Goal: Information Seeking & Learning: Learn about a topic

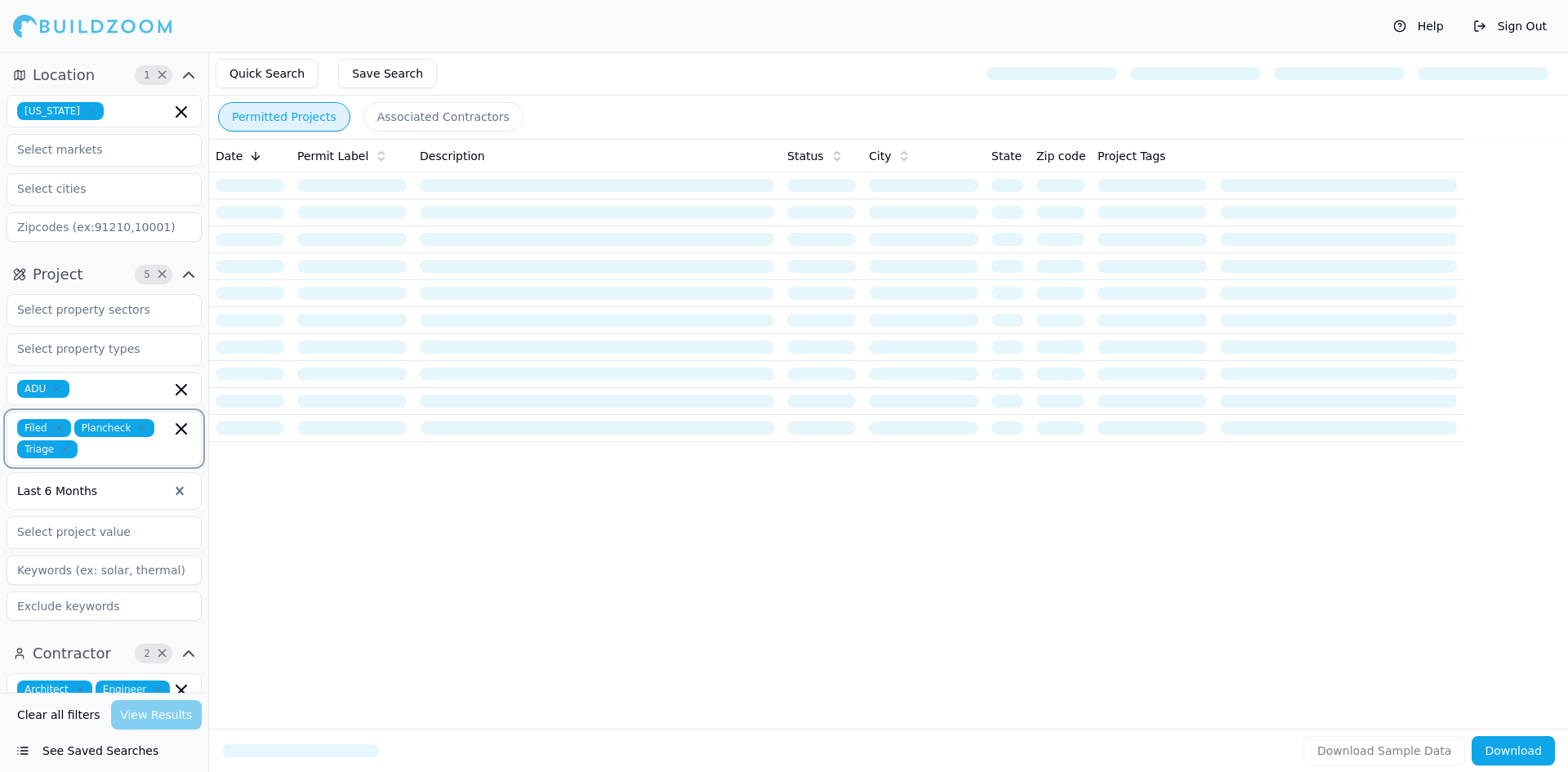
click at [180, 428] on icon "button" at bounding box center [180, 428] width 10 height 10
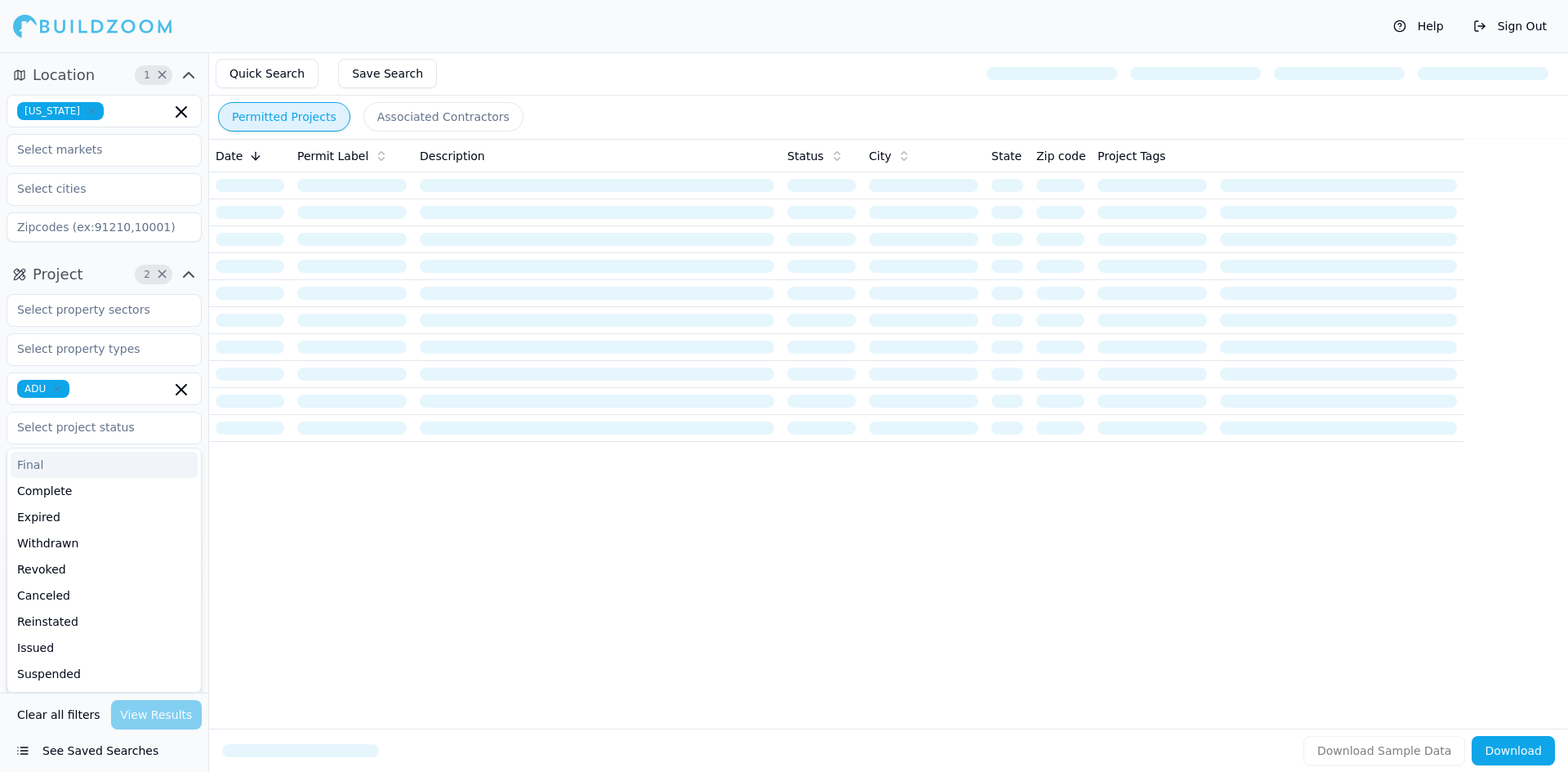
click at [295, 521] on div "Date Permit Label Description Status City State Zip code Project Tags" at bounding box center [888, 407] width 1359 height 537
click at [102, 463] on div at bounding box center [104, 468] width 174 height 17
click at [93, 609] on div "Last Year" at bounding box center [103, 613] width 194 height 26
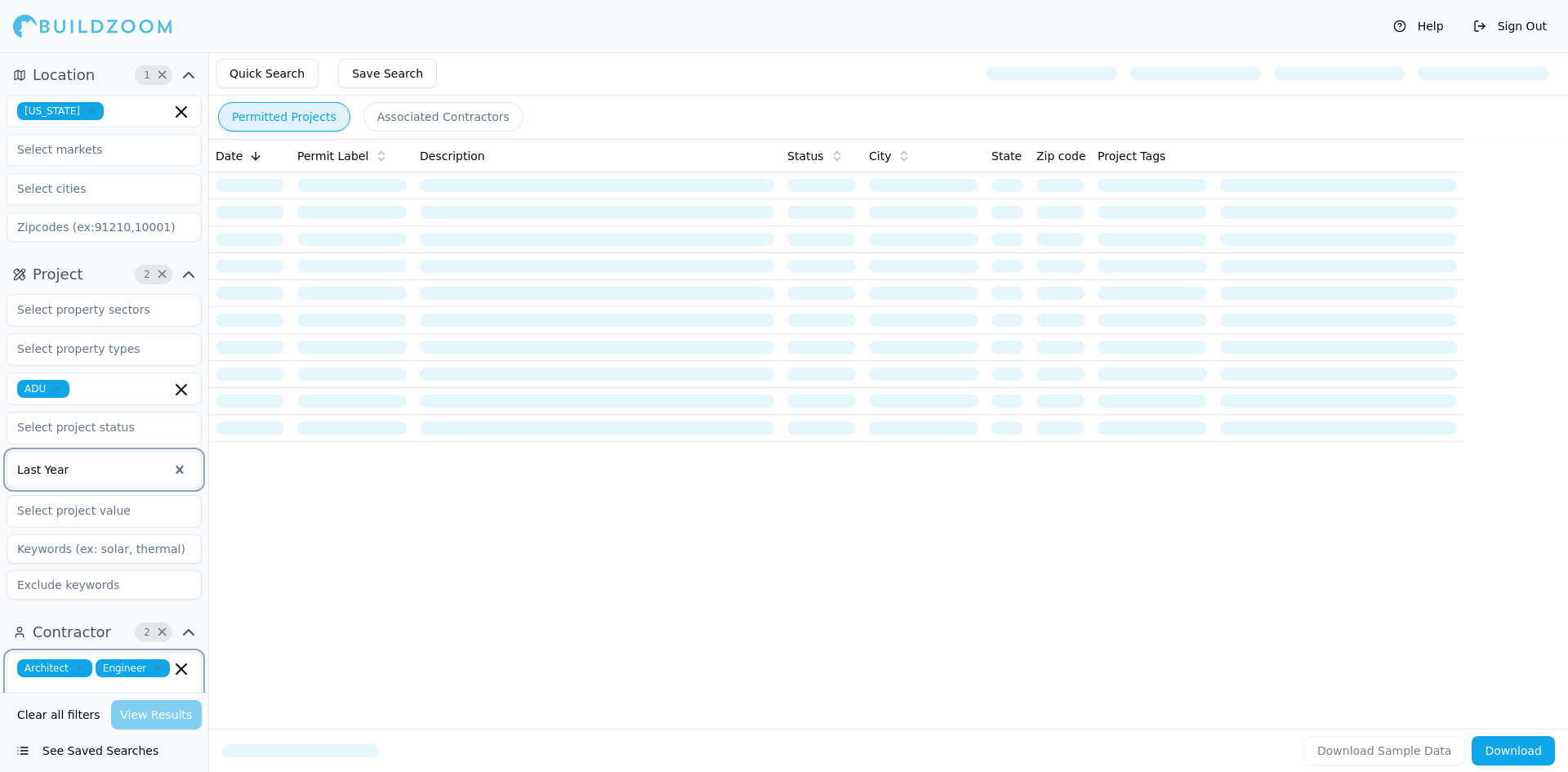
click at [181, 670] on icon "button" at bounding box center [181, 669] width 19 height 19
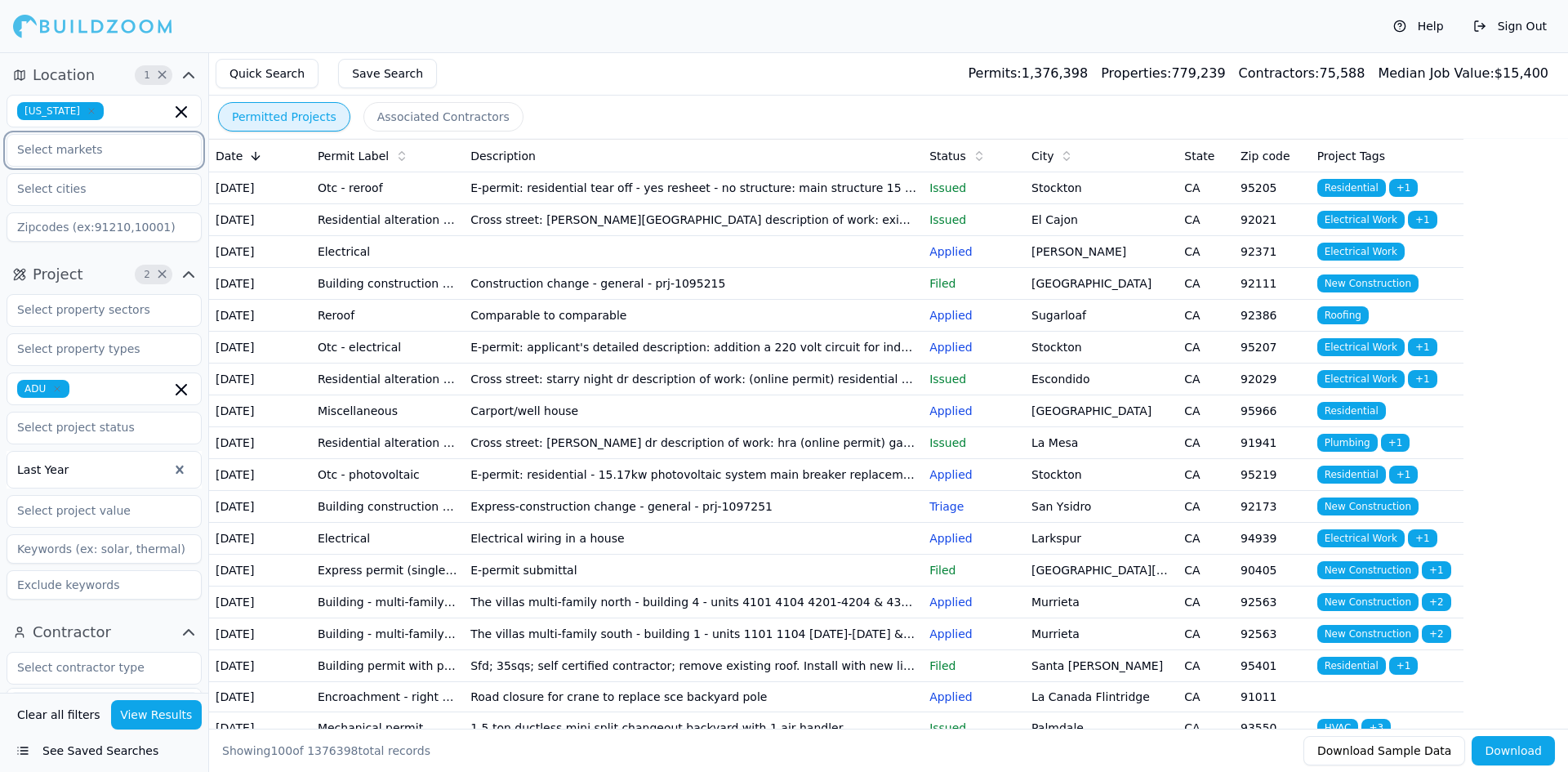
click at [90, 156] on input "text" at bounding box center [94, 150] width 173 height 30
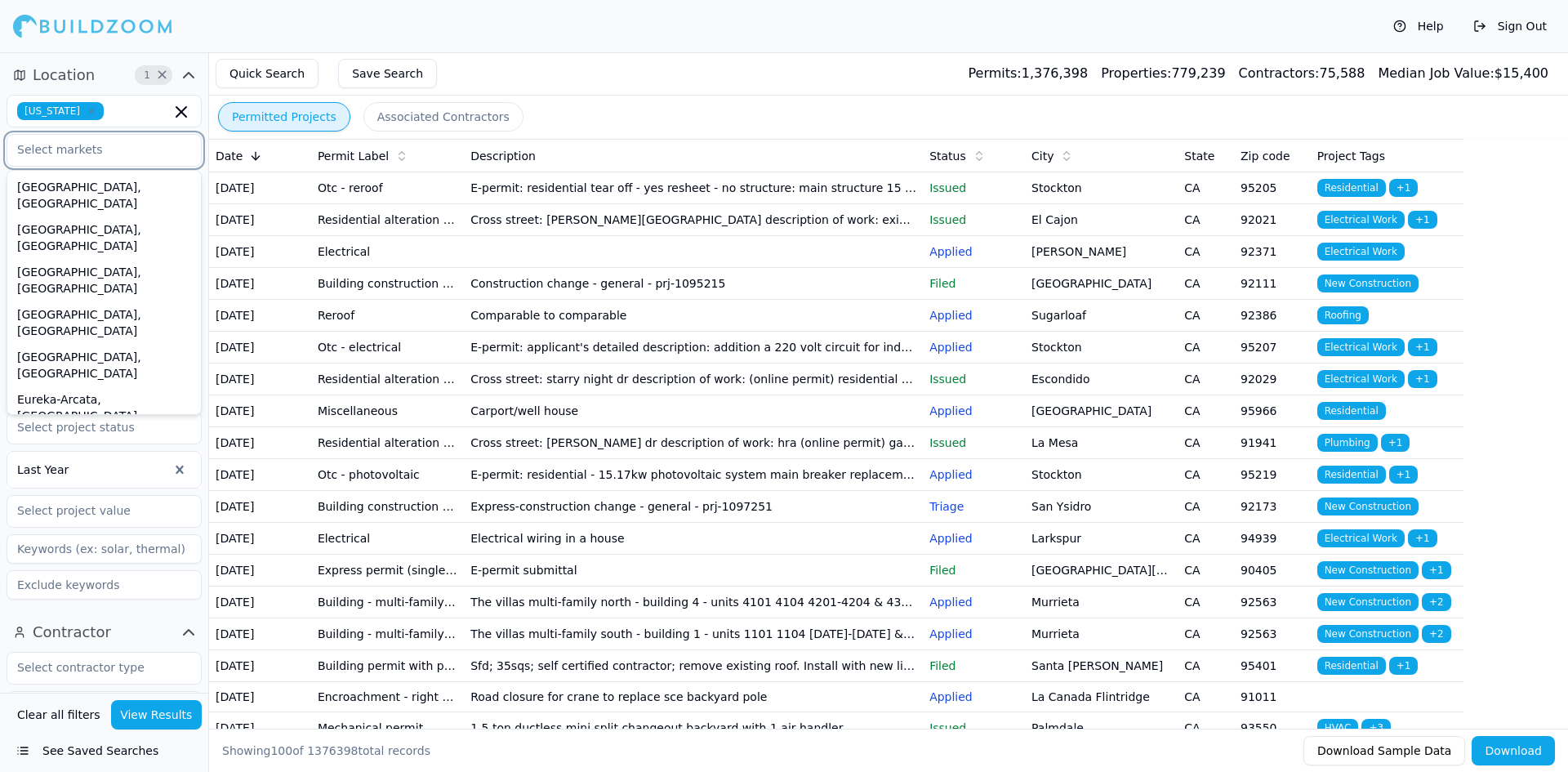
click at [80, 530] on div "[GEOGRAPHIC_DATA]-[GEOGRAPHIC_DATA]-[GEOGRAPHIC_DATA], [GEOGRAPHIC_DATA]" at bounding box center [103, 568] width 187 height 75
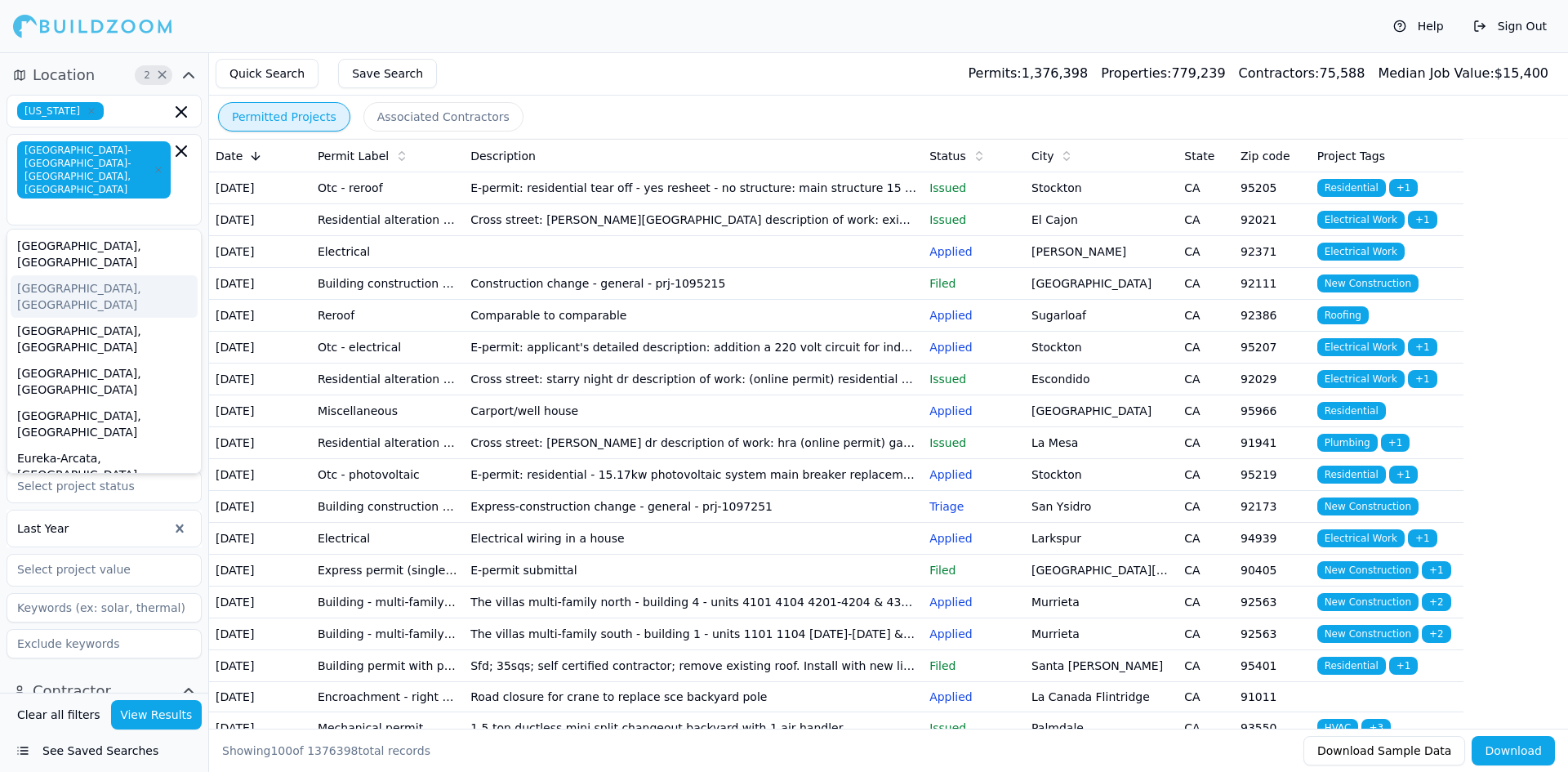
click at [385, 40] on div "Help Sign Out" at bounding box center [784, 26] width 1568 height 53
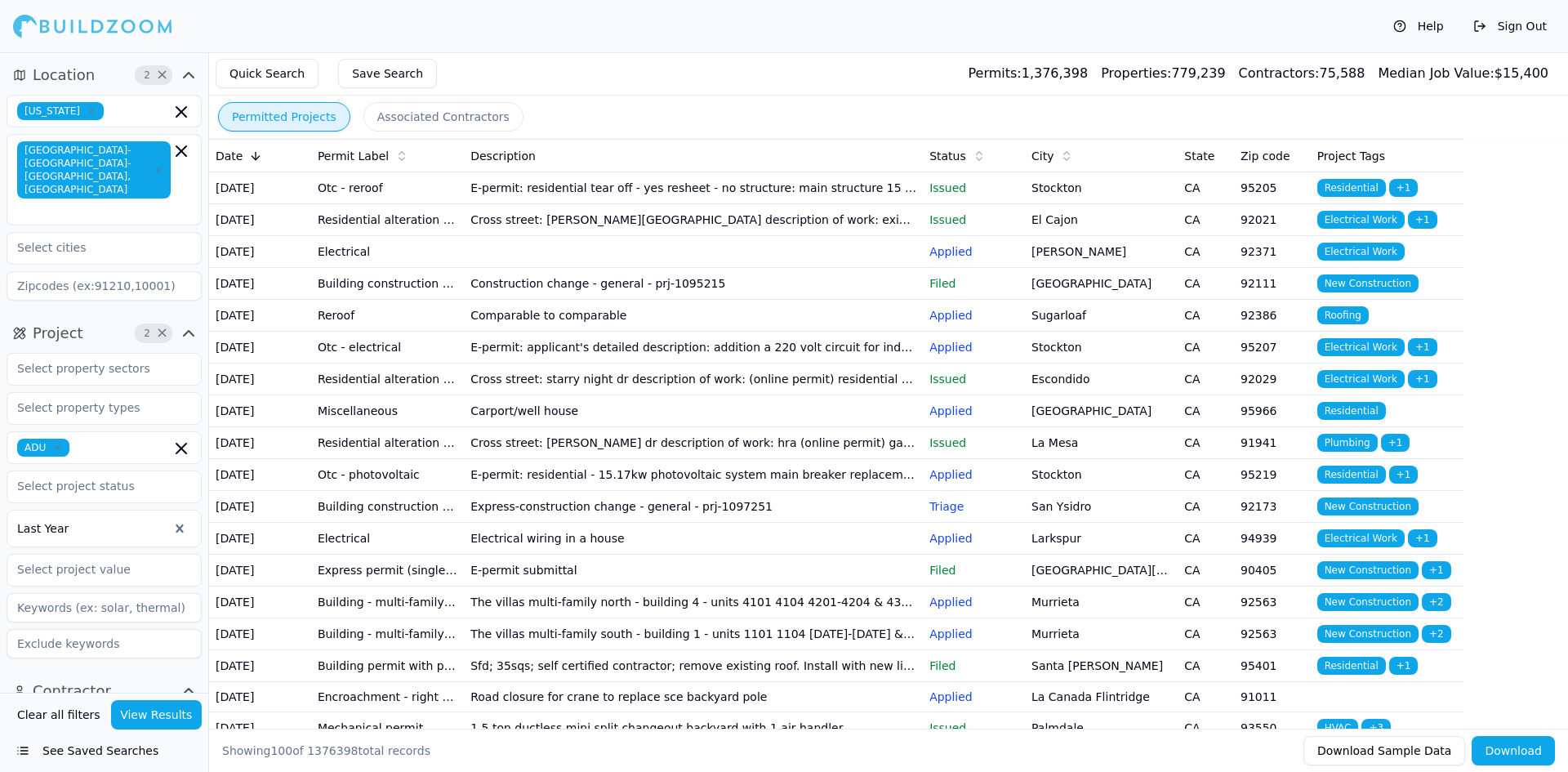
click at [140, 723] on button "View Results" at bounding box center [157, 715] width 91 height 30
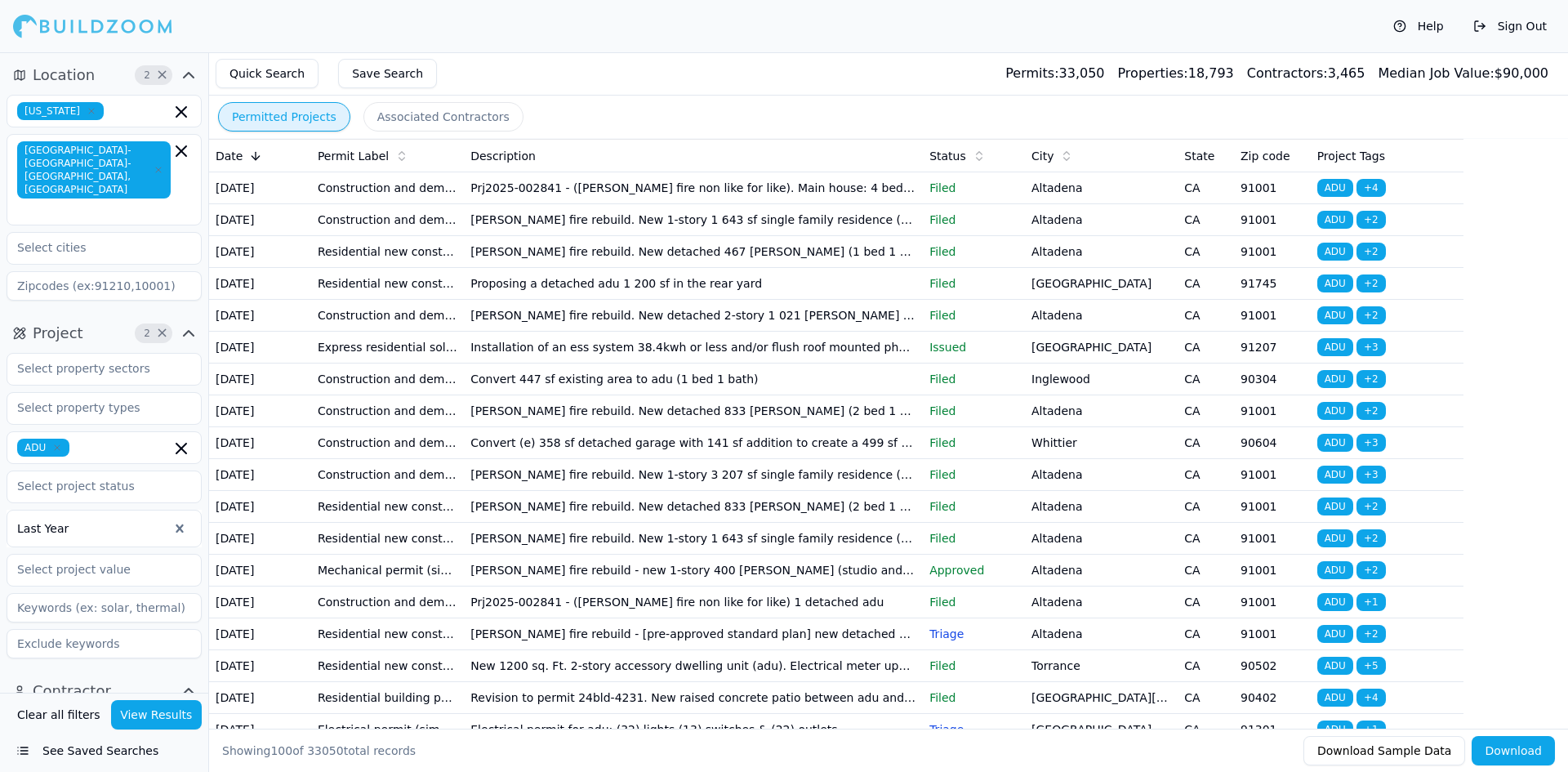
click at [434, 126] on button "Associated Contractors" at bounding box center [443, 117] width 160 height 30
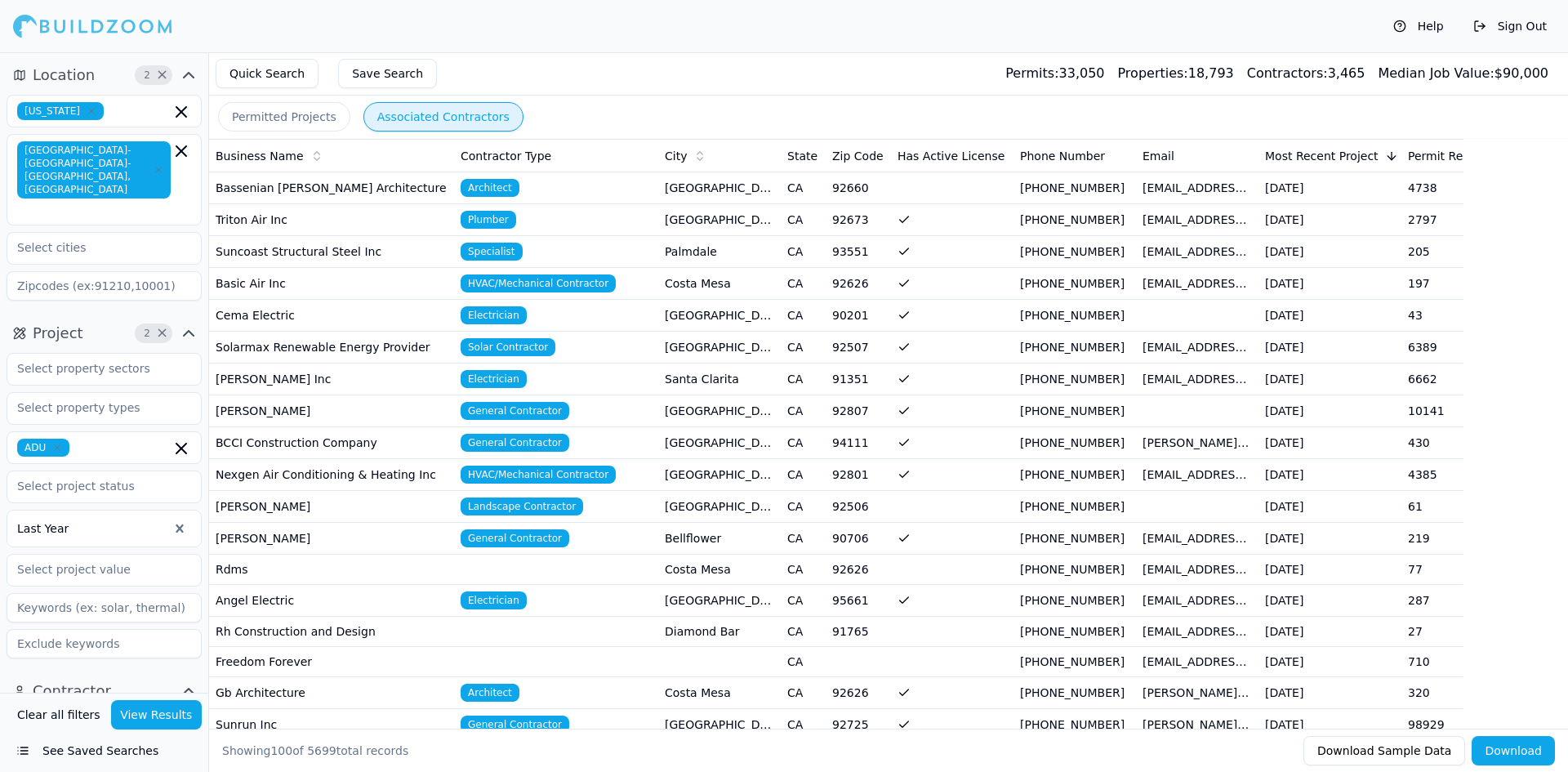
click at [1523, 754] on button "Download" at bounding box center [1513, 751] width 83 height 30
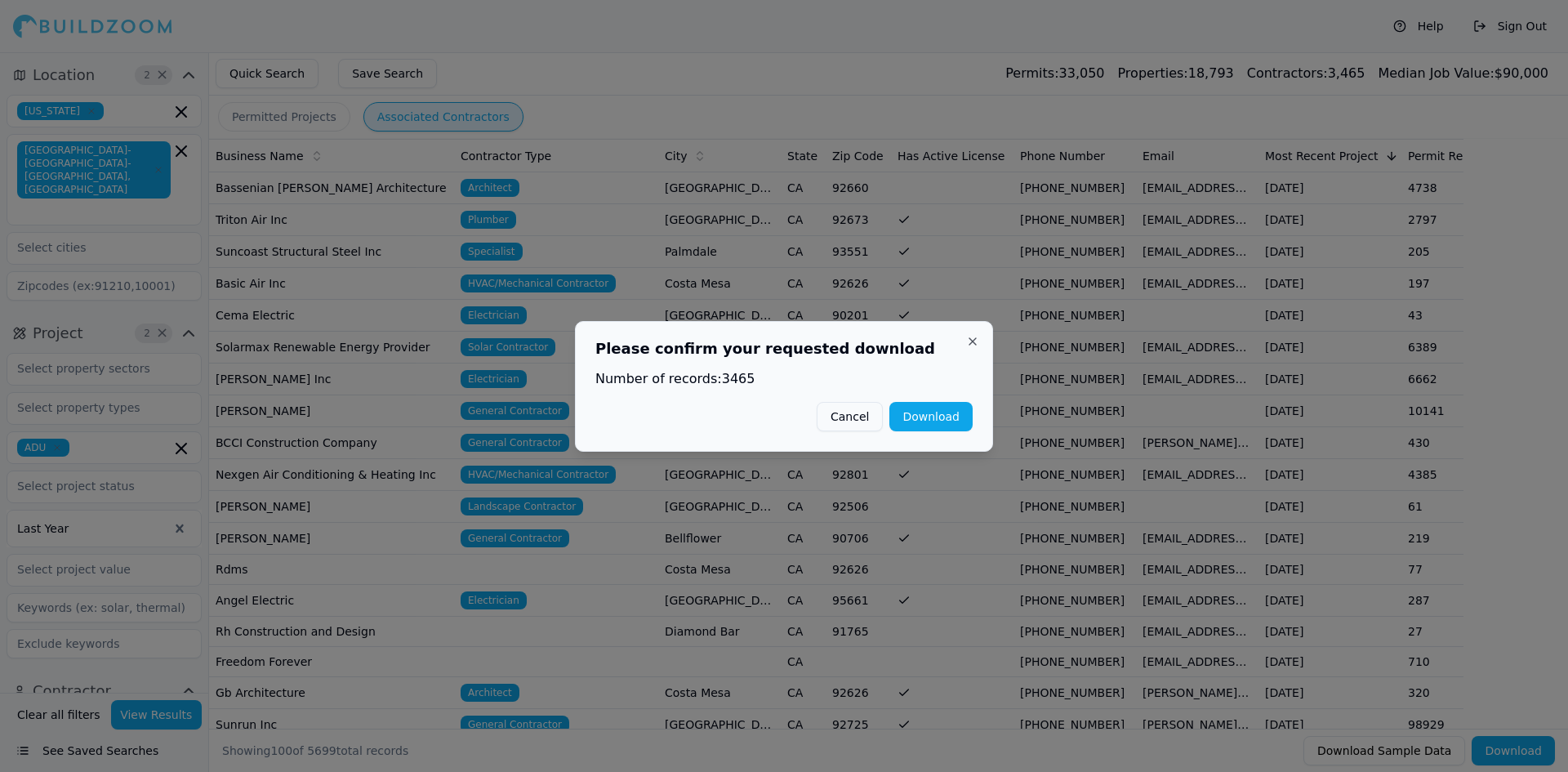
click at [917, 419] on button "Download" at bounding box center [930, 417] width 83 height 30
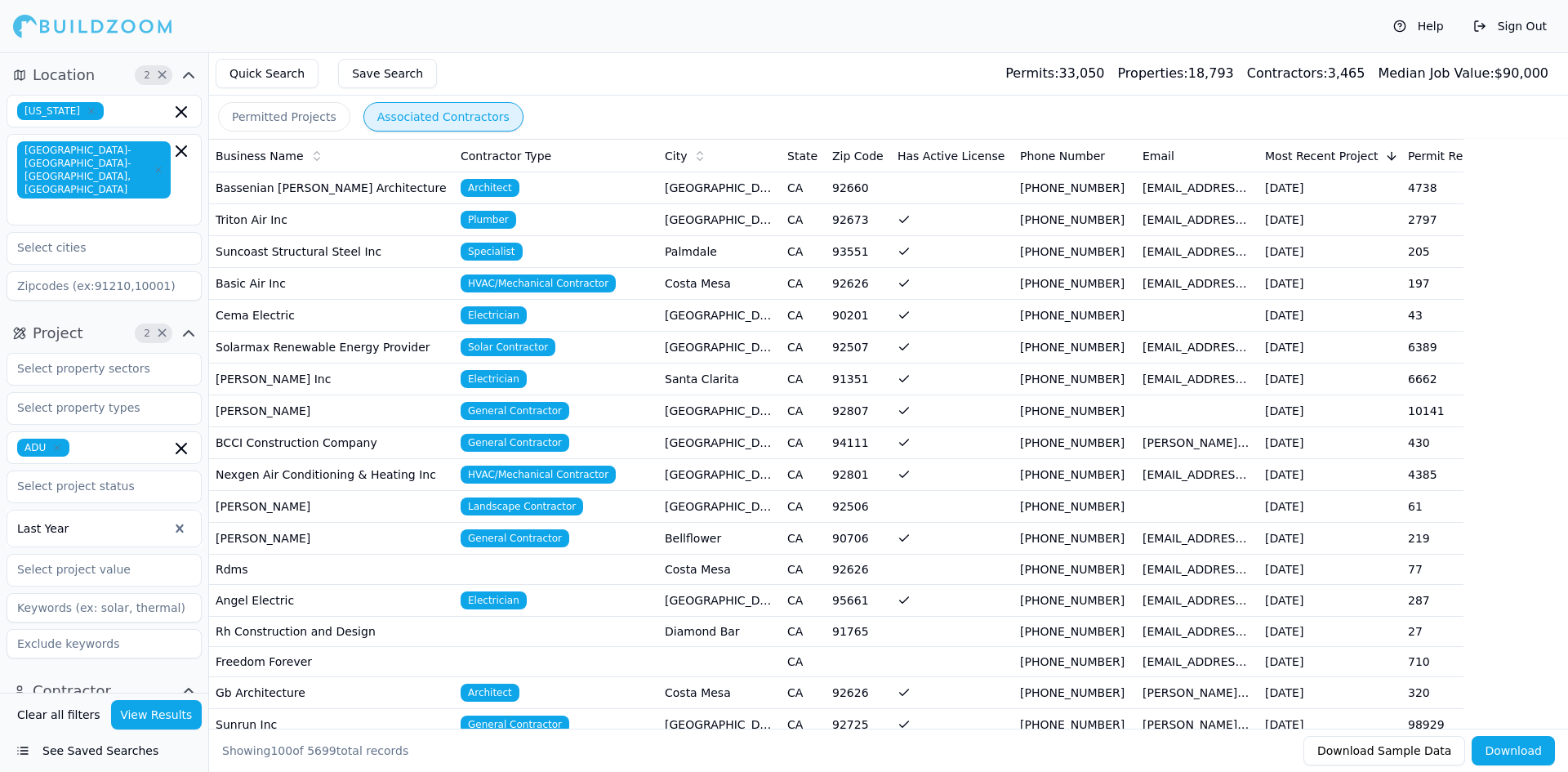
click at [258, 121] on button "Permitted Projects" at bounding box center [284, 117] width 132 height 30
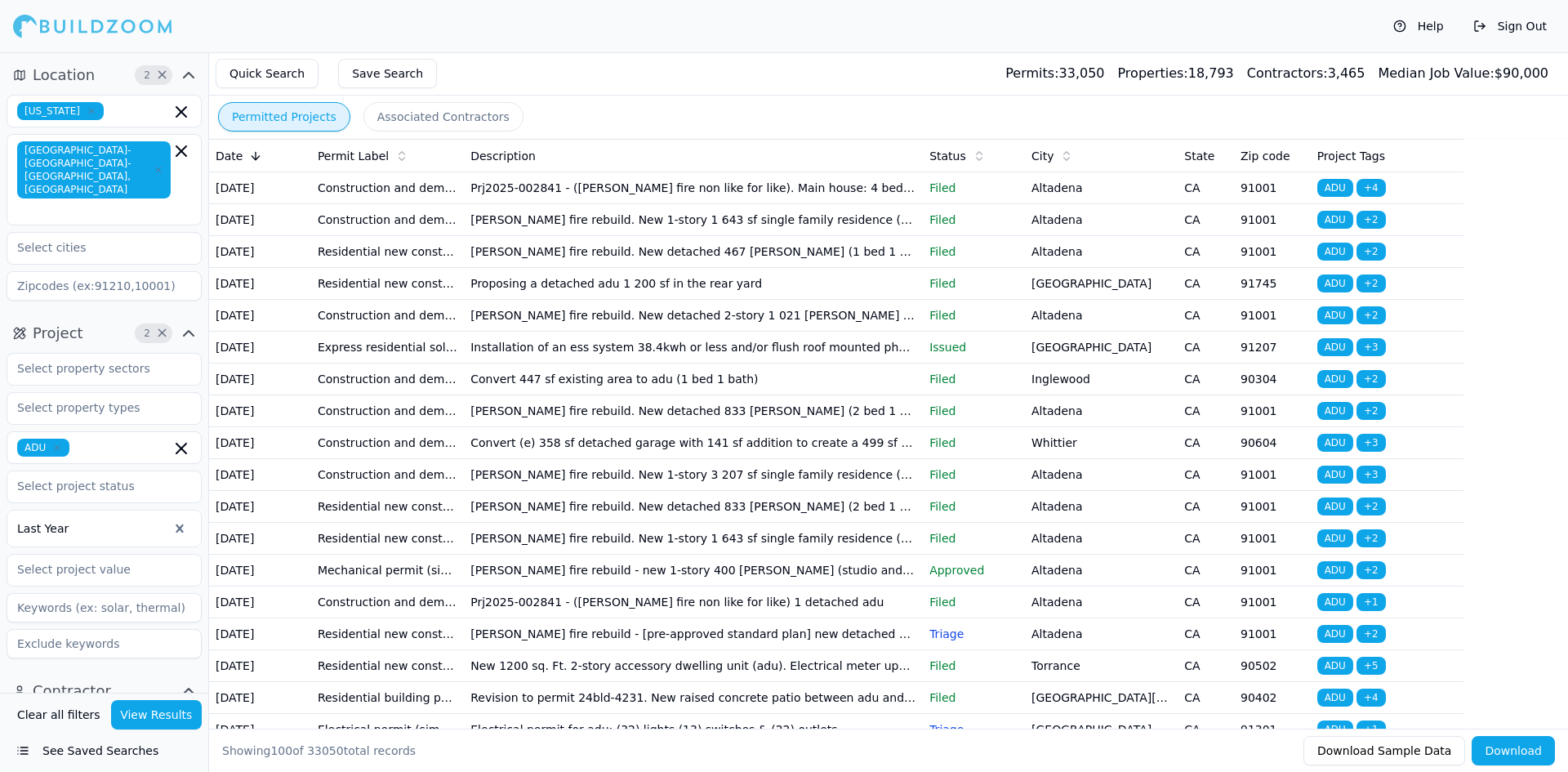
click at [1517, 758] on button "Download" at bounding box center [1513, 751] width 83 height 30
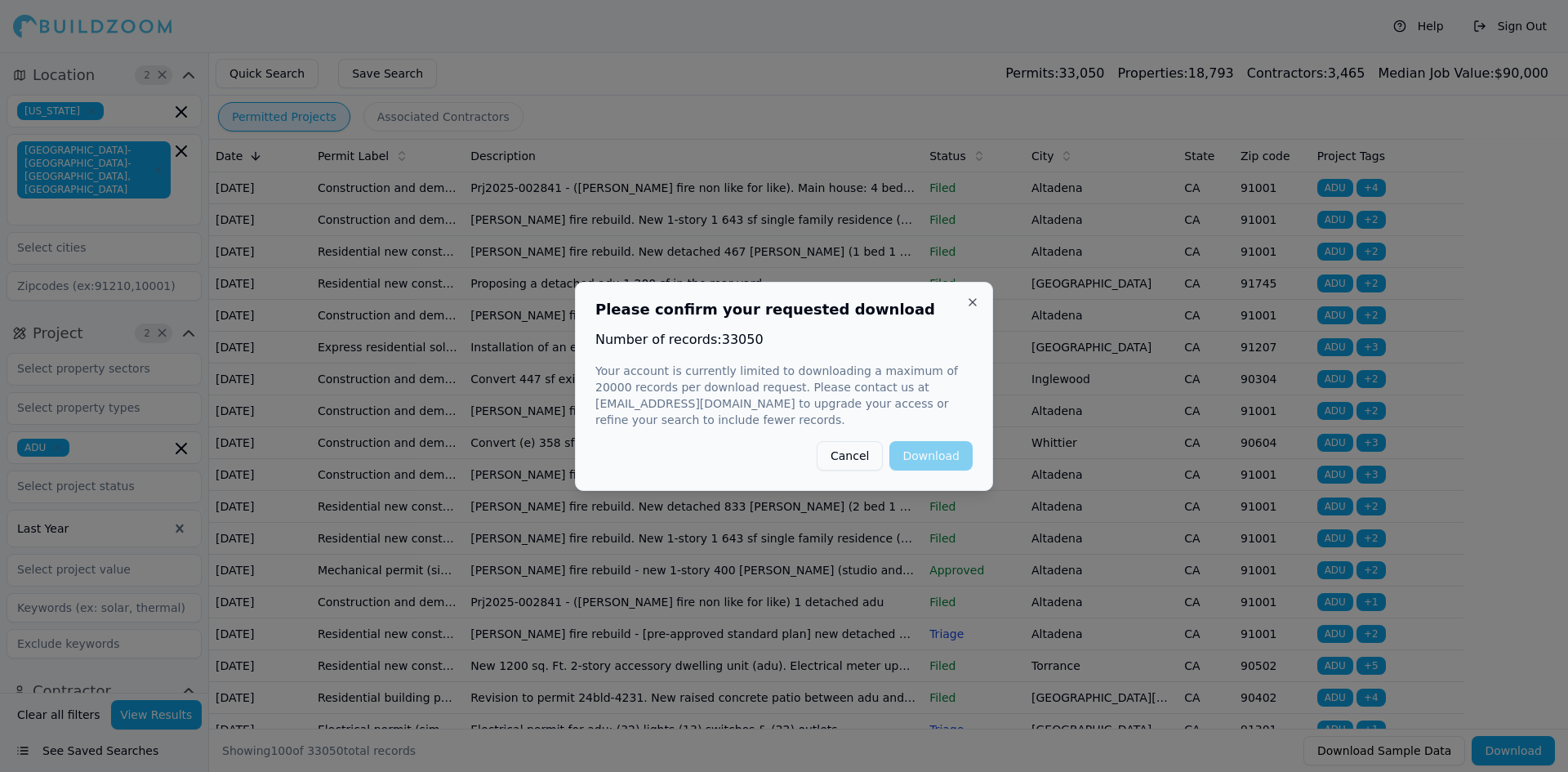
click at [780, 412] on p "Your account is currently limited to downloading a maximum of 20000 records per…" at bounding box center [784, 395] width 378 height 66
click at [861, 450] on button "Cancel" at bounding box center [850, 456] width 67 height 30
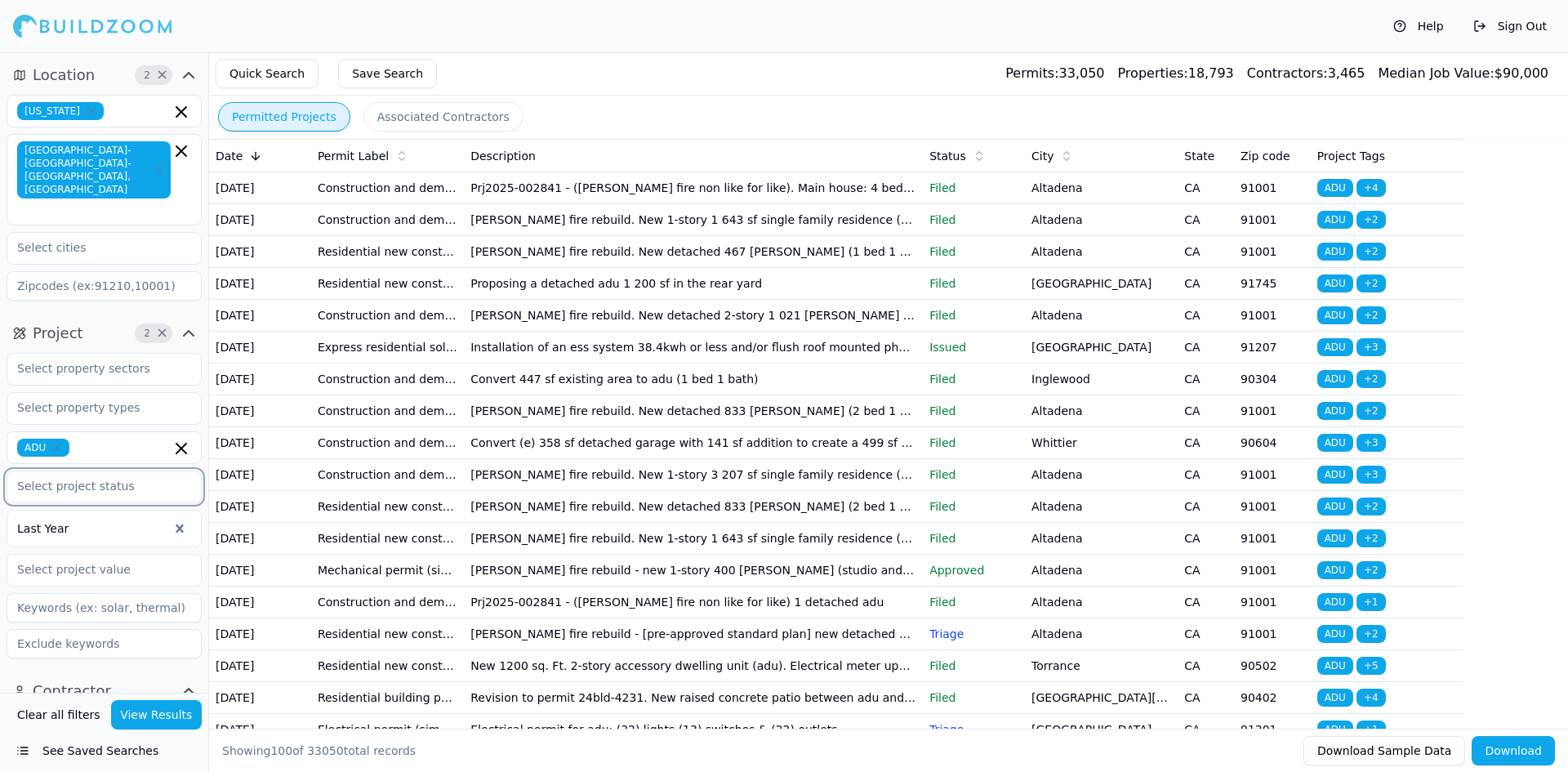
click at [138, 471] on input "text" at bounding box center [94, 486] width 173 height 30
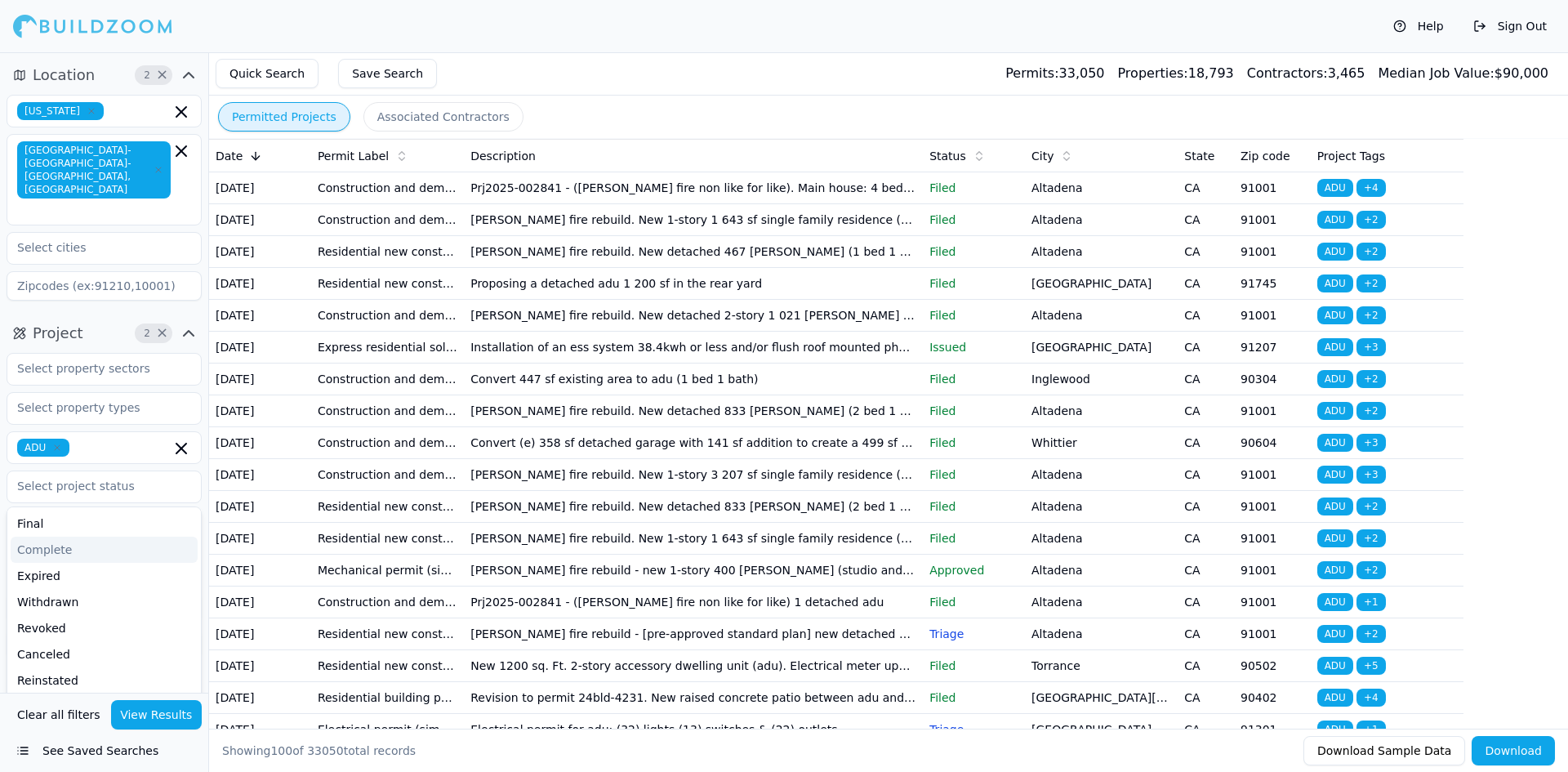
click at [272, 395] on td "[DATE]" at bounding box center [260, 379] width 102 height 32
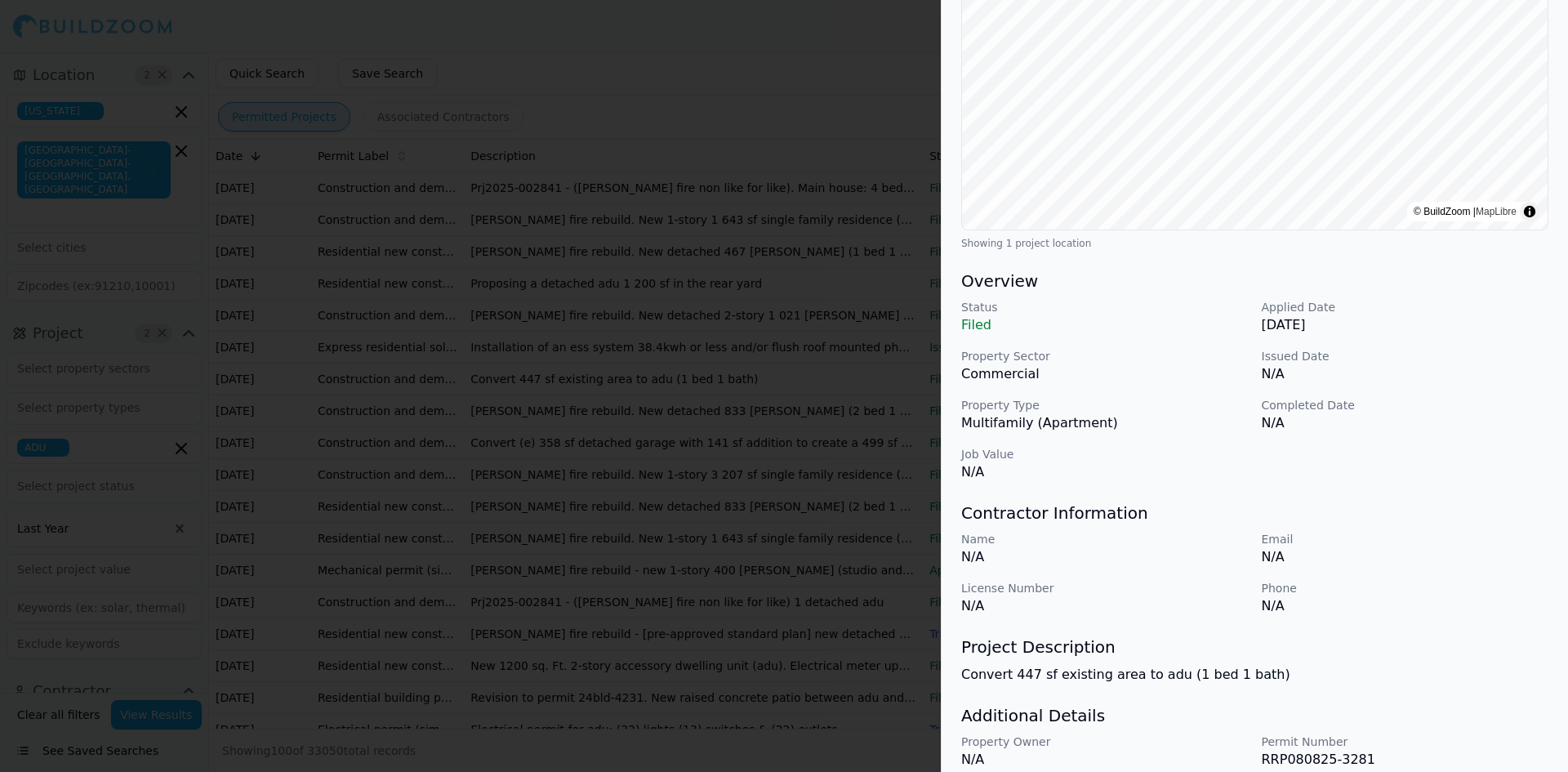
scroll to position [244, 0]
click at [691, 544] on div at bounding box center [784, 386] width 1568 height 772
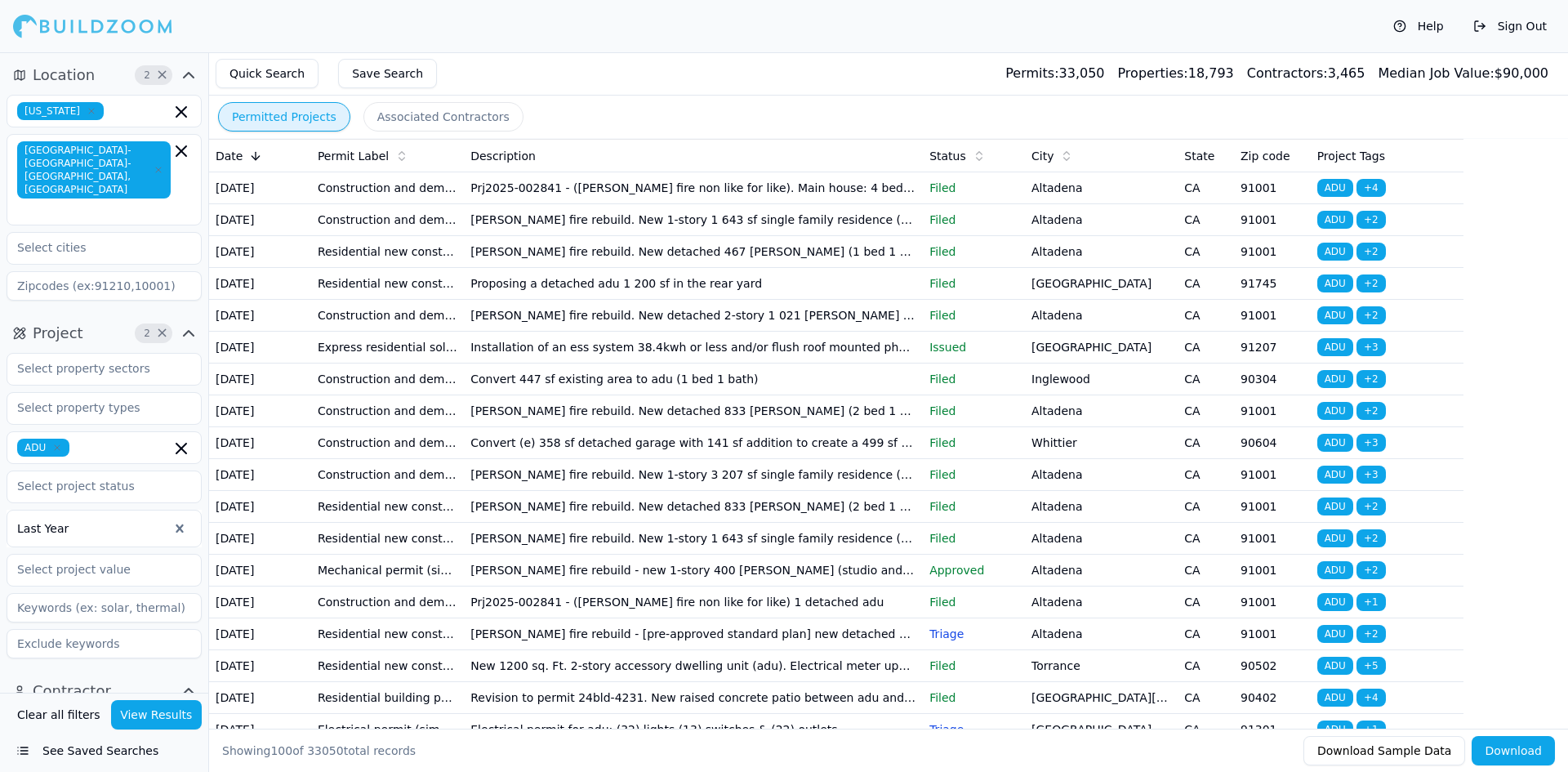
click at [47, 521] on div at bounding box center [93, 528] width 151 height 17
click at [1518, 741] on button "Download" at bounding box center [1513, 751] width 83 height 30
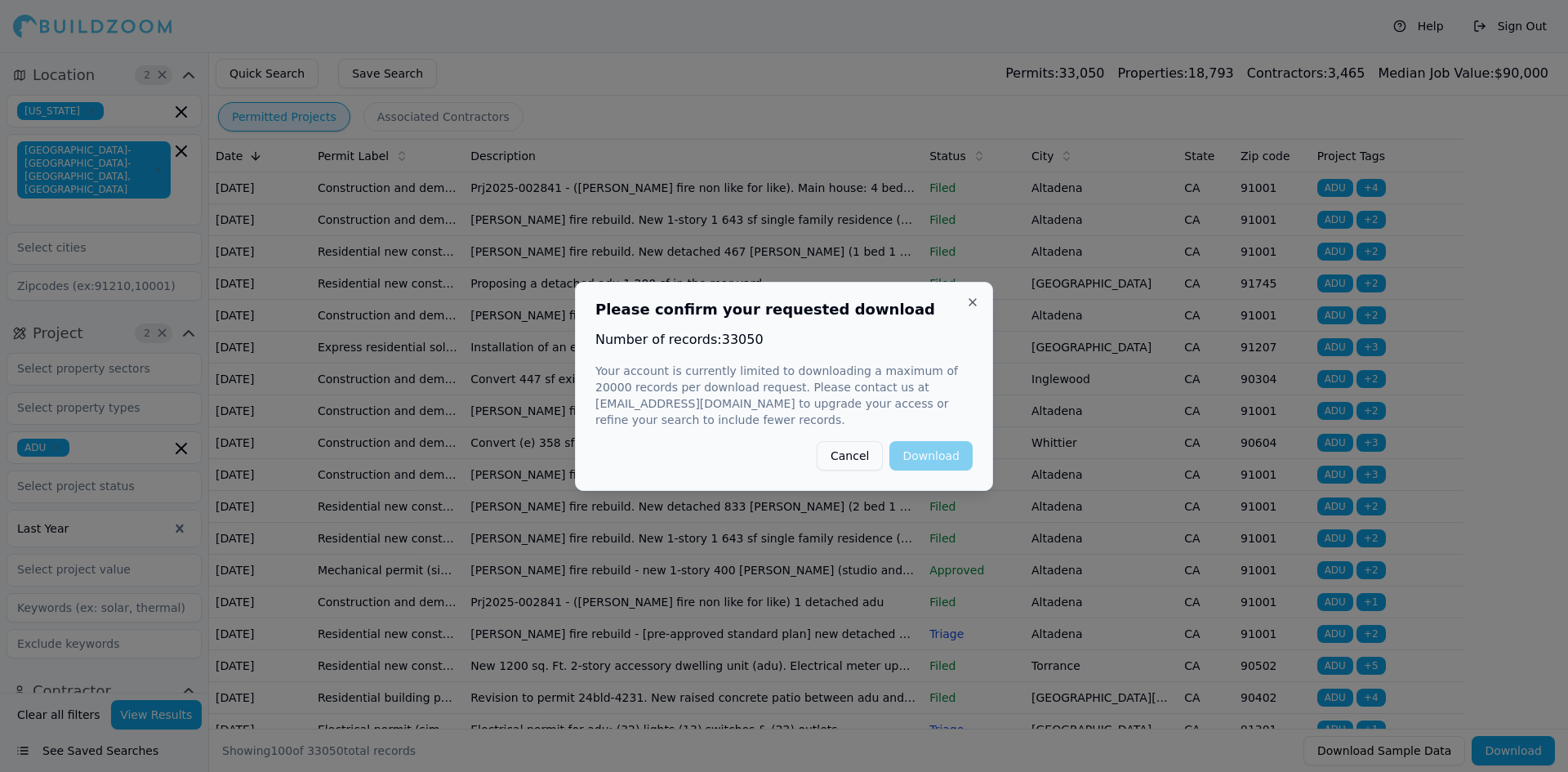
click at [1476, 630] on div at bounding box center [784, 386] width 1568 height 772
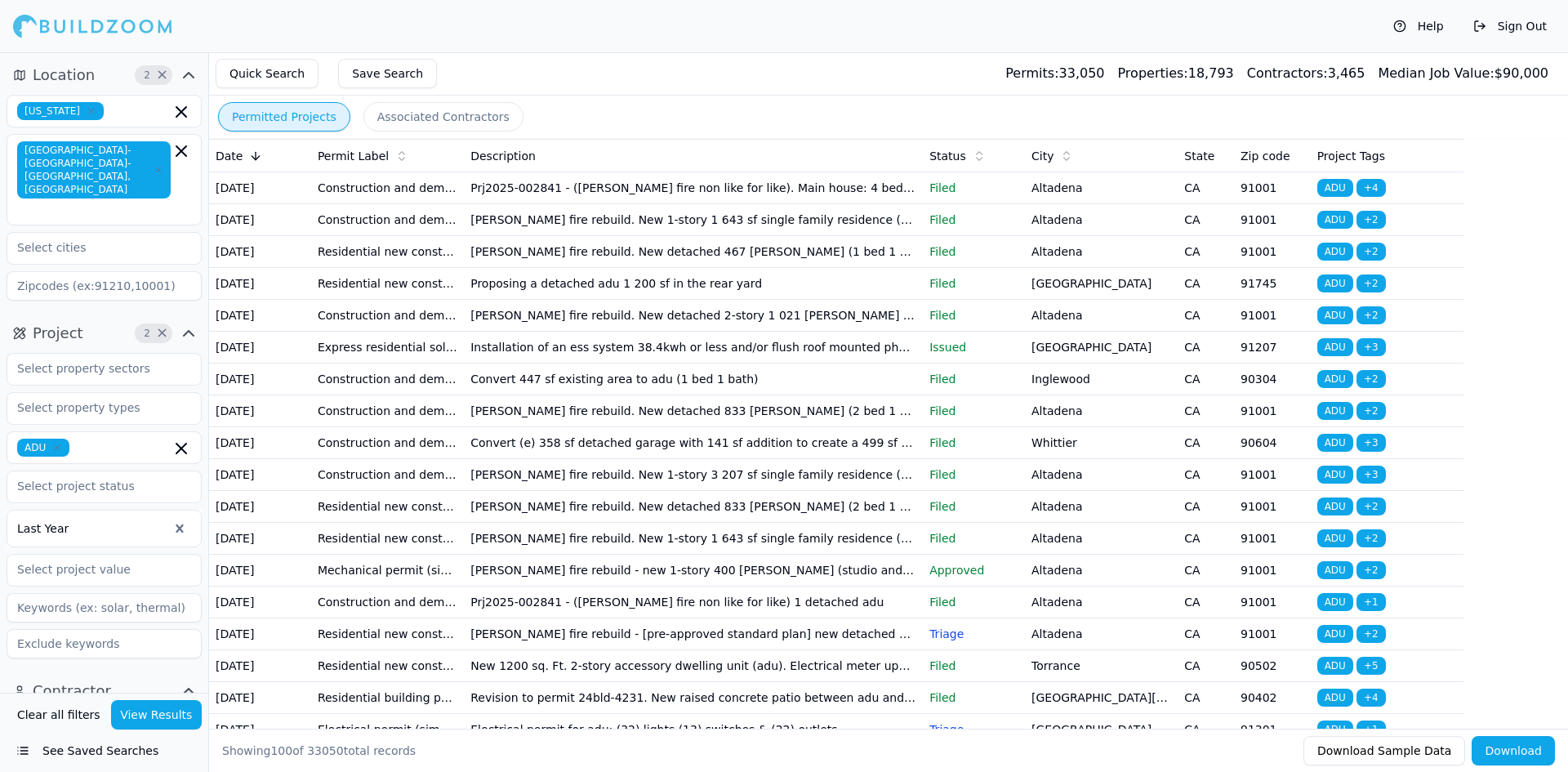
click at [414, 523] on td "Residential new construction building permit - county" at bounding box center [387, 506] width 152 height 32
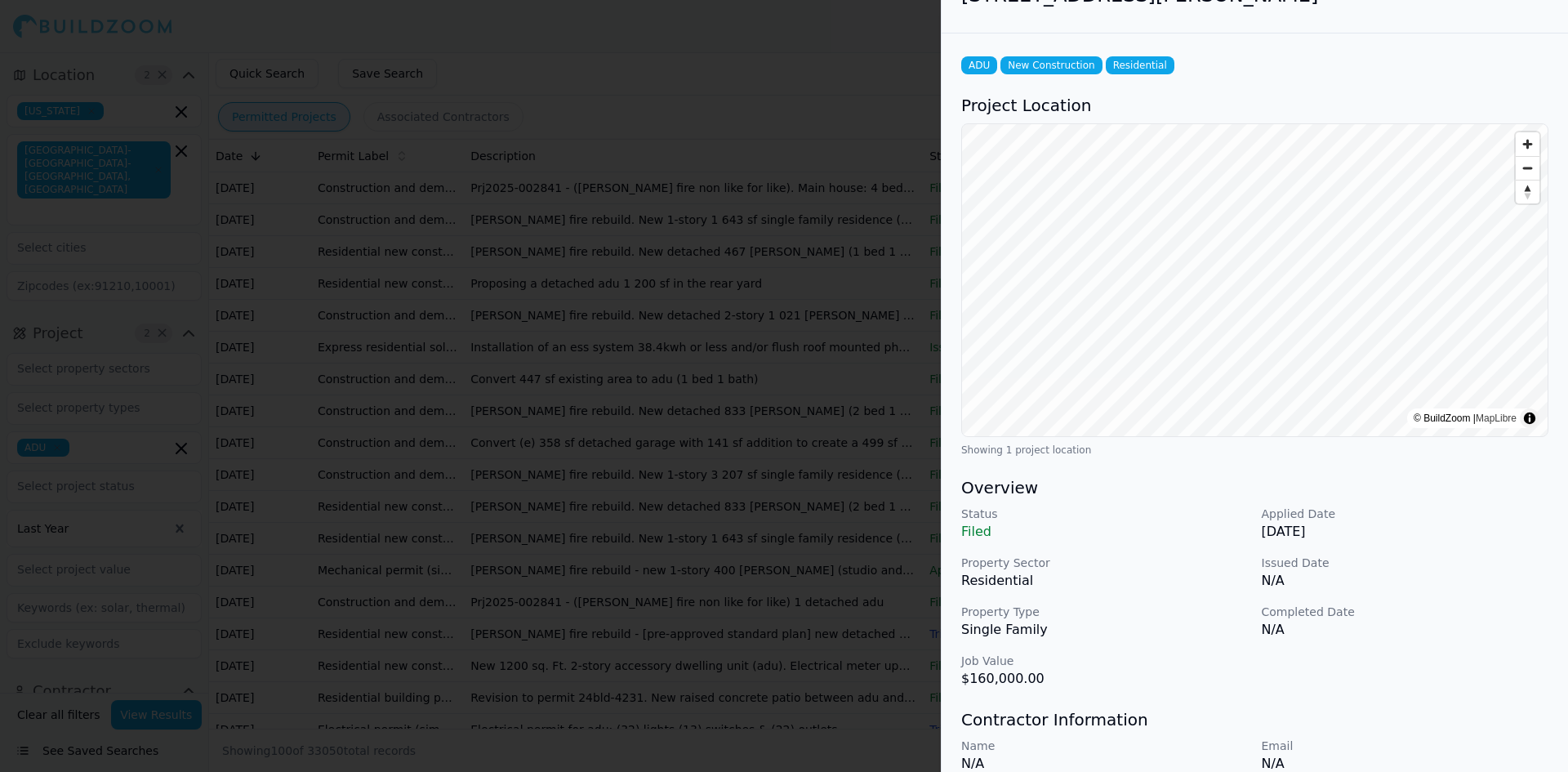
scroll to position [0, 0]
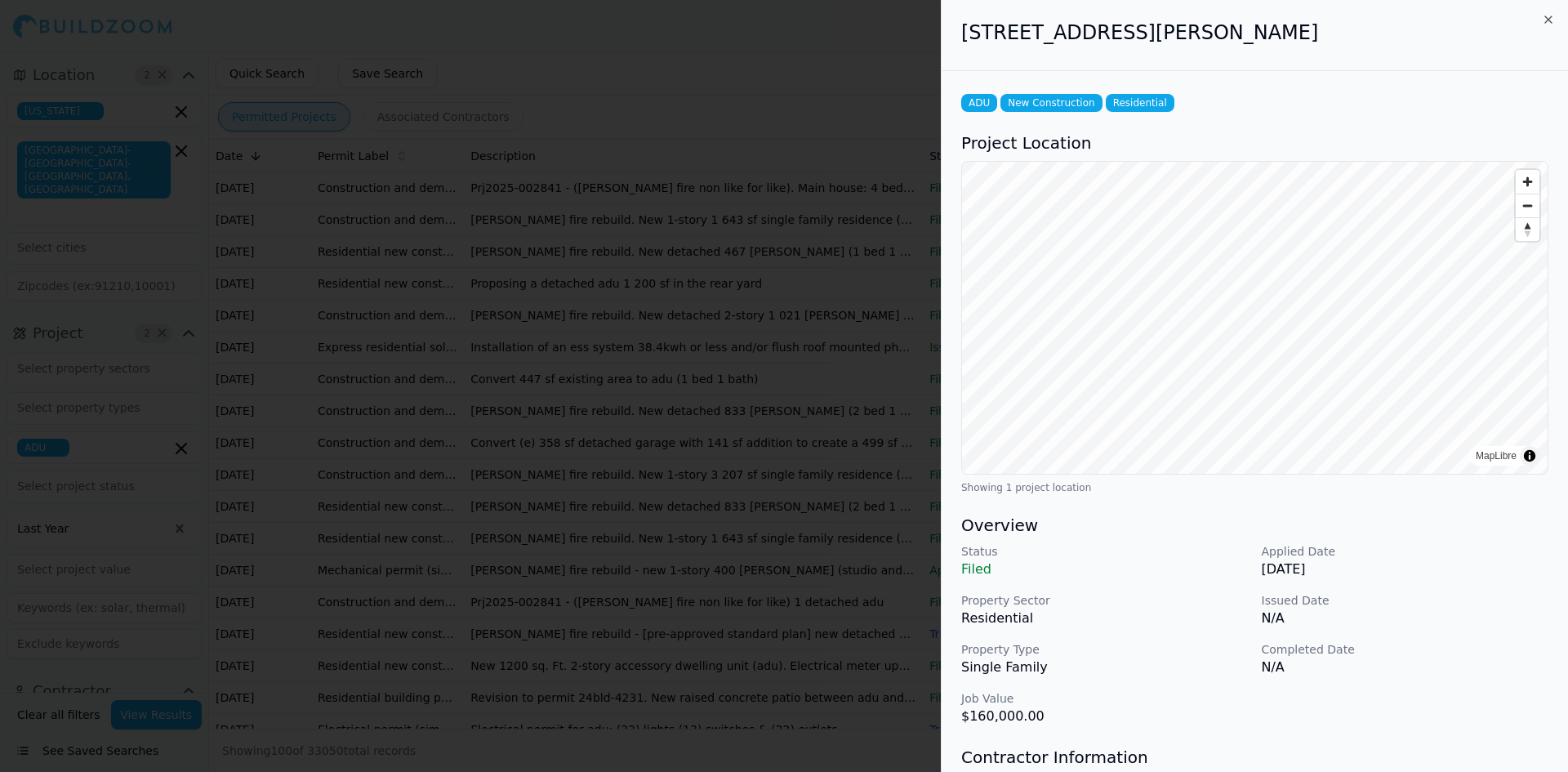
click at [730, 637] on div at bounding box center [784, 386] width 1568 height 772
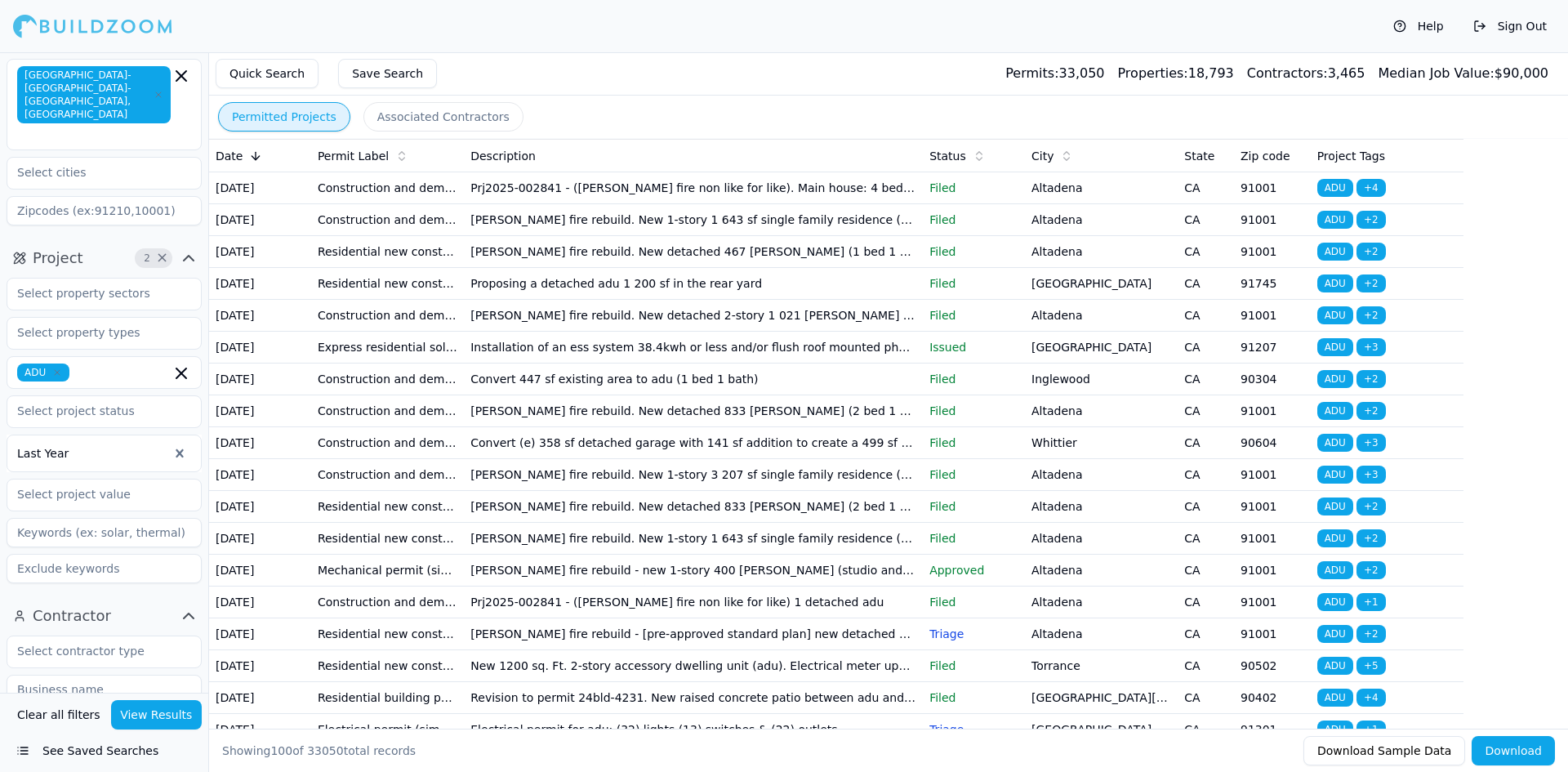
scroll to position [76, 0]
click at [26, 395] on input "text" at bounding box center [94, 410] width 173 height 30
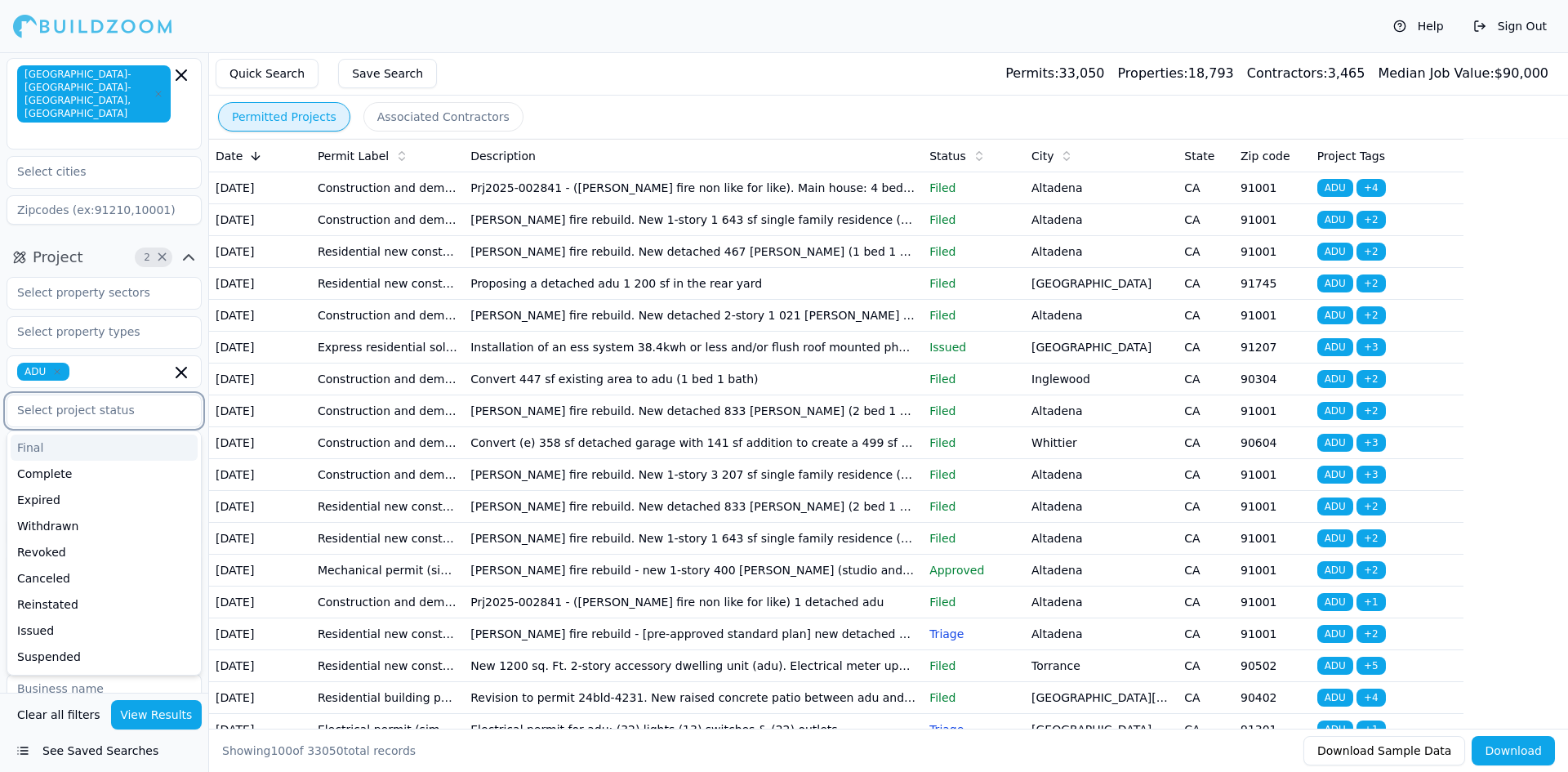
click at [54, 435] on div "Final" at bounding box center [103, 448] width 187 height 26
click at [59, 435] on div "Complete" at bounding box center [103, 448] width 187 height 26
click at [64, 565] on div "Issued" at bounding box center [103, 578] width 187 height 26
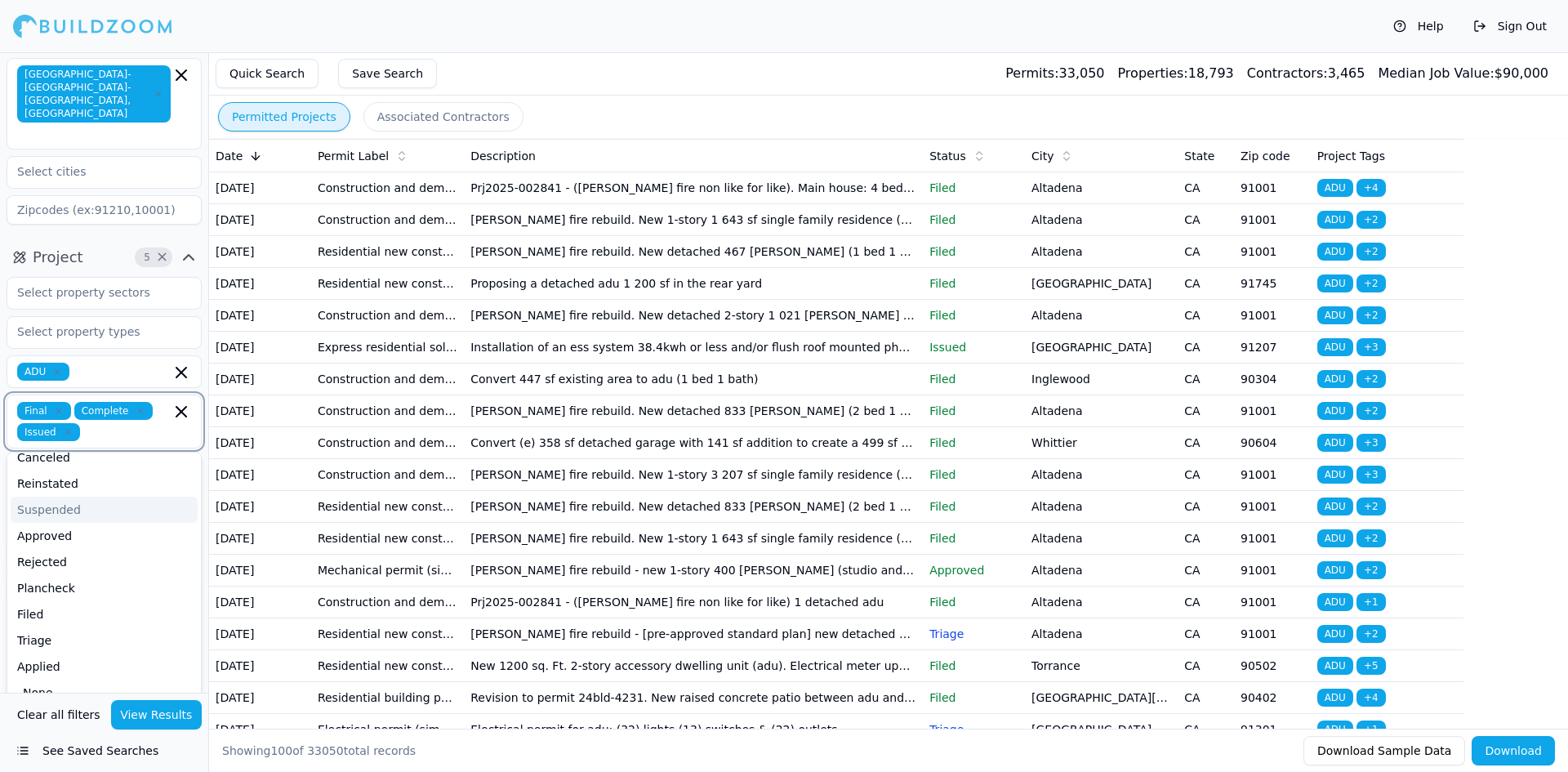
click at [62, 575] on div "Plancheck" at bounding box center [103, 588] width 187 height 26
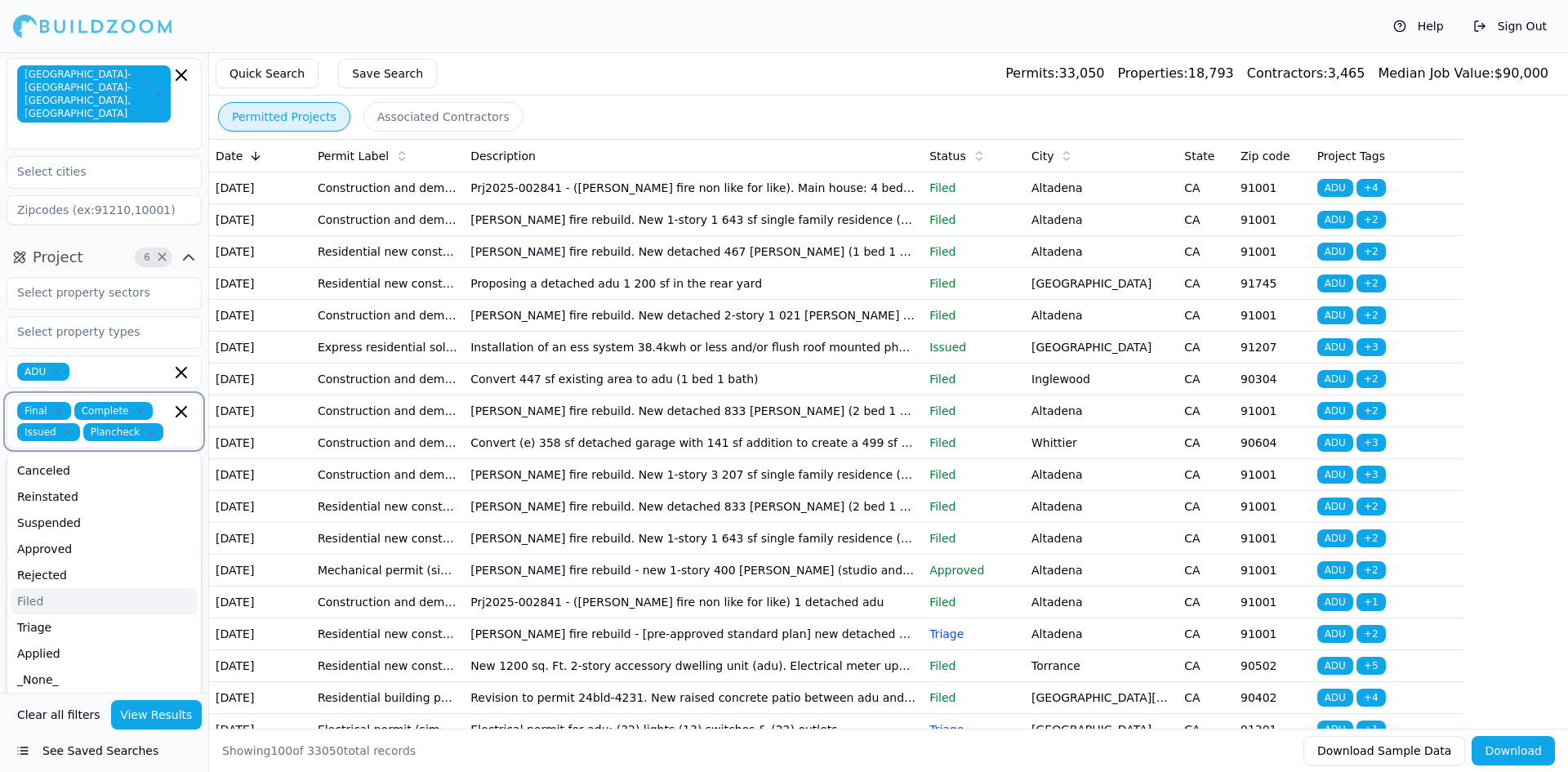
click at [54, 588] on div "Filed" at bounding box center [103, 601] width 187 height 26
click at [52, 635] on div "Triage" at bounding box center [103, 648] width 187 height 26
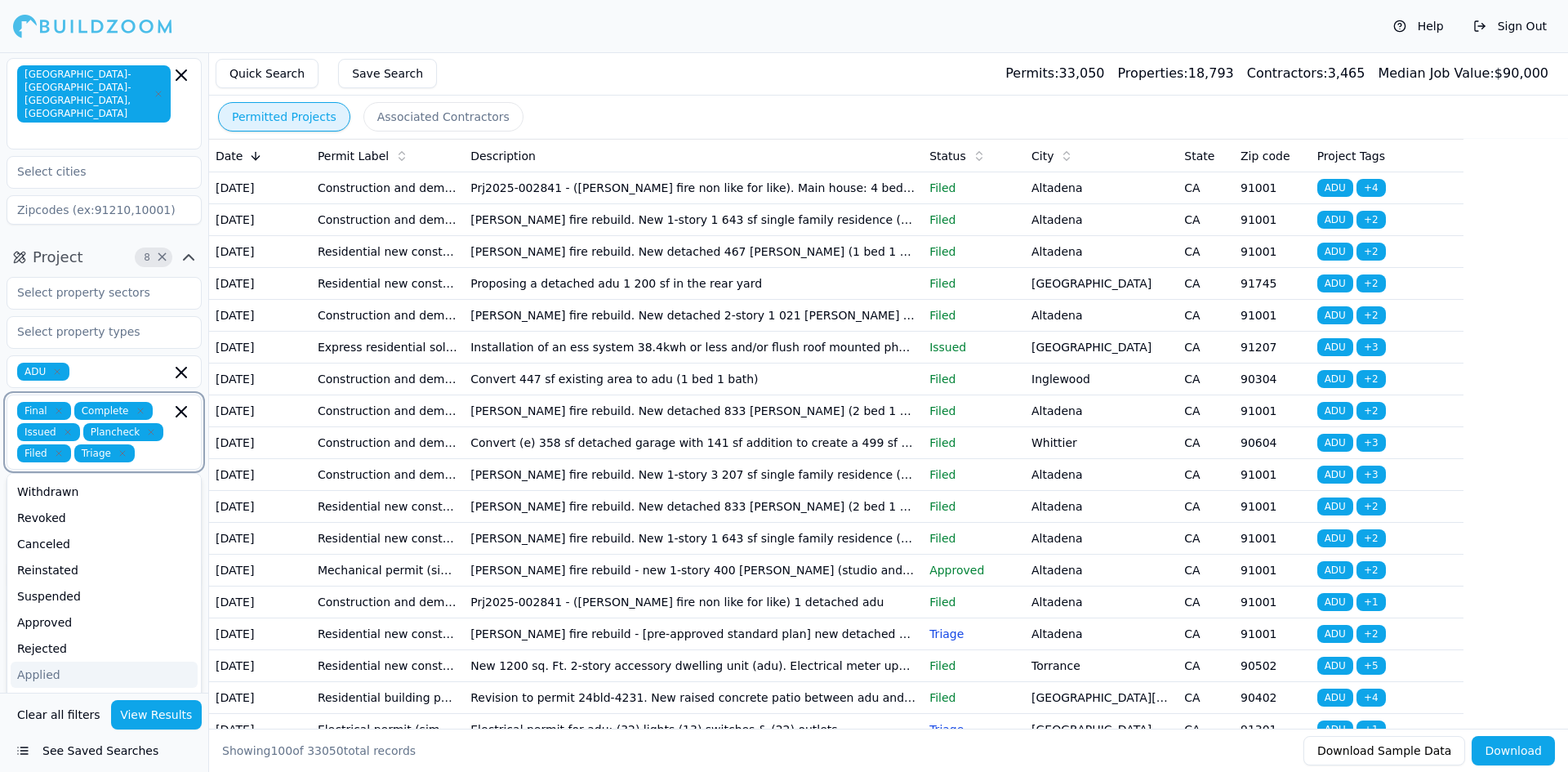
click at [45, 662] on div "Applied" at bounding box center [103, 675] width 187 height 26
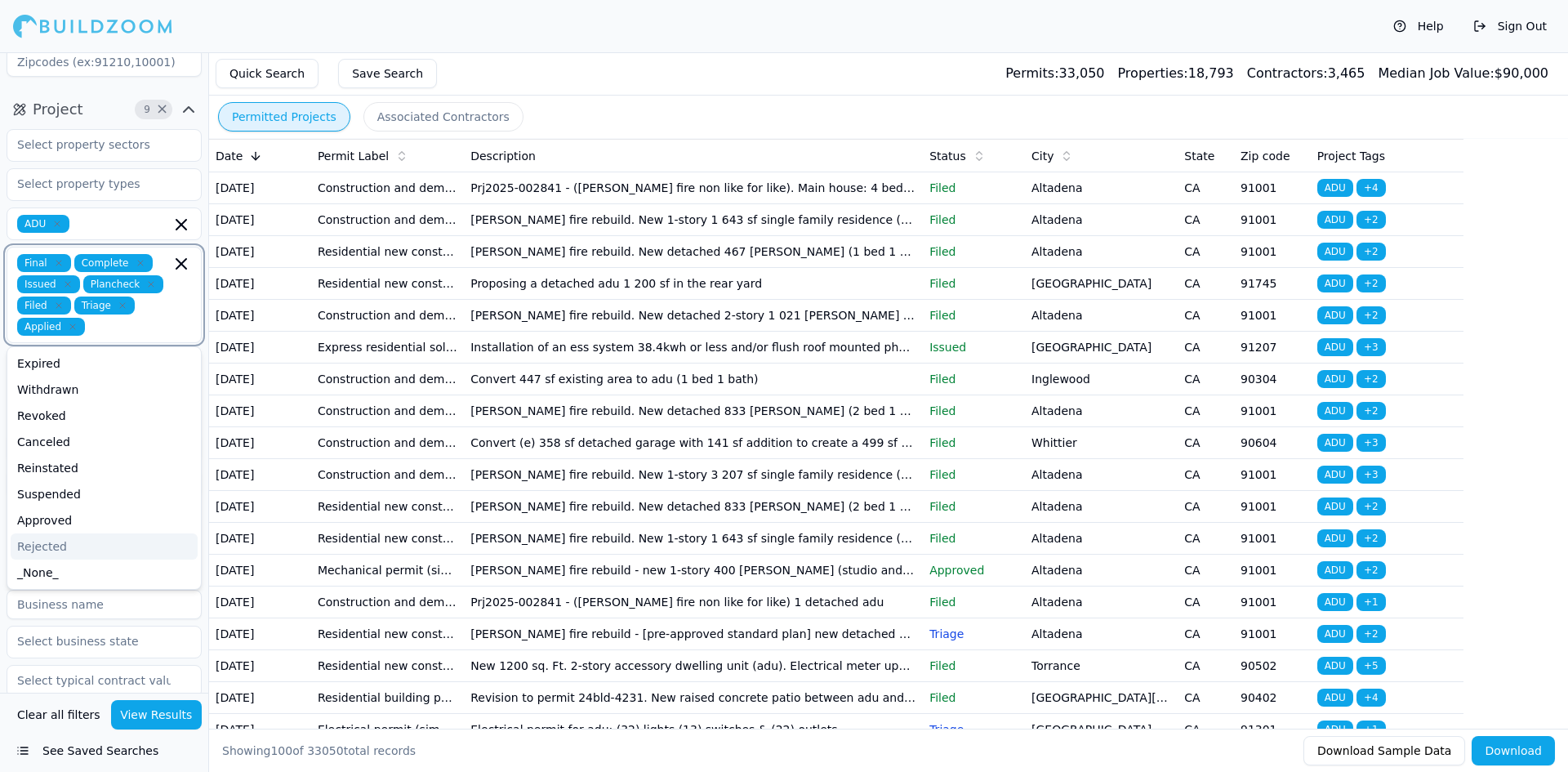
scroll to position [227, 0]
click at [179, 715] on button "View Results" at bounding box center [157, 715] width 91 height 30
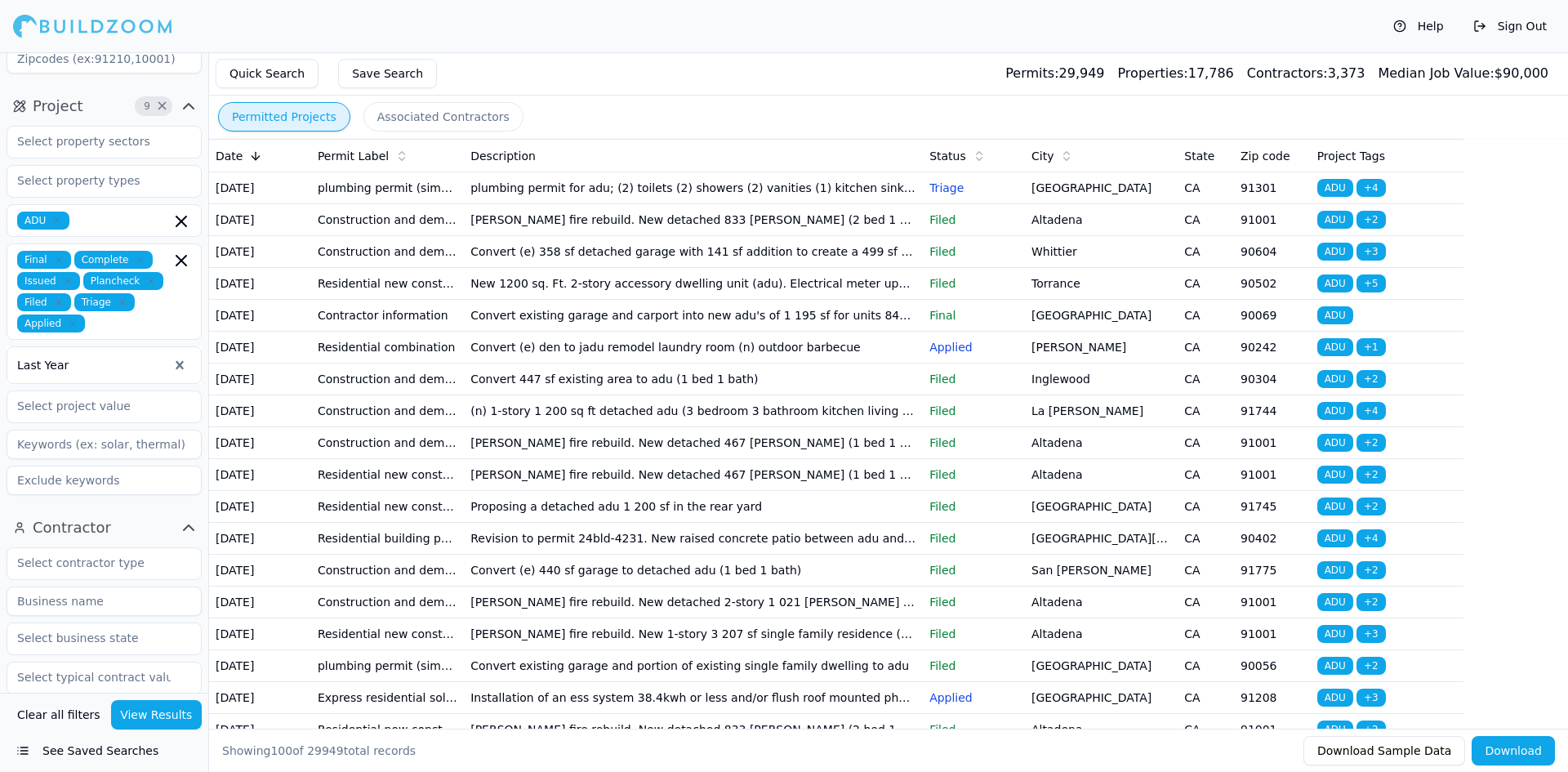
click at [820, 300] on td "New 1200 sq. Ft. 2-story accessory dwelling unit (adu). Electrical meter upgrad…" at bounding box center [694, 284] width 459 height 32
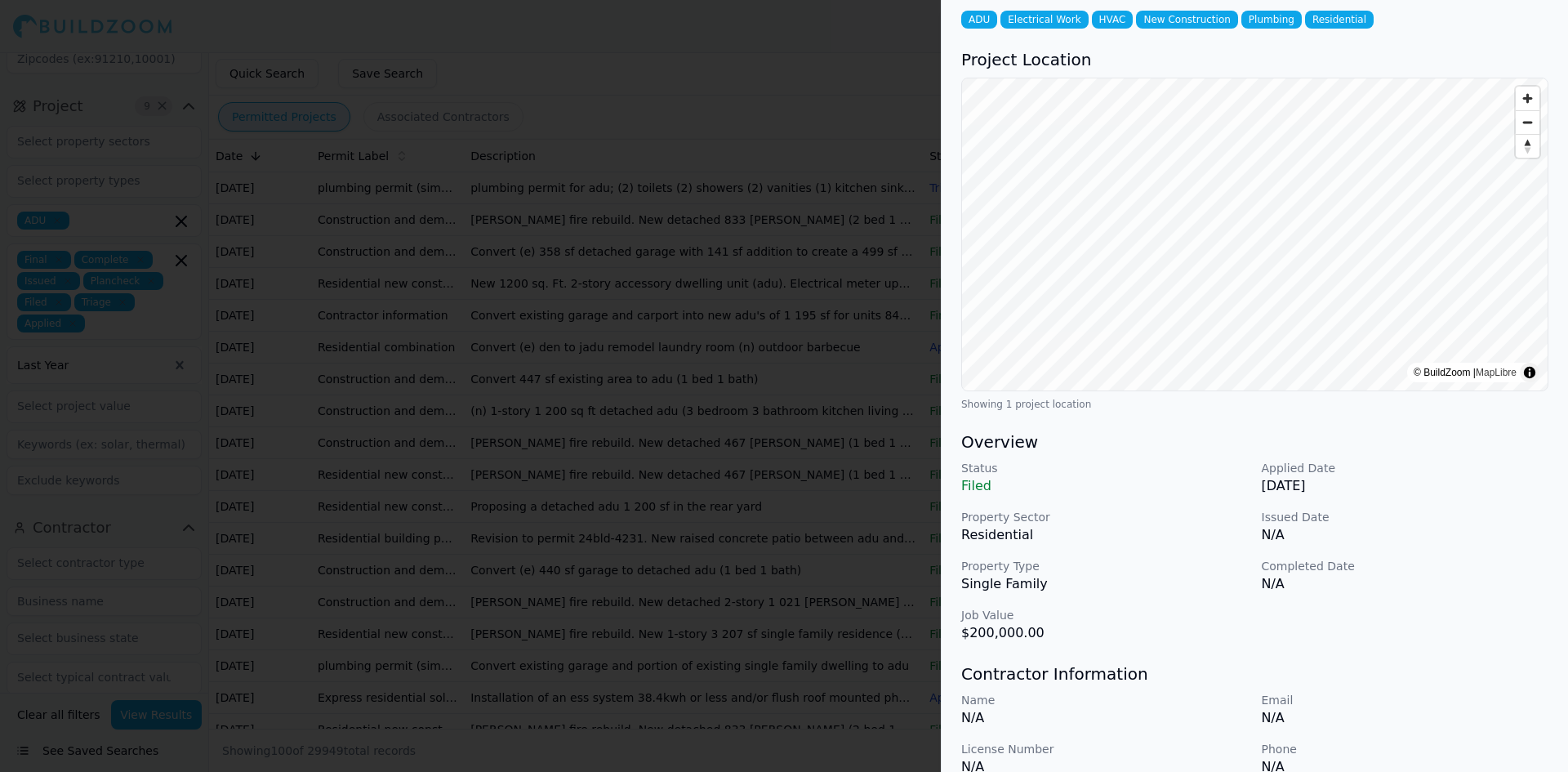
scroll to position [0, 0]
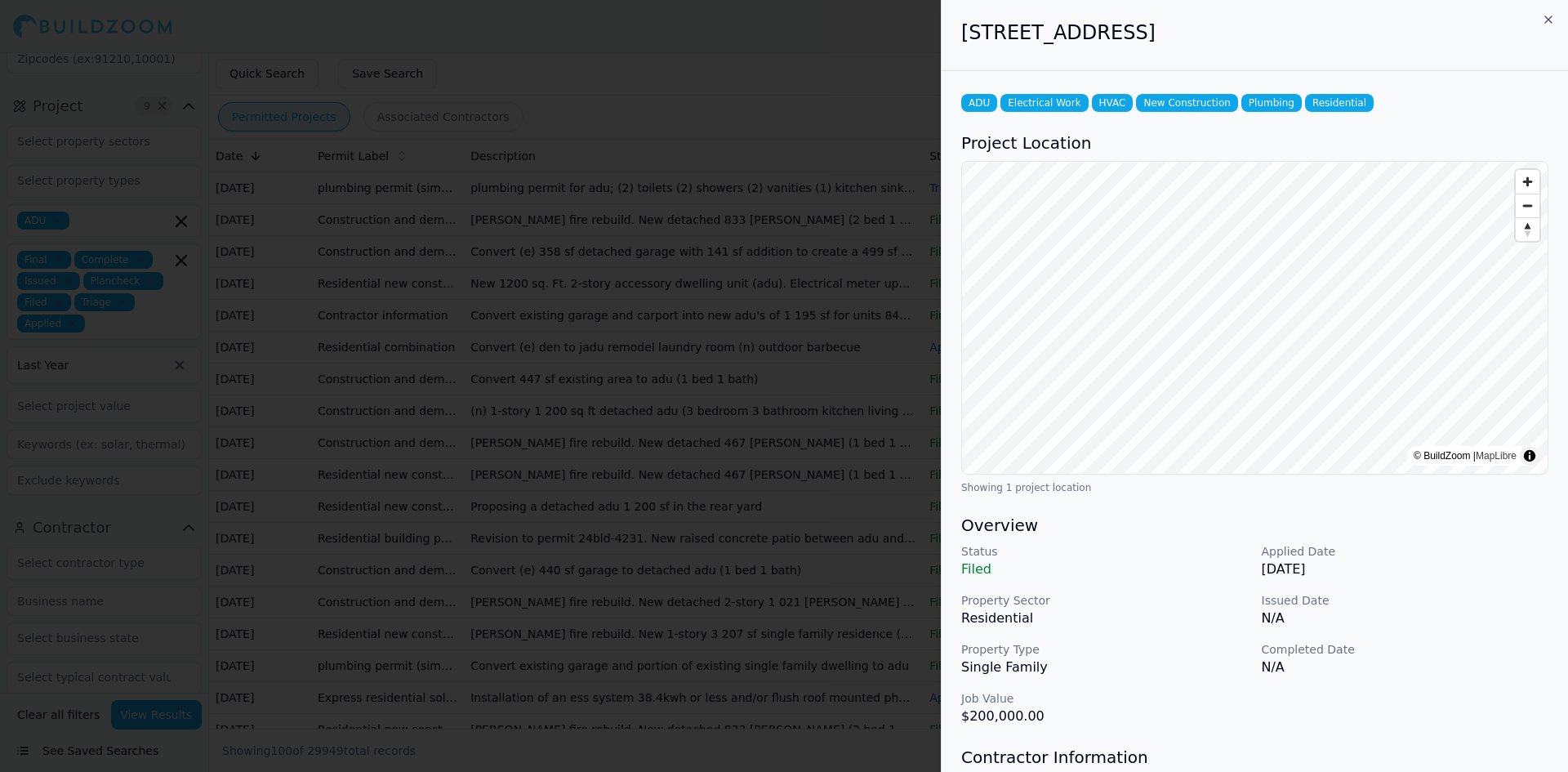
click at [795, 525] on div at bounding box center [784, 386] width 1568 height 772
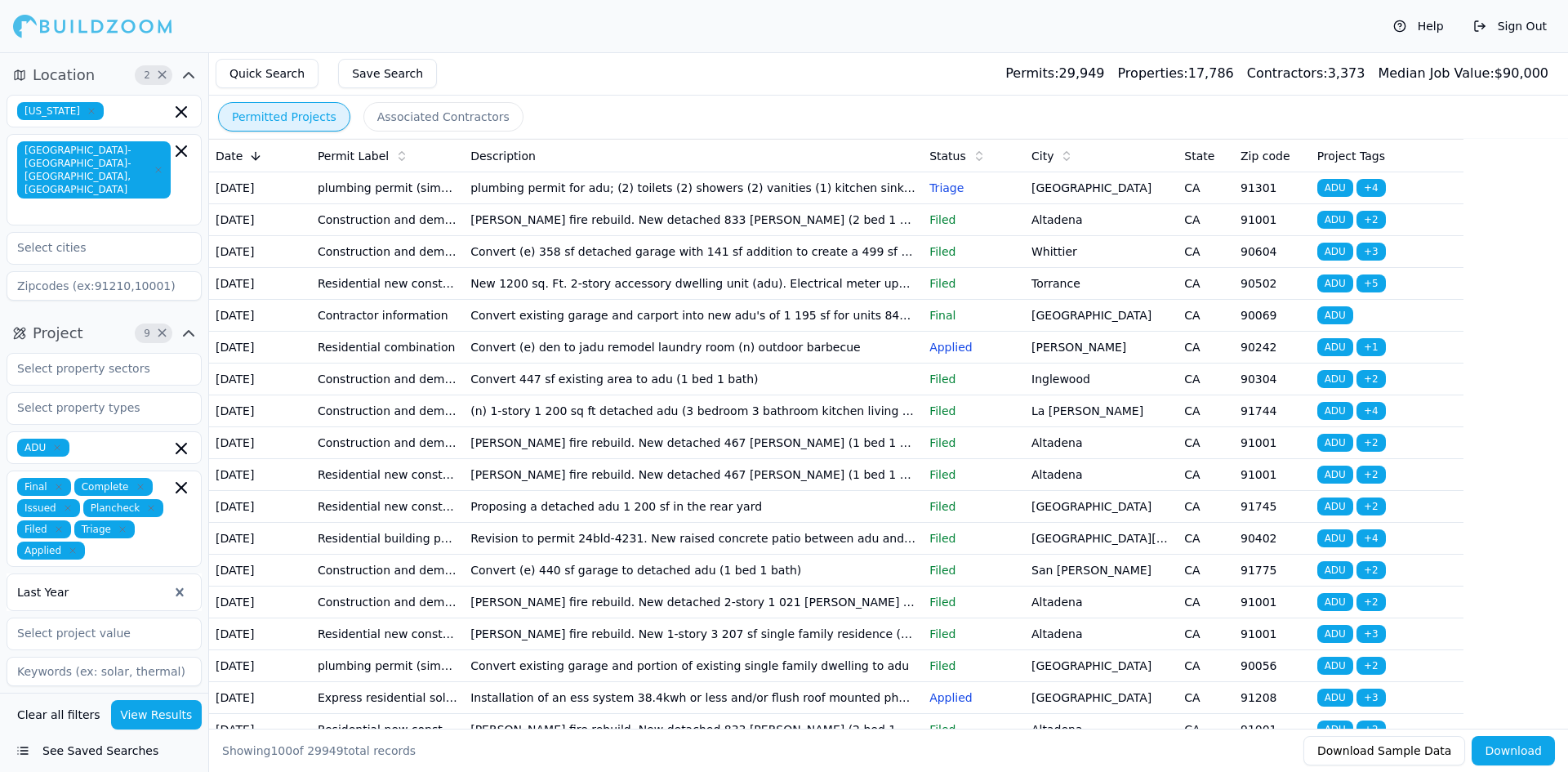
click at [283, 159] on div "Date" at bounding box center [260, 156] width 89 height 17
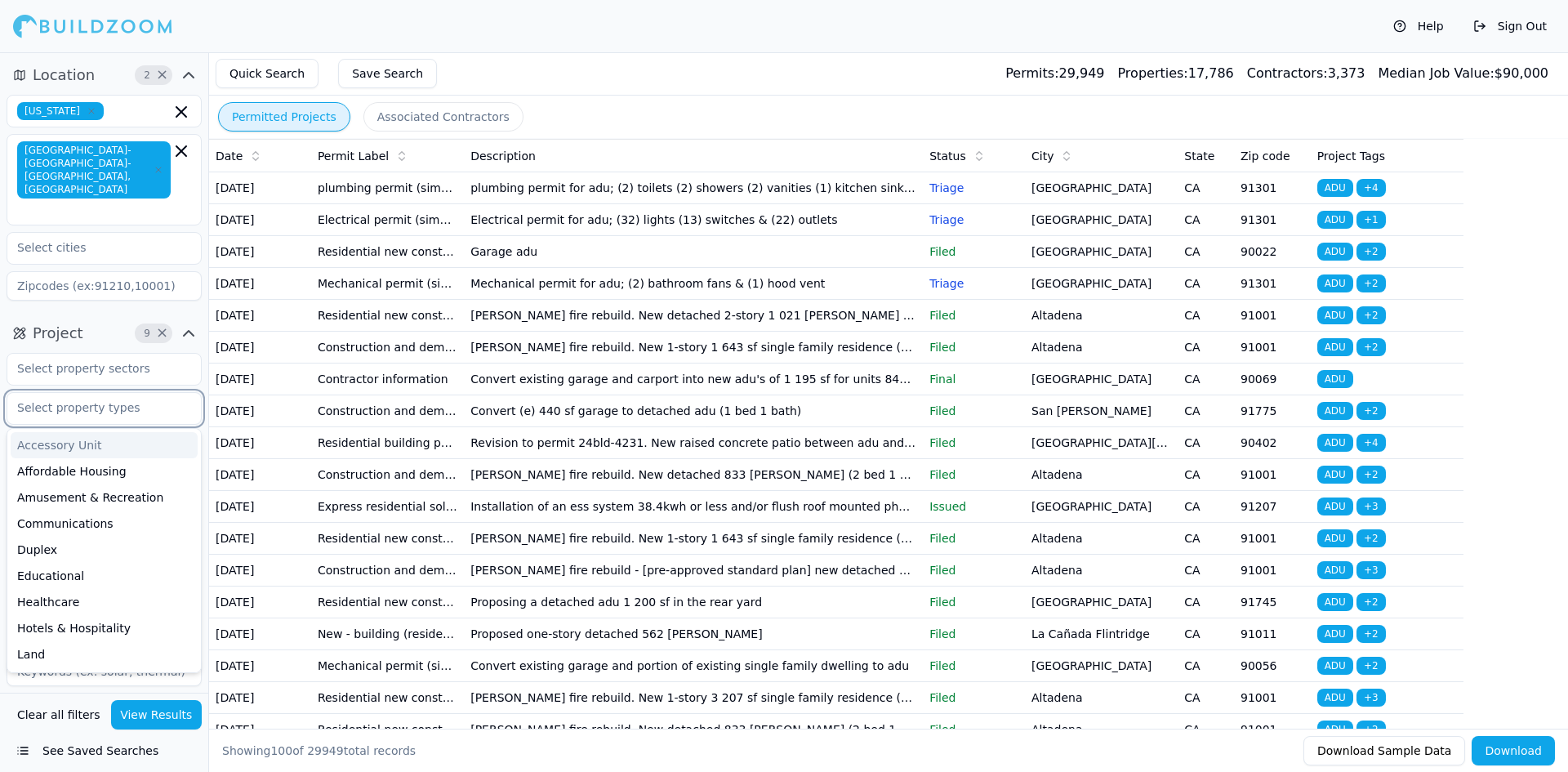
click at [166, 393] on input "text" at bounding box center [94, 407] width 173 height 30
click at [131, 432] on div "Accessory Unit" at bounding box center [103, 445] width 187 height 26
click at [132, 400] on input "text" at bounding box center [148, 408] width 43 height 18
click at [106, 511] on div "Duplex" at bounding box center [103, 524] width 187 height 26
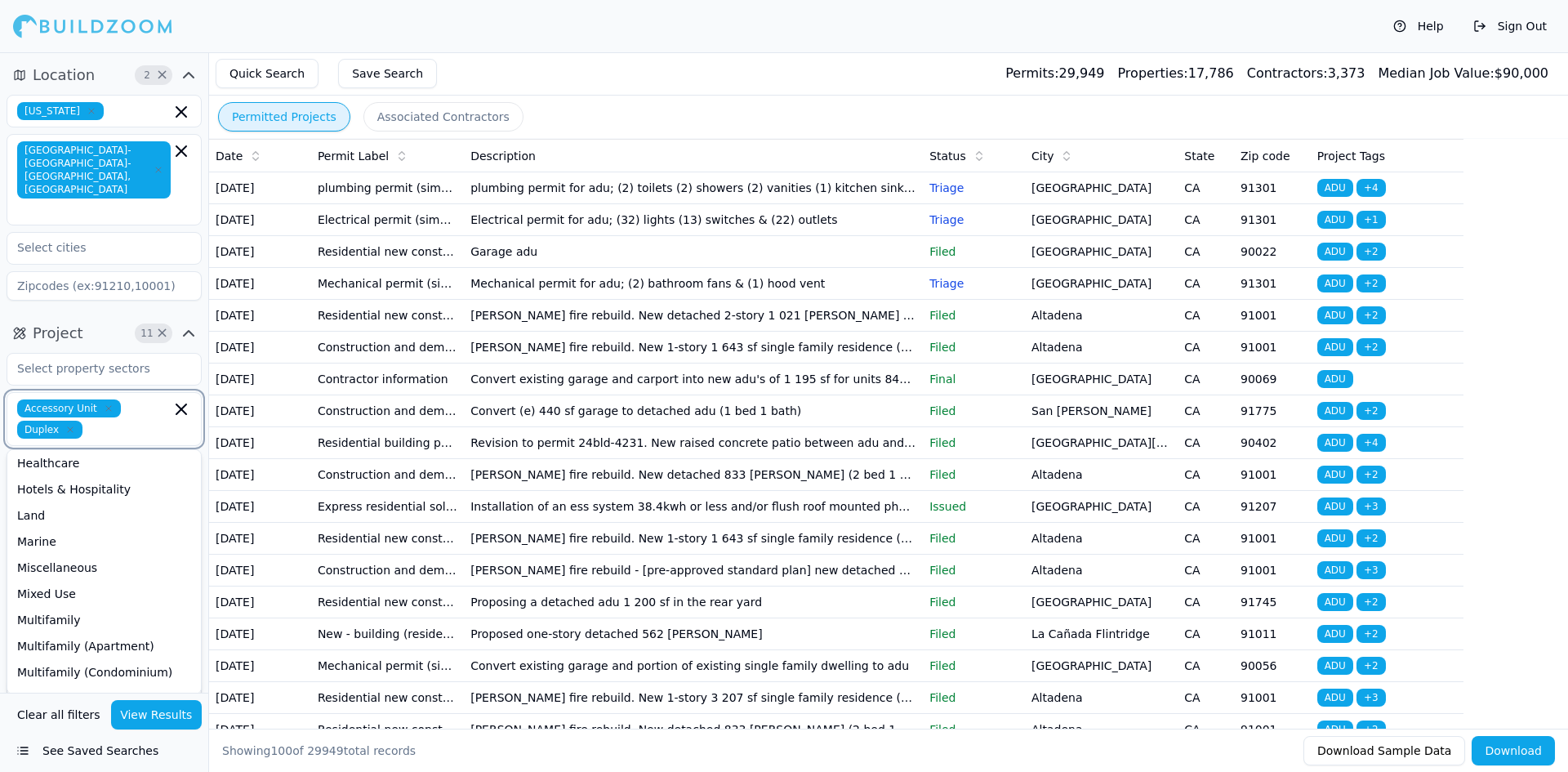
scroll to position [106, 0]
click at [81, 609] on div "Multifamily" at bounding box center [103, 622] width 187 height 26
click at [81, 630] on div "Multifamily (Apartment)" at bounding box center [103, 643] width 187 height 26
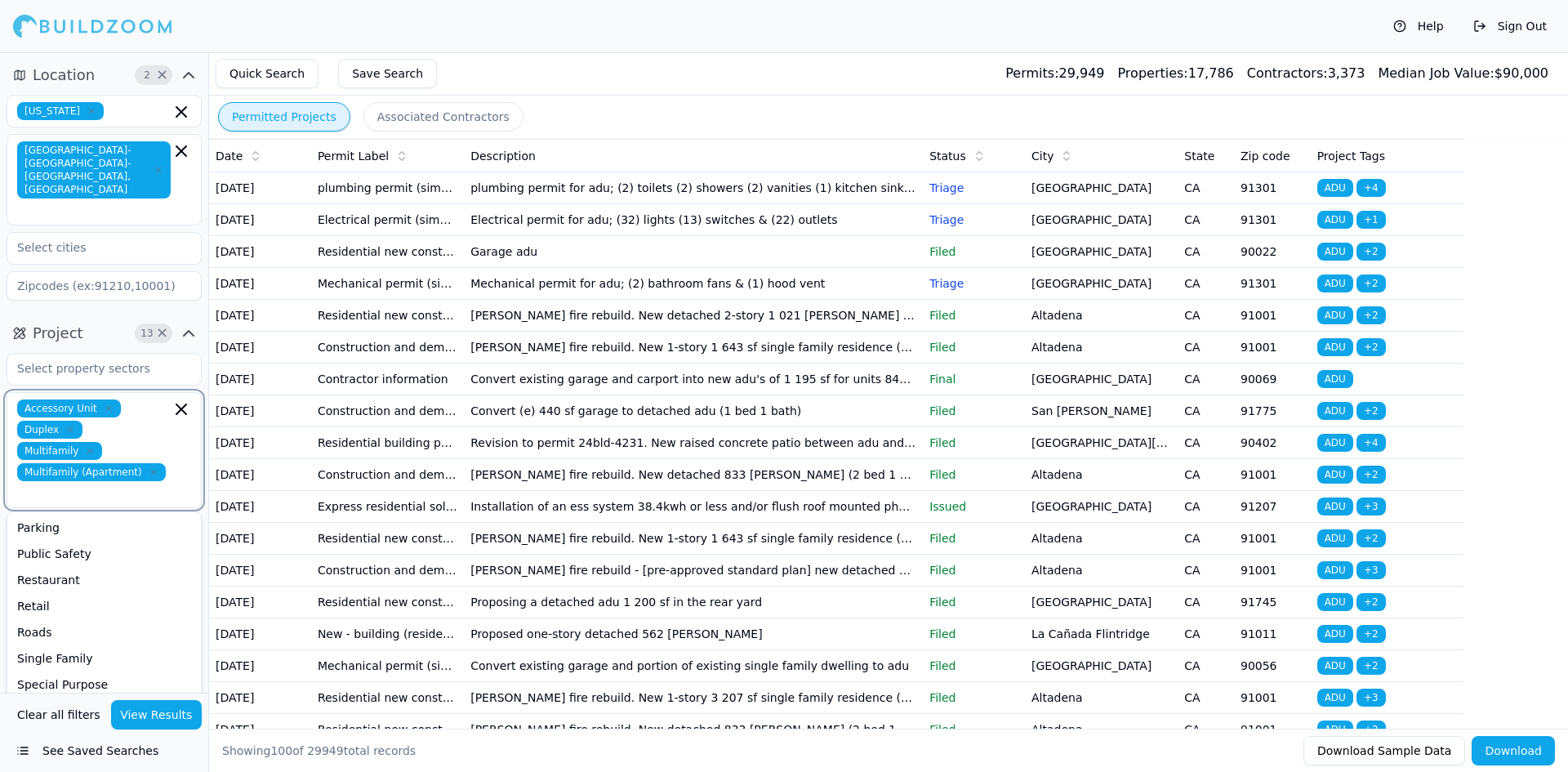
scroll to position [322, 0]
click at [81, 638] on div "Single Family" at bounding box center [103, 651] width 187 height 26
click at [57, 702] on div "Triplex" at bounding box center [103, 715] width 187 height 26
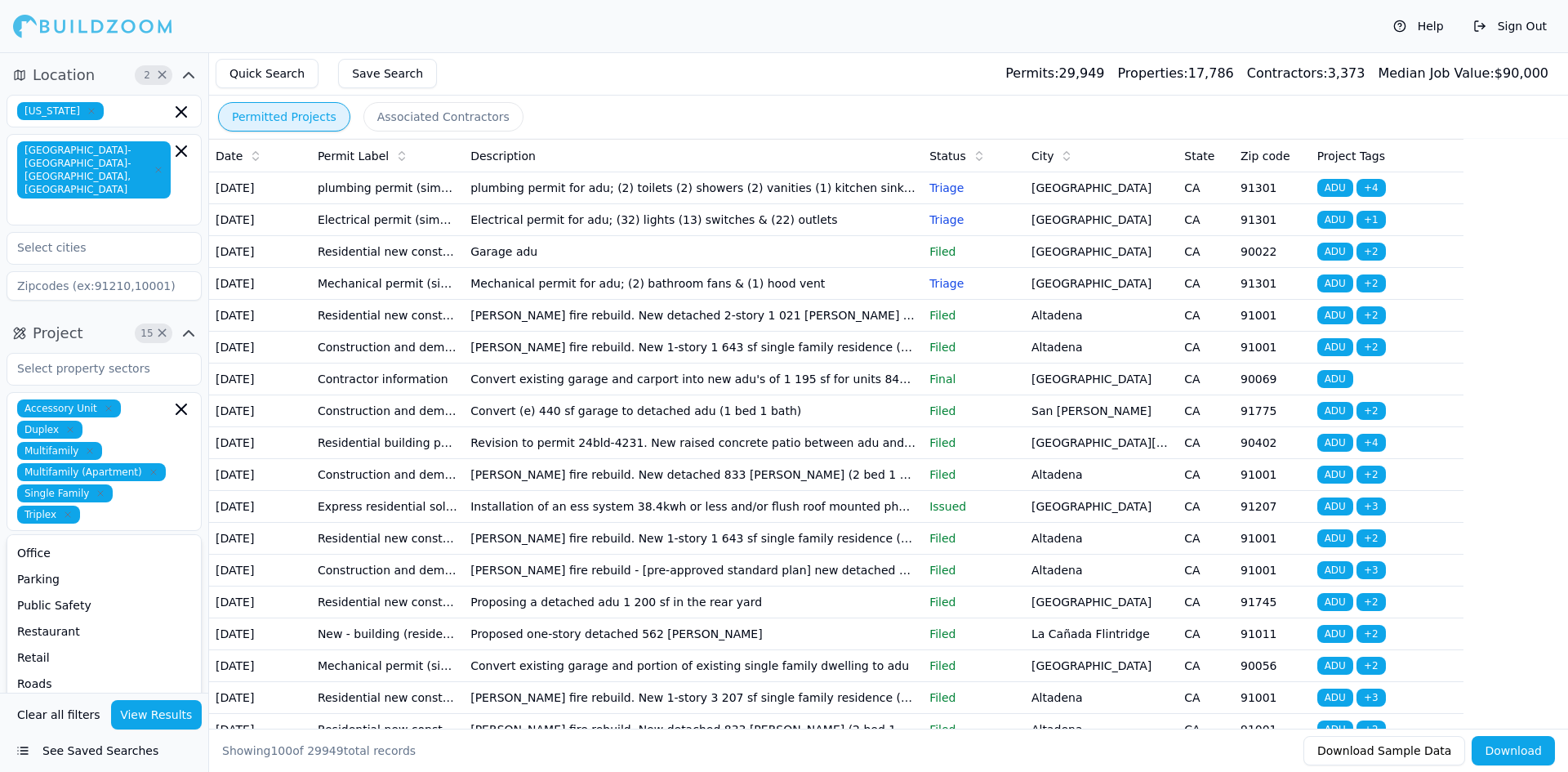
click at [153, 719] on button "View Results" at bounding box center [157, 715] width 91 height 30
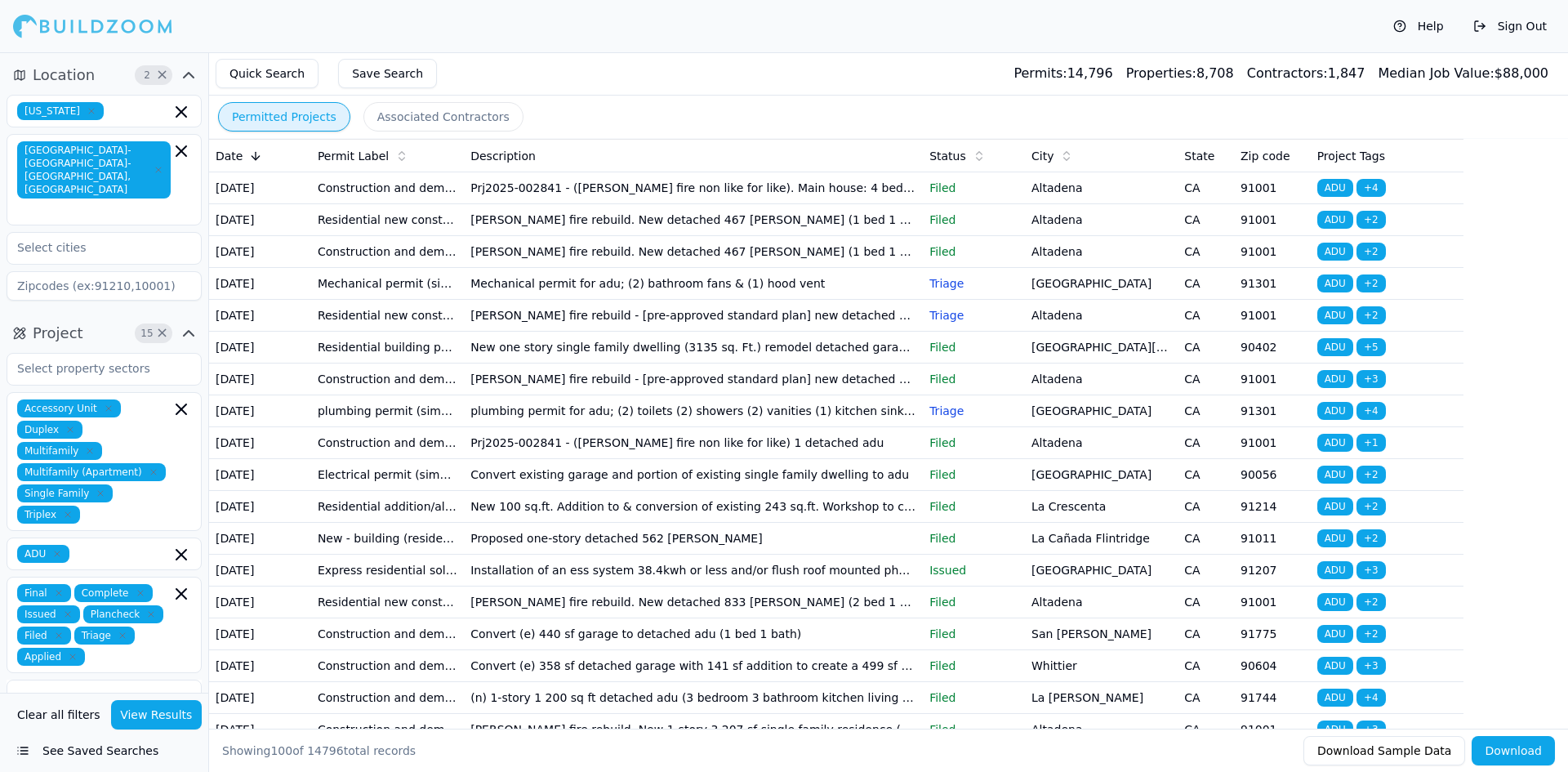
click at [1523, 745] on button "Download" at bounding box center [1513, 751] width 83 height 30
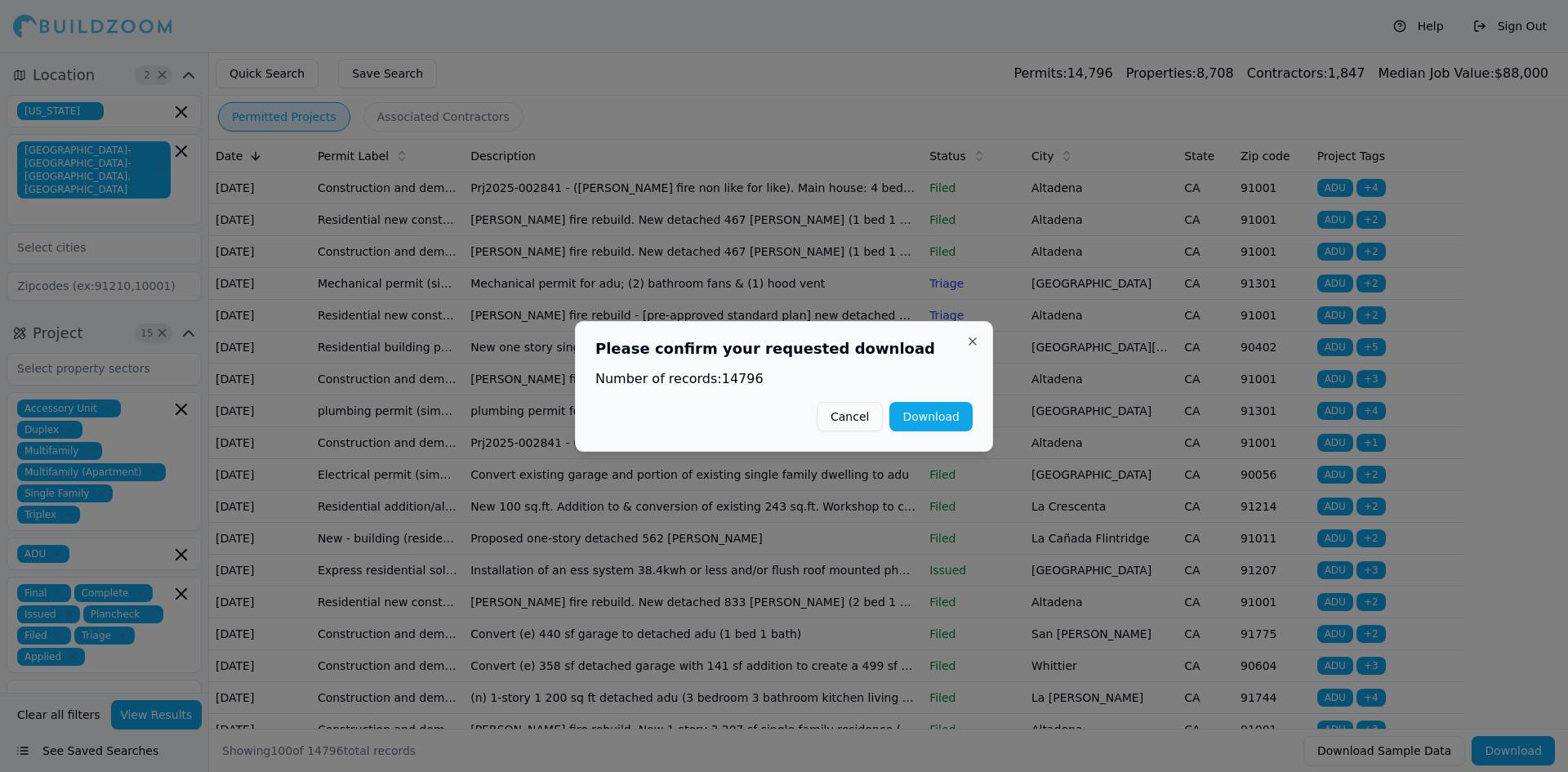
click at [920, 418] on button "Download" at bounding box center [930, 417] width 83 height 30
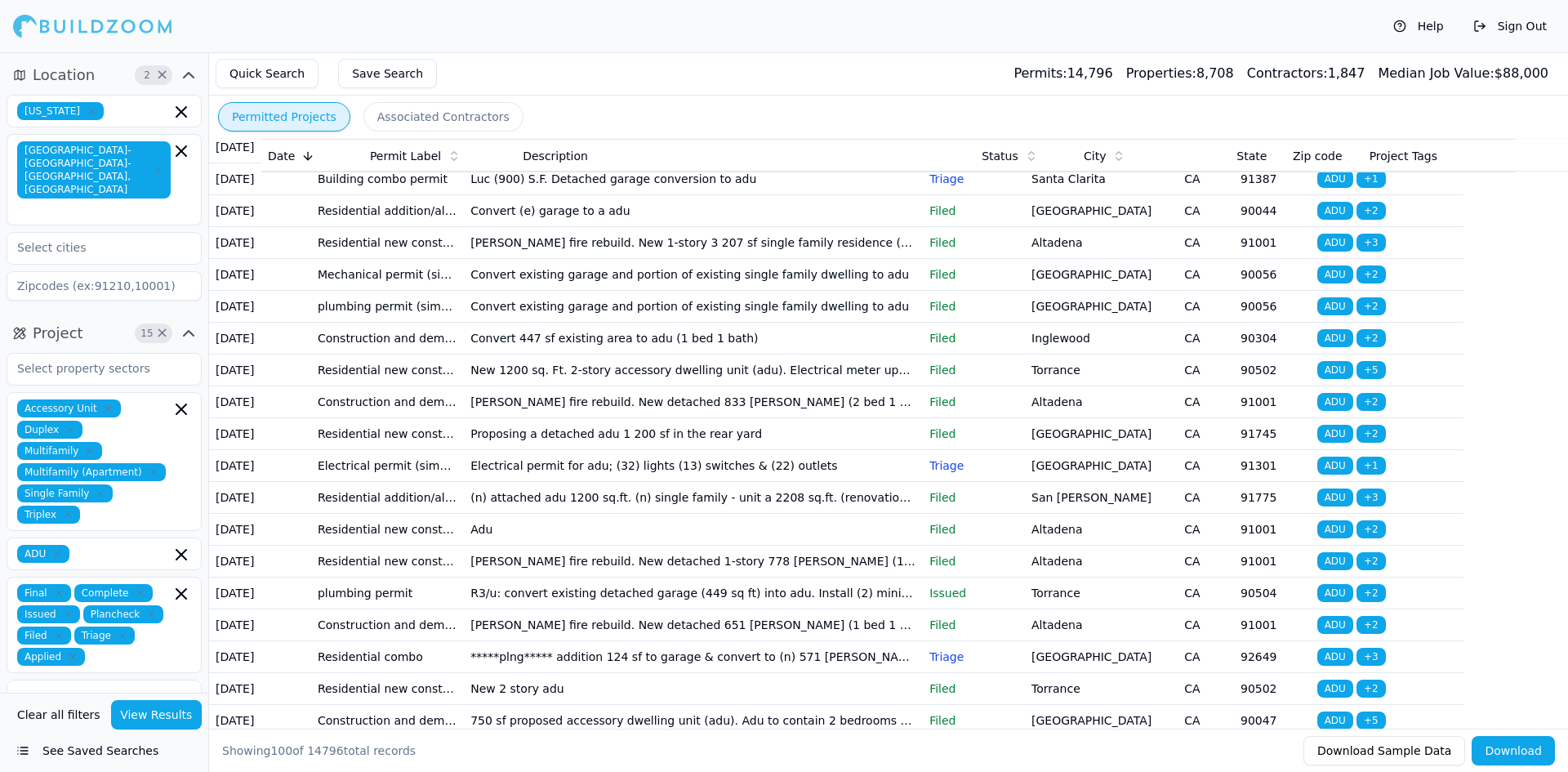
scroll to position [586, 0]
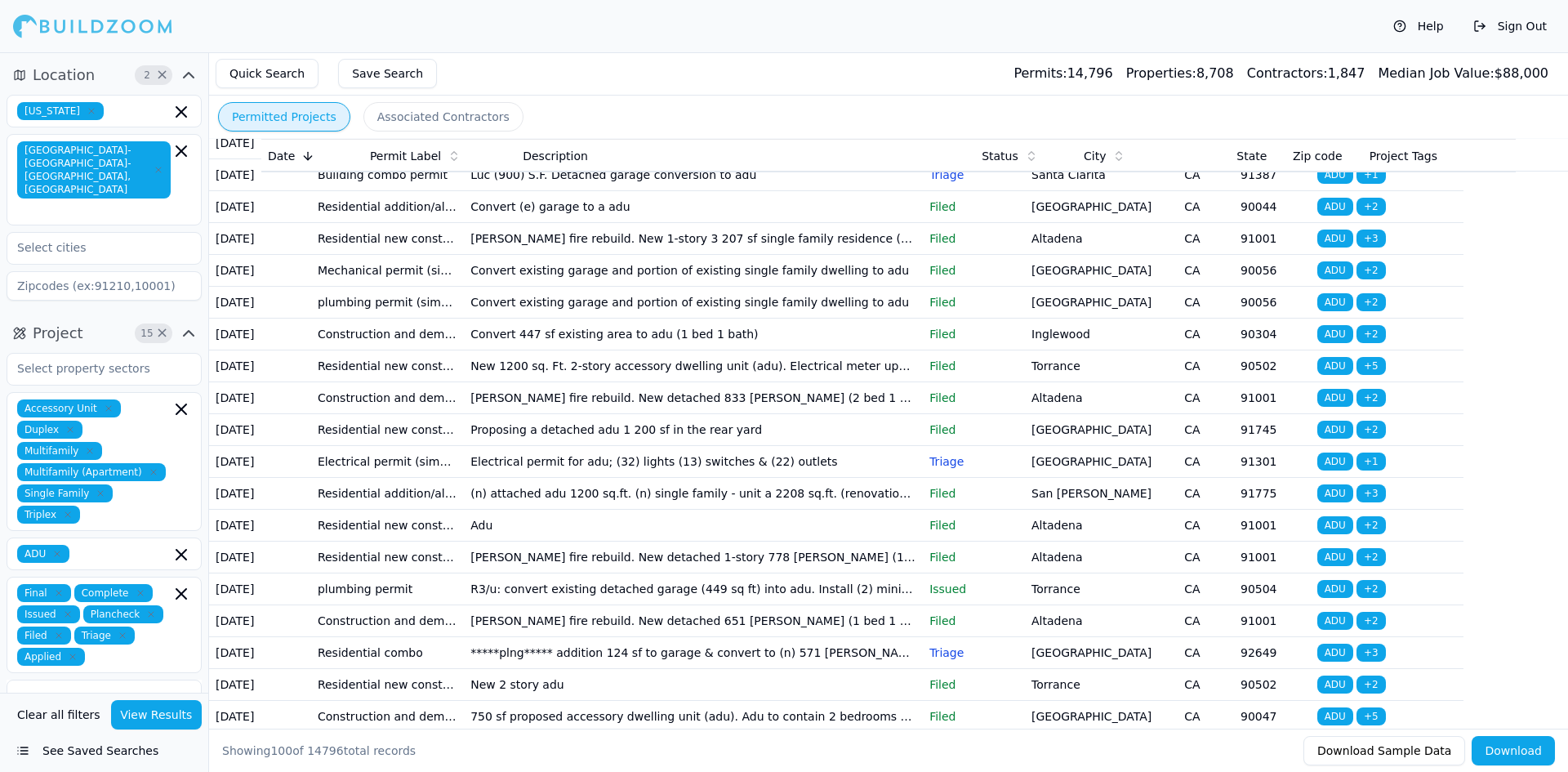
click at [910, 255] on td "[PERSON_NAME] fire rebuild. New 1-story 3 207 sf single family residence (4 bed…" at bounding box center [694, 239] width 459 height 32
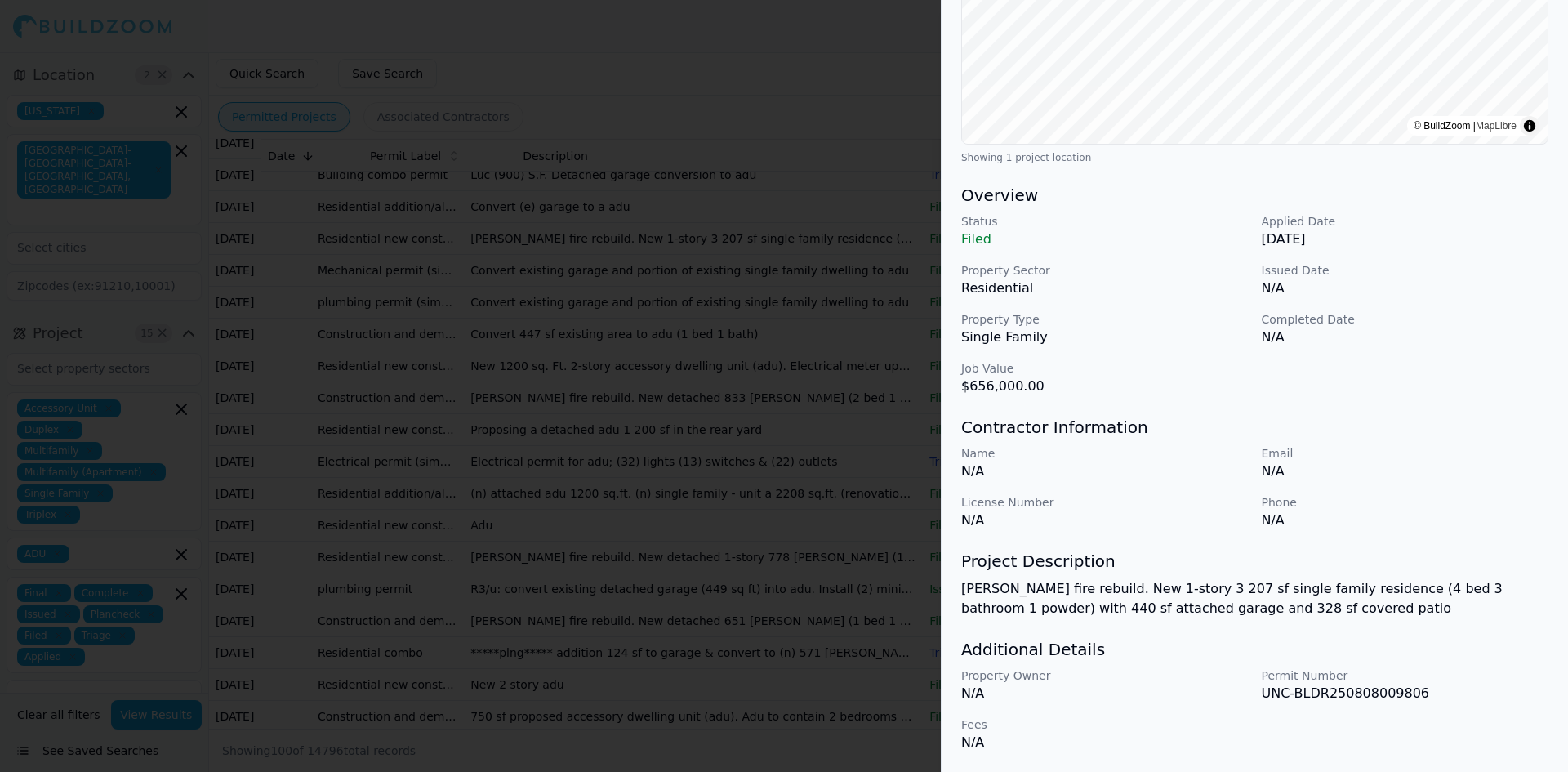
scroll to position [329, 0]
drag, startPoint x: 1263, startPoint y: 698, endPoint x: 1440, endPoint y: 697, distance: 177.0
click at [1440, 697] on p "UNC-BLDR250808009806" at bounding box center [1405, 695] width 287 height 19
copy p "UNC-BLDR250808009806"
click at [731, 170] on div at bounding box center [784, 386] width 1568 height 772
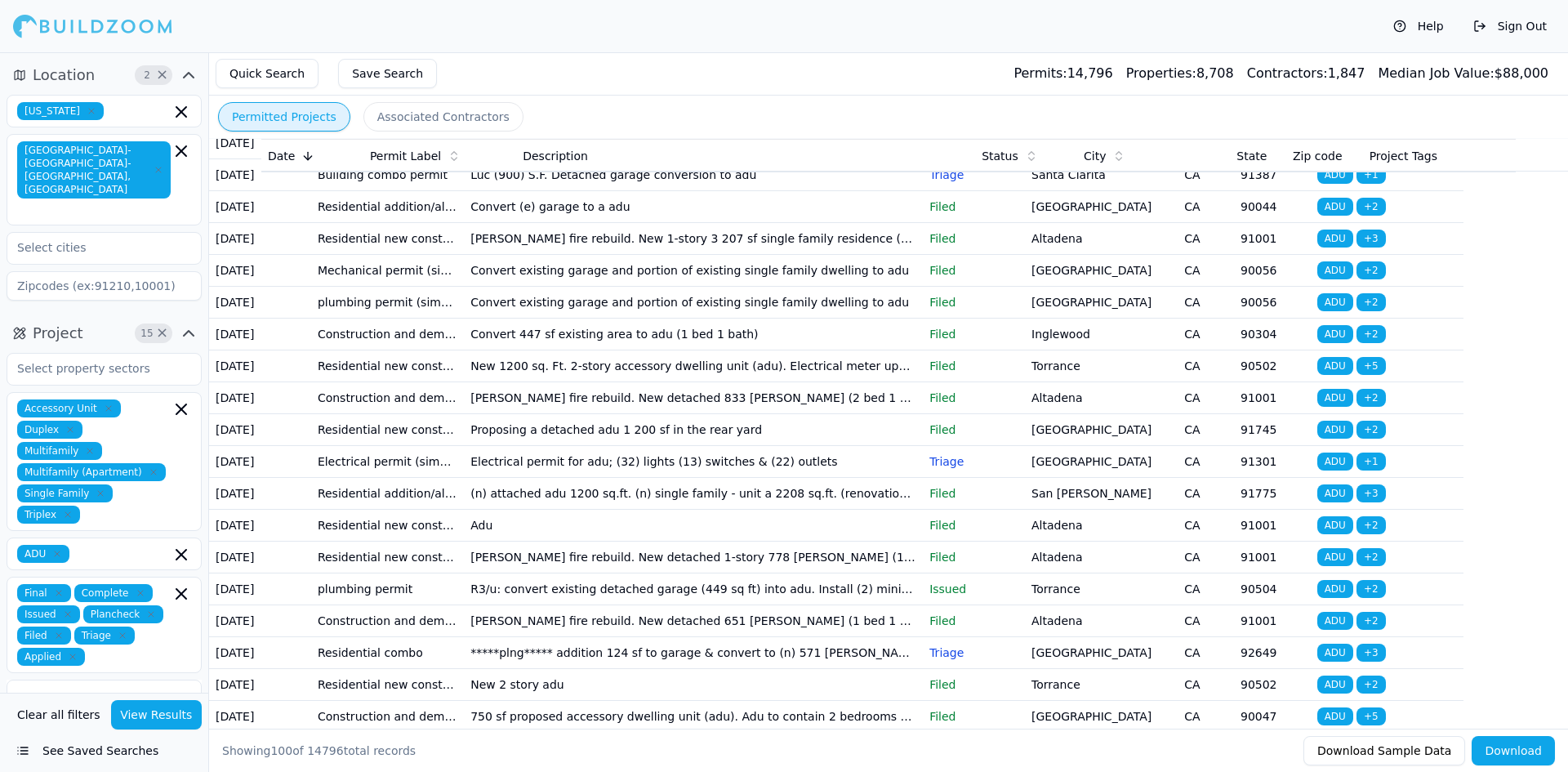
click at [428, 116] on button "Associated Contractors" at bounding box center [443, 117] width 160 height 30
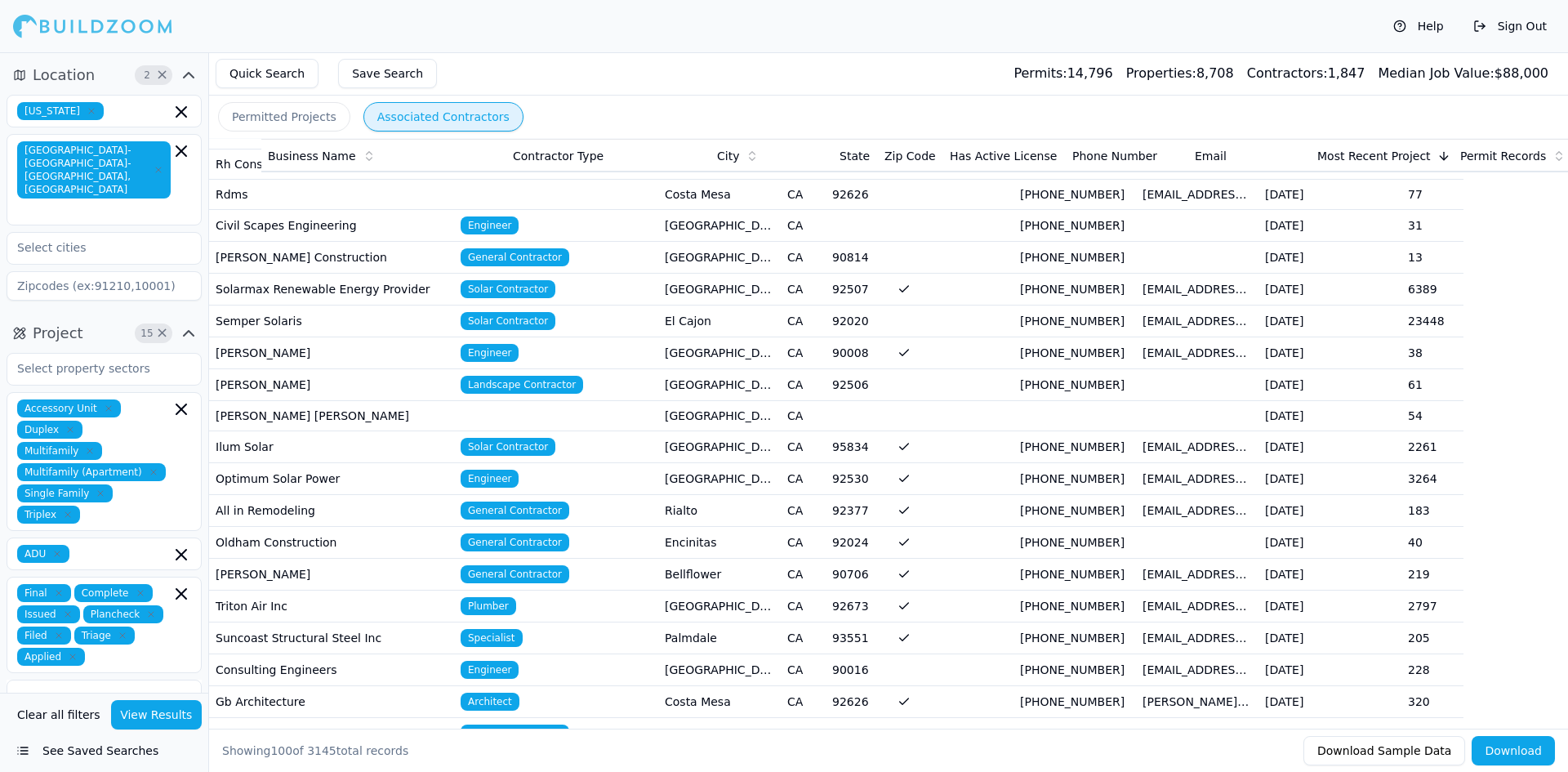
scroll to position [204, 0]
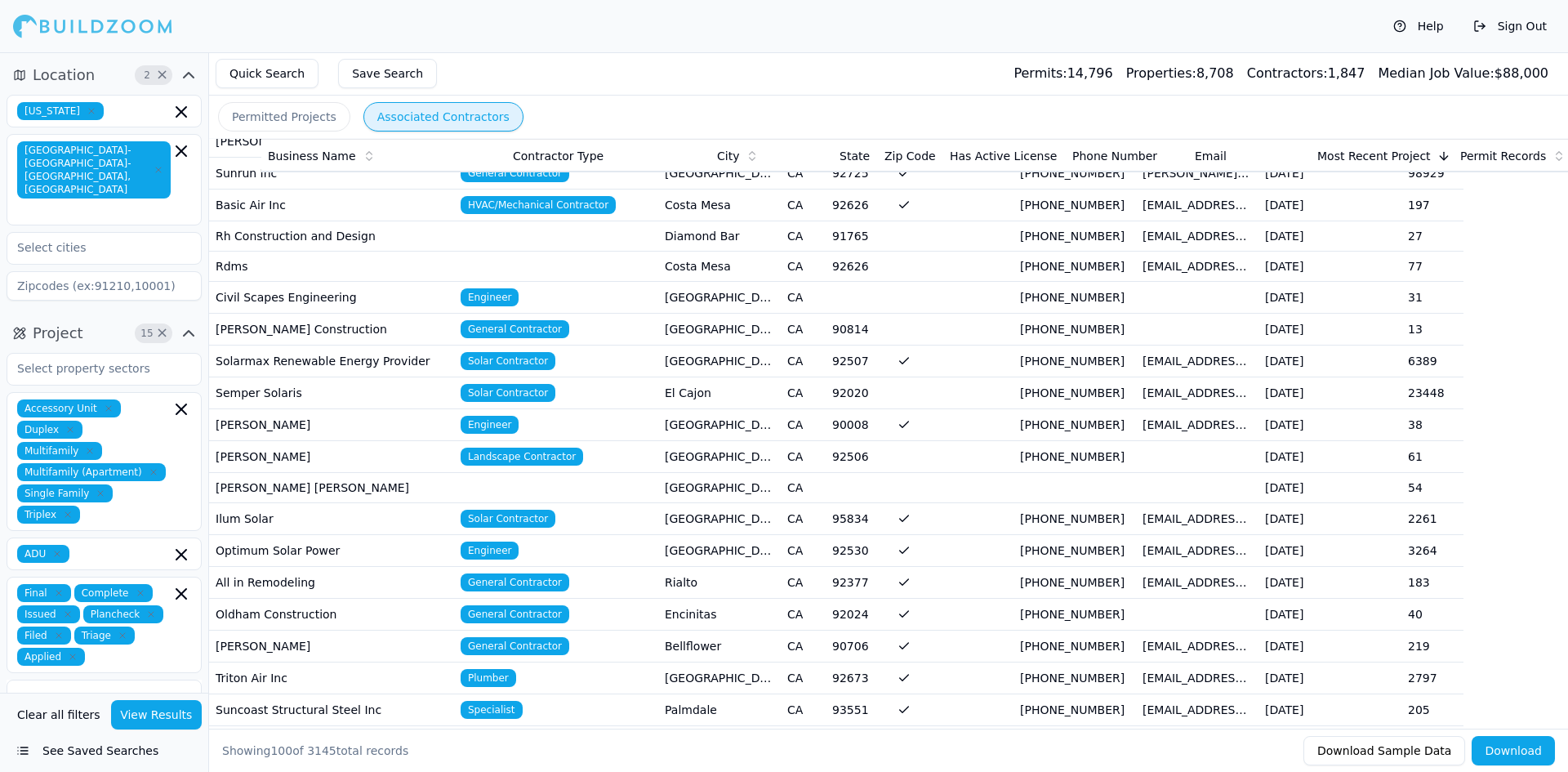
click at [549, 155] on span "Contractor Type" at bounding box center [557, 156] width 90 height 17
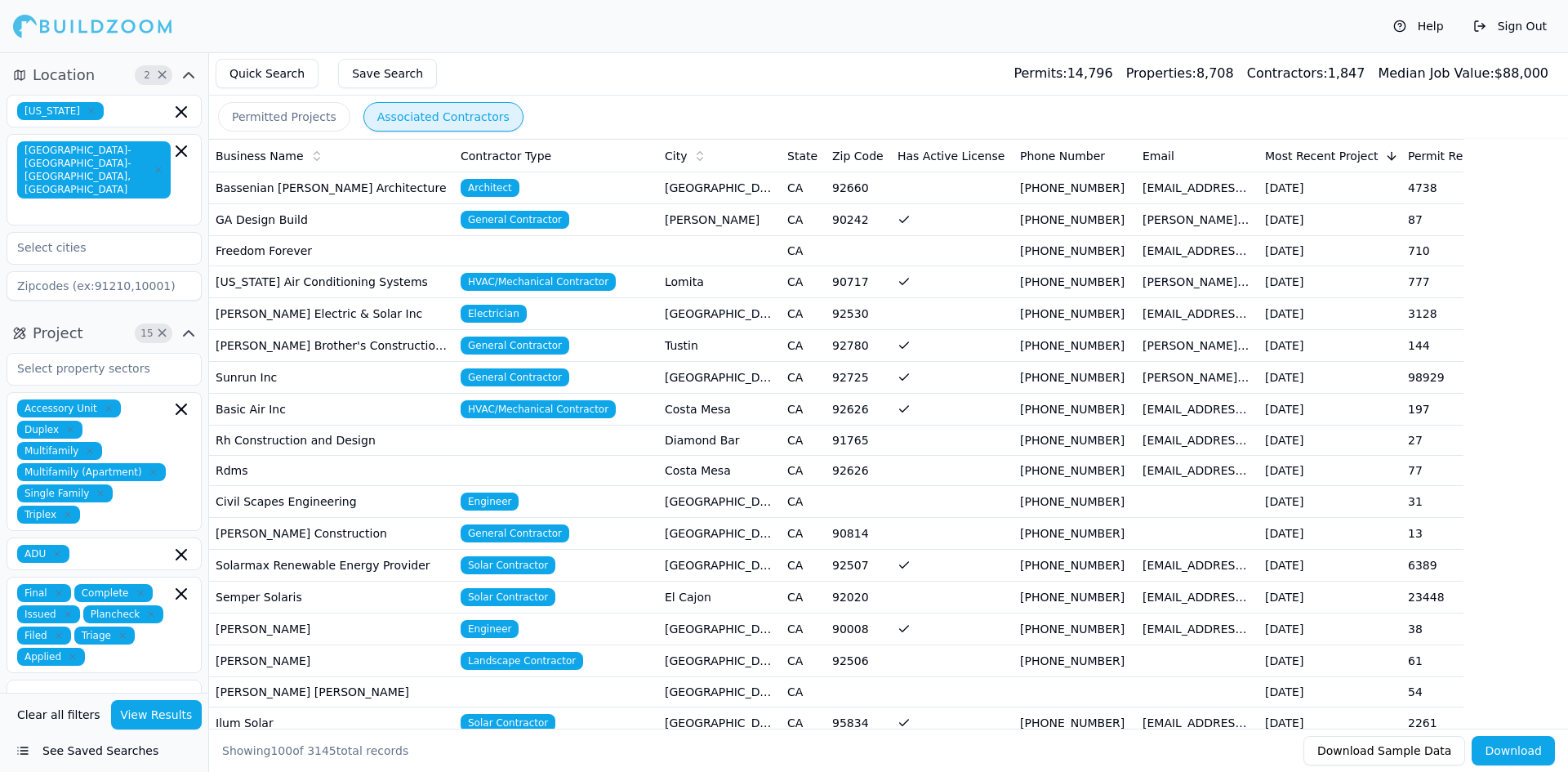
scroll to position [0, 0]
click at [549, 188] on td "Architect" at bounding box center [555, 188] width 204 height 32
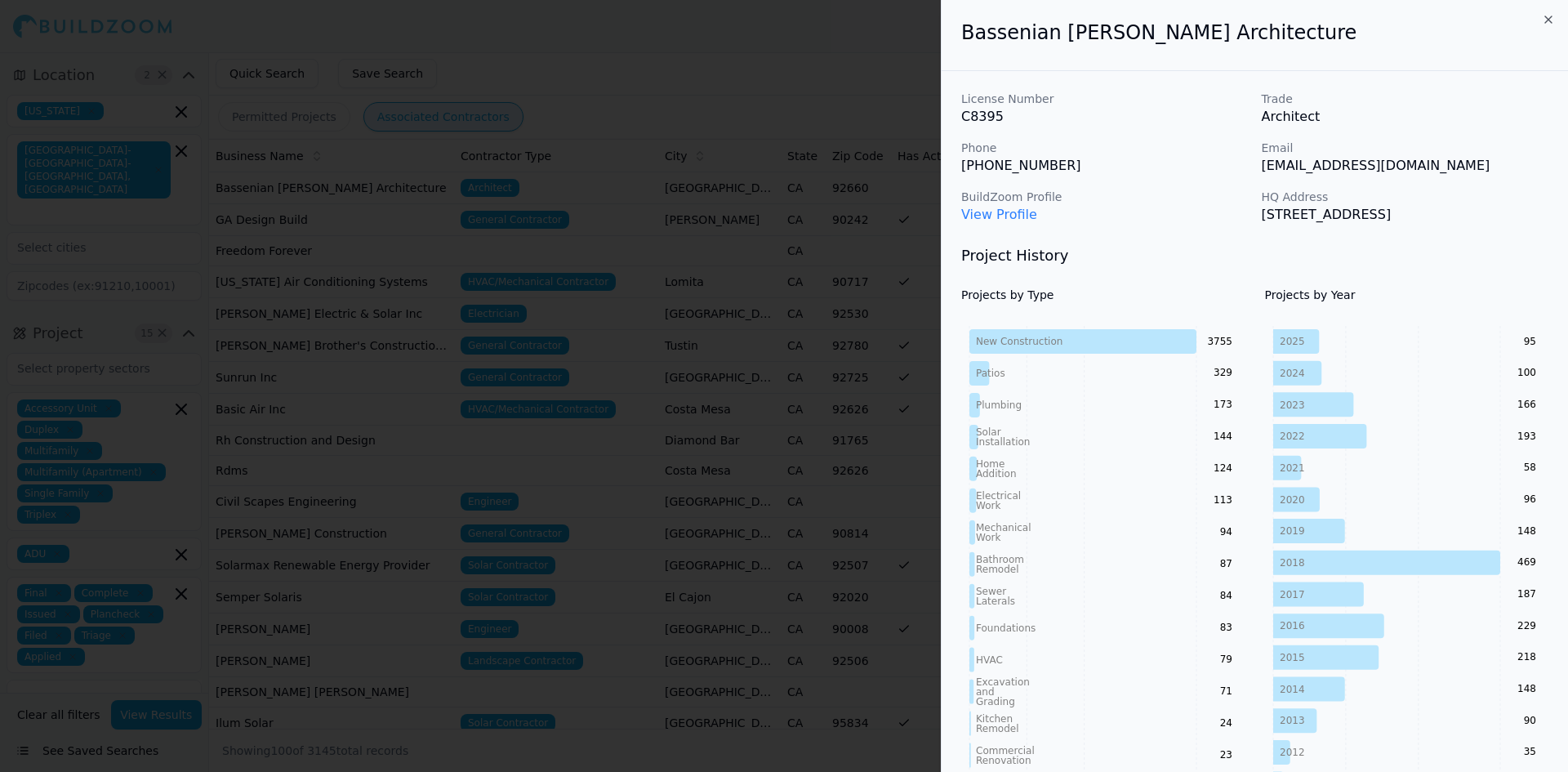
click at [883, 289] on div at bounding box center [784, 386] width 1568 height 772
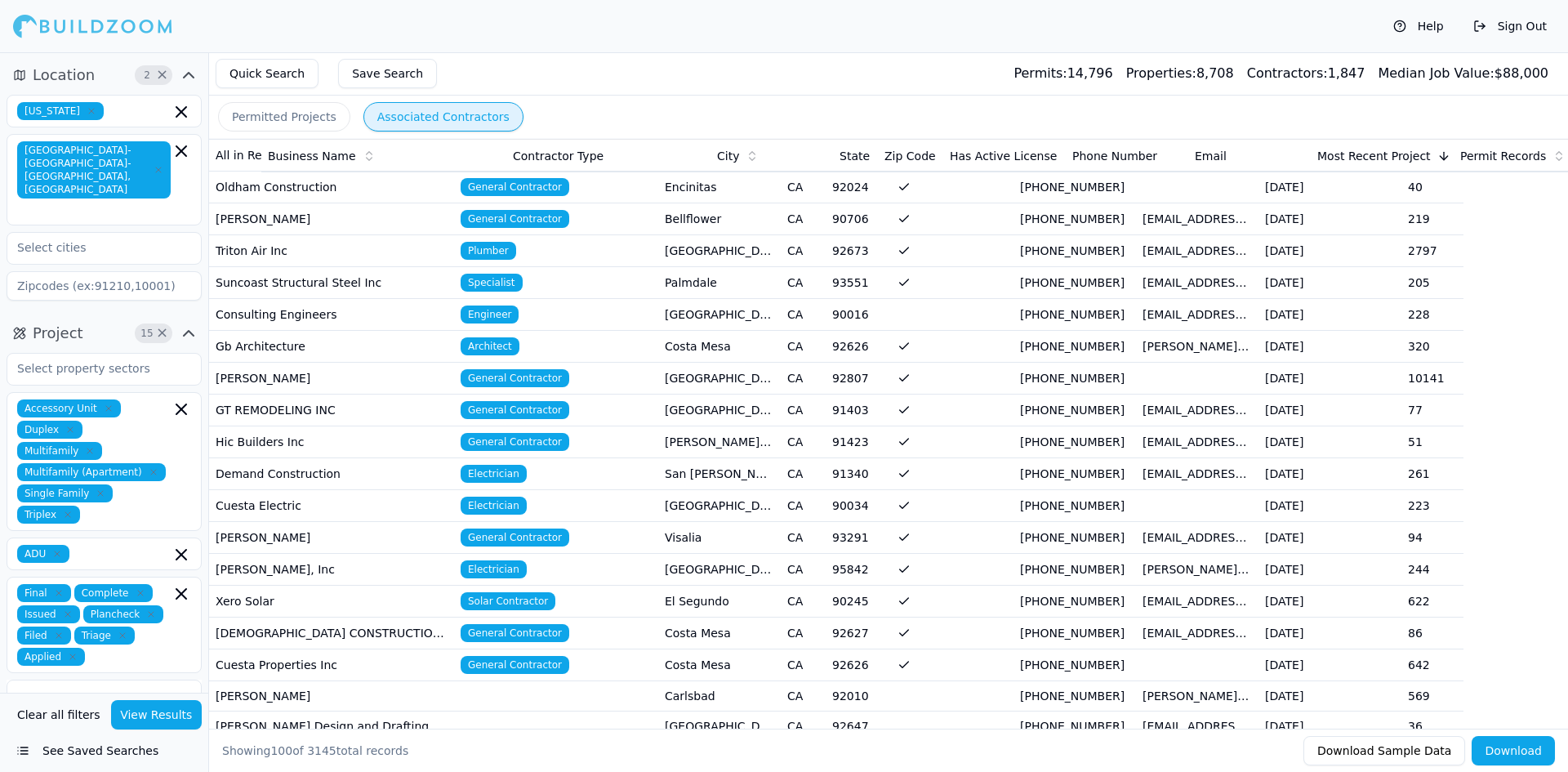
scroll to position [636, 0]
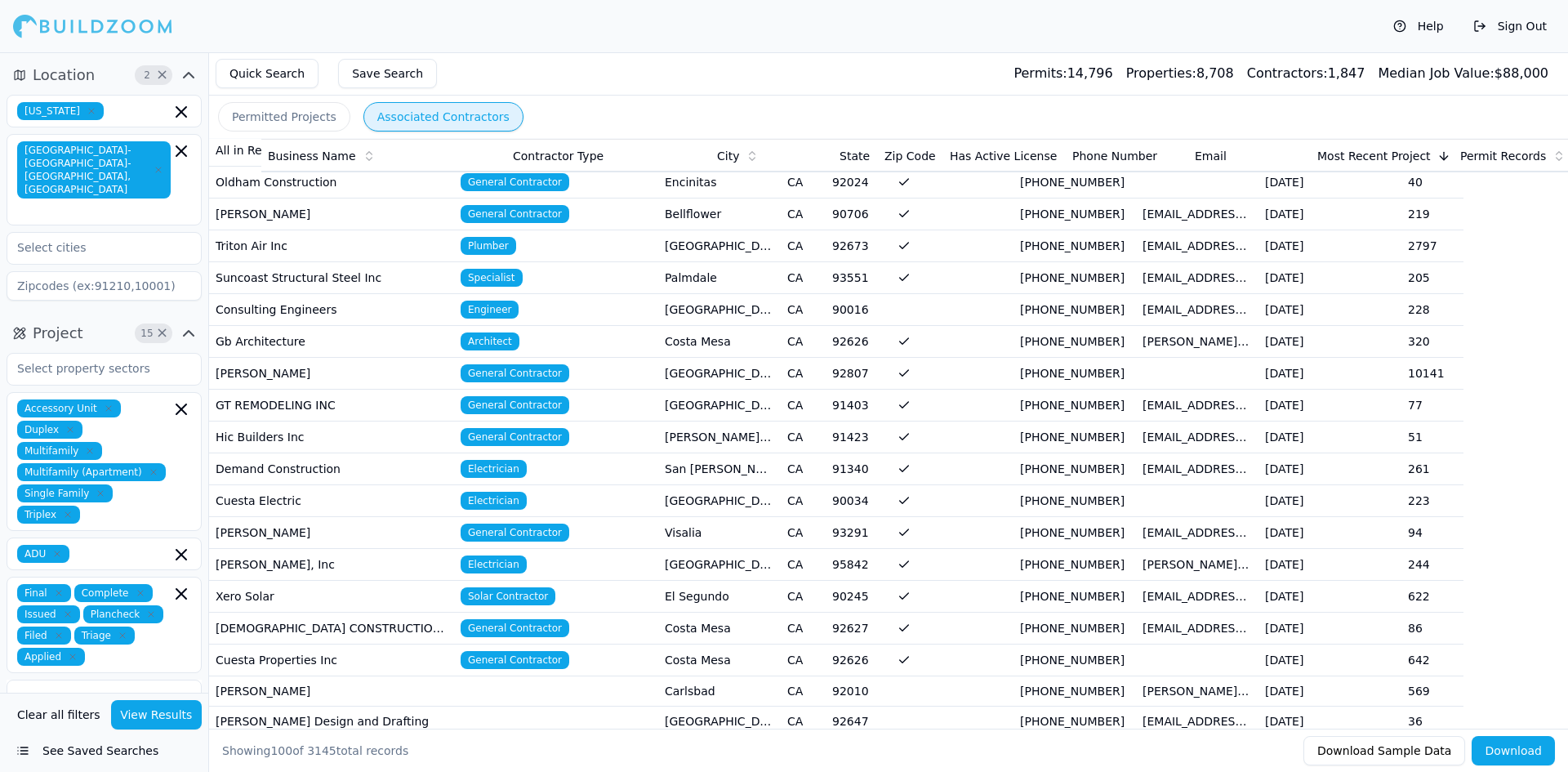
click at [660, 372] on td "[GEOGRAPHIC_DATA]" at bounding box center [719, 373] width 123 height 32
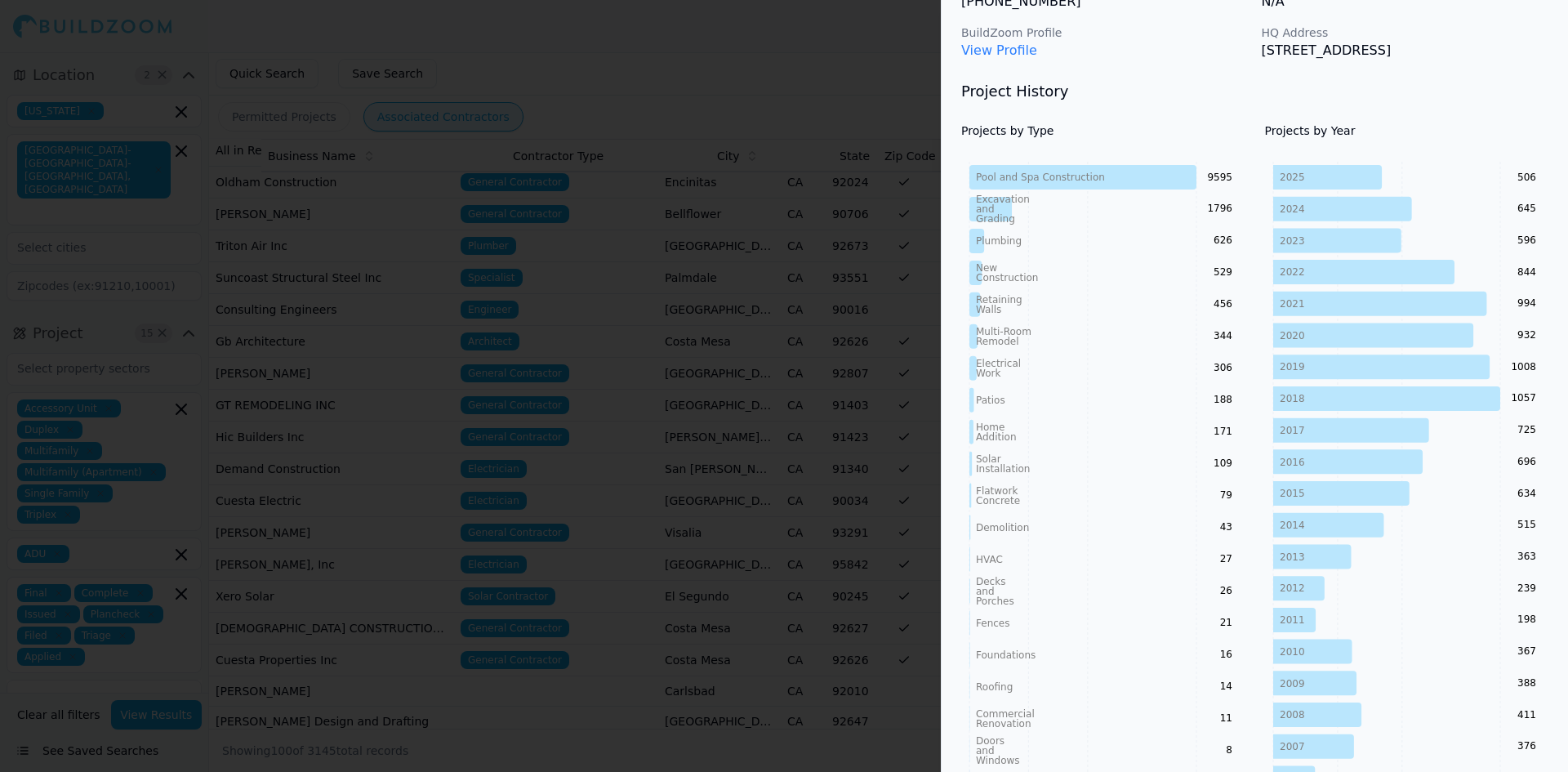
scroll to position [165, 0]
click at [1296, 181] on tspan "2025" at bounding box center [1292, 176] width 25 height 11
click at [1376, 174] on icon at bounding box center [1327, 176] width 109 height 25
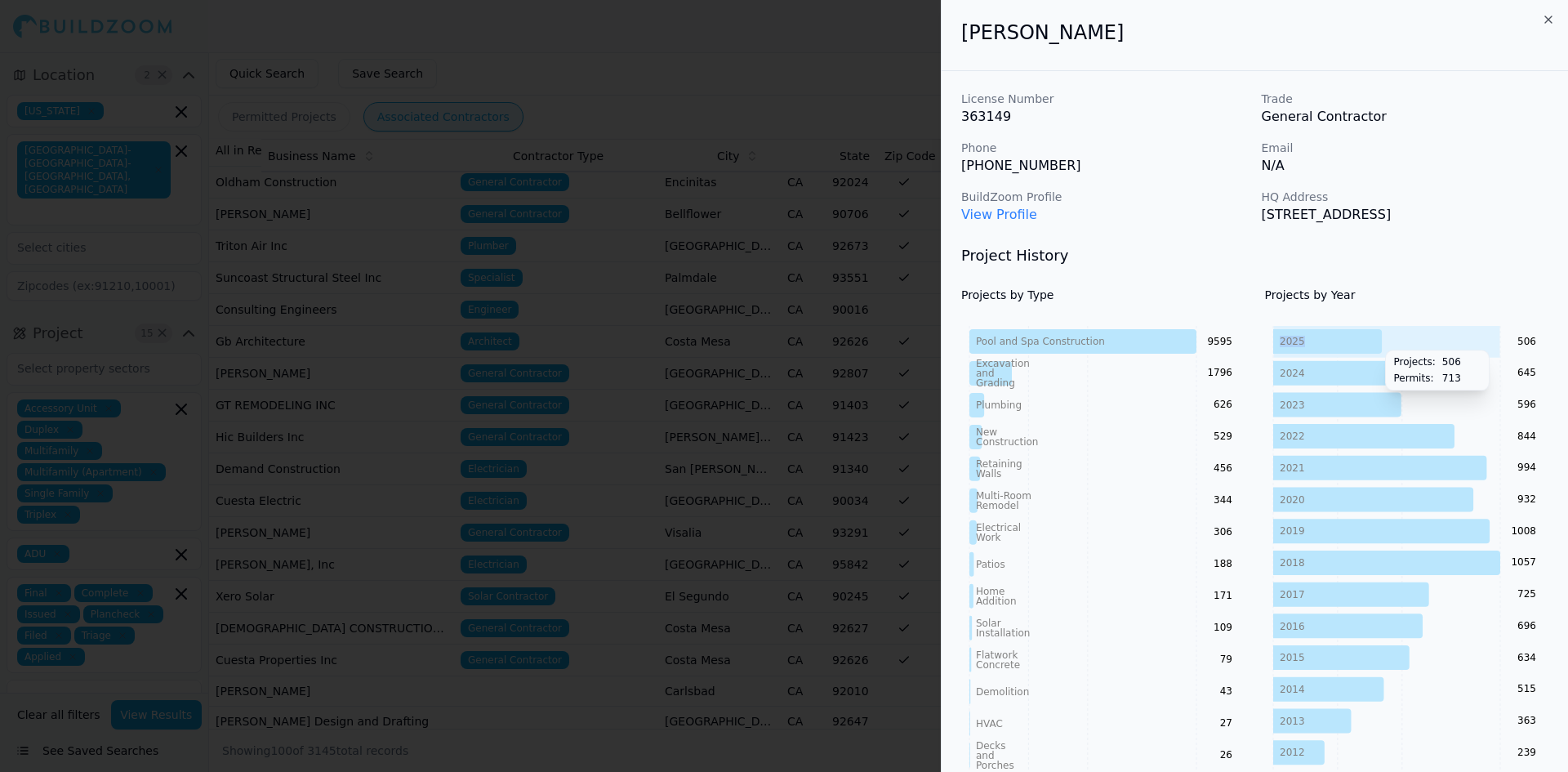
scroll to position [3, 0]
click at [1006, 215] on link "View Profile" at bounding box center [999, 212] width 76 height 16
click at [863, 48] on div at bounding box center [784, 386] width 1568 height 772
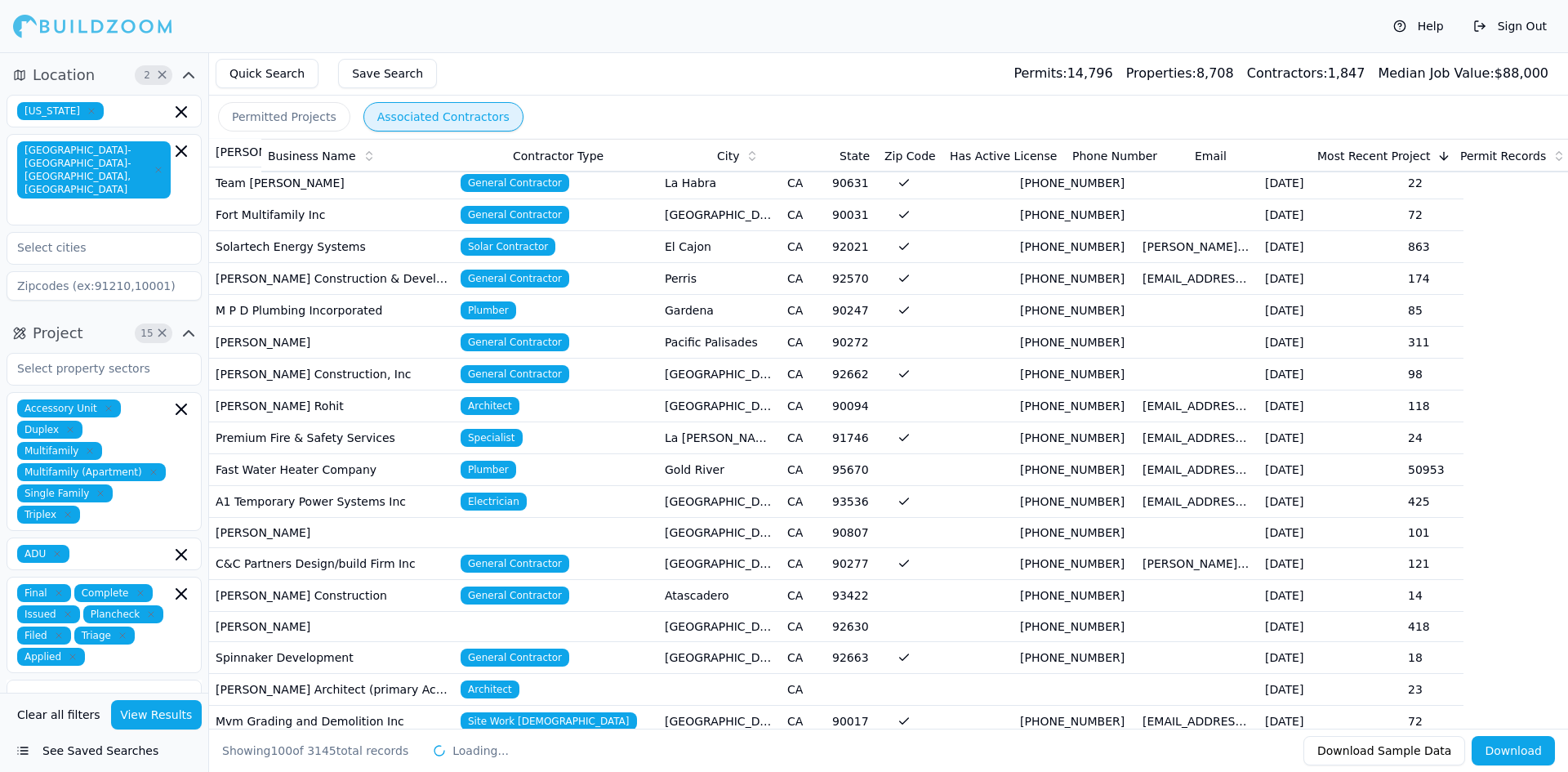
scroll to position [1802, 0]
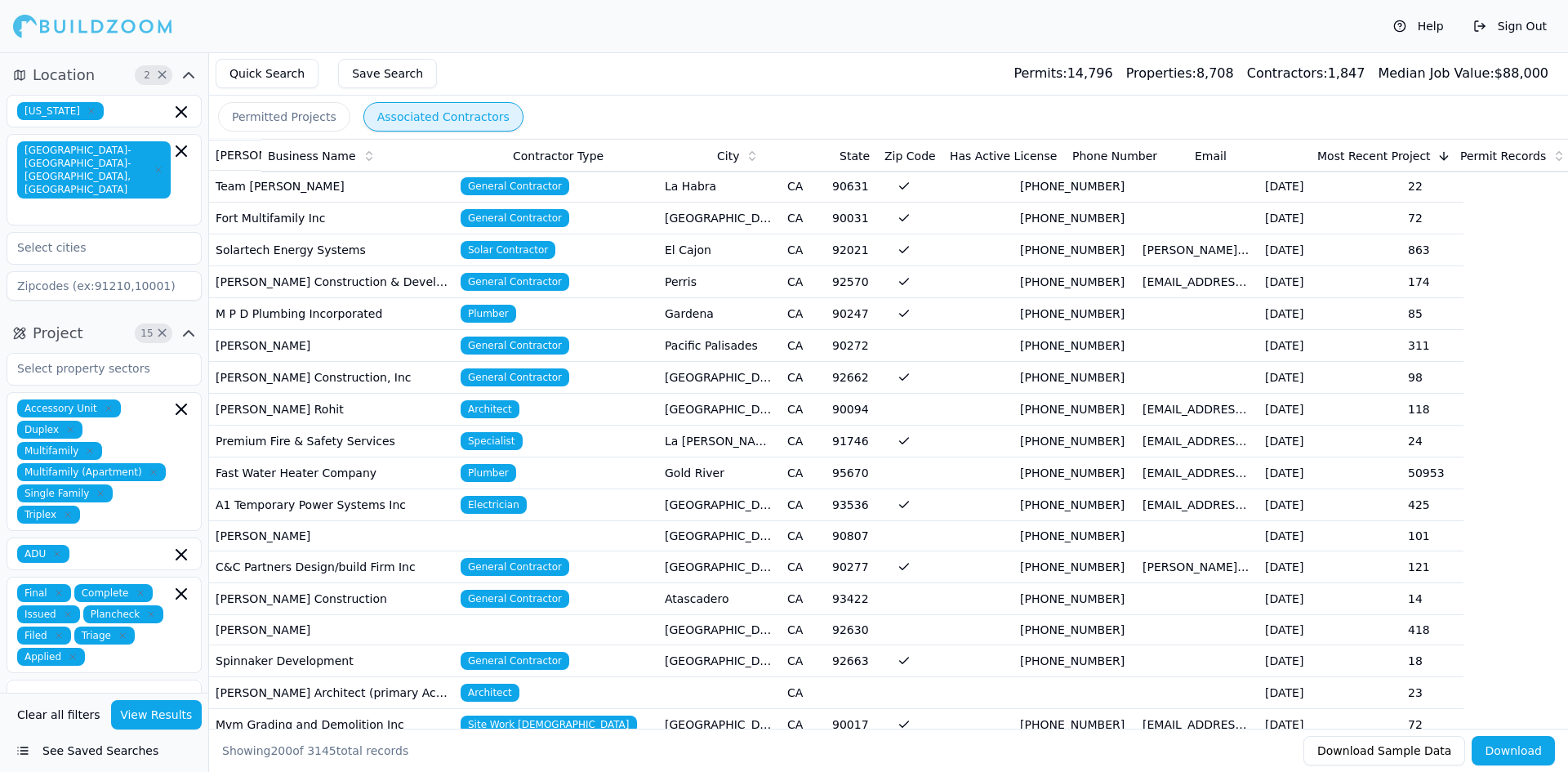
click at [844, 1] on div "Help Sign Out" at bounding box center [784, 26] width 1568 height 53
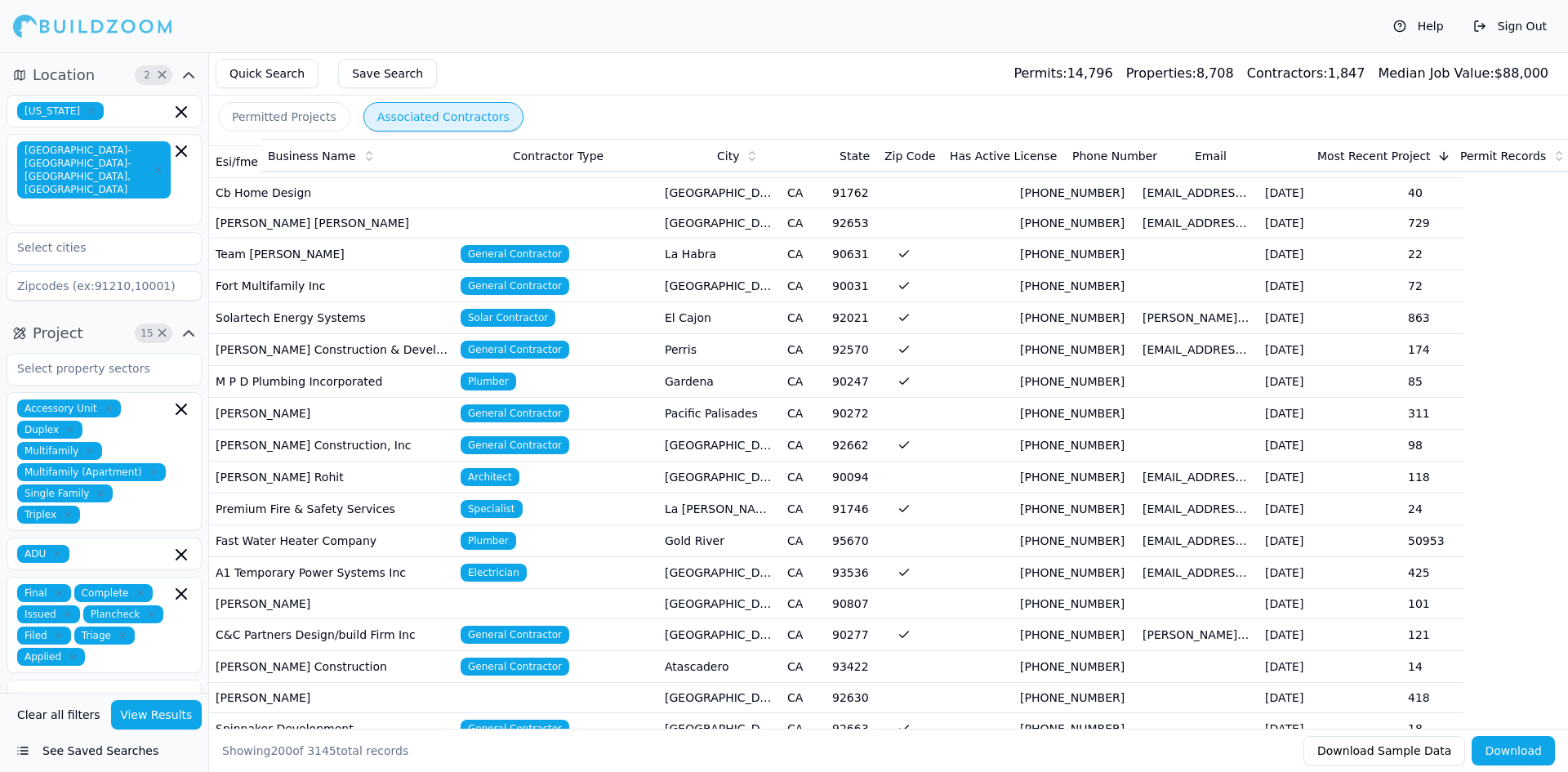
scroll to position [1713, 0]
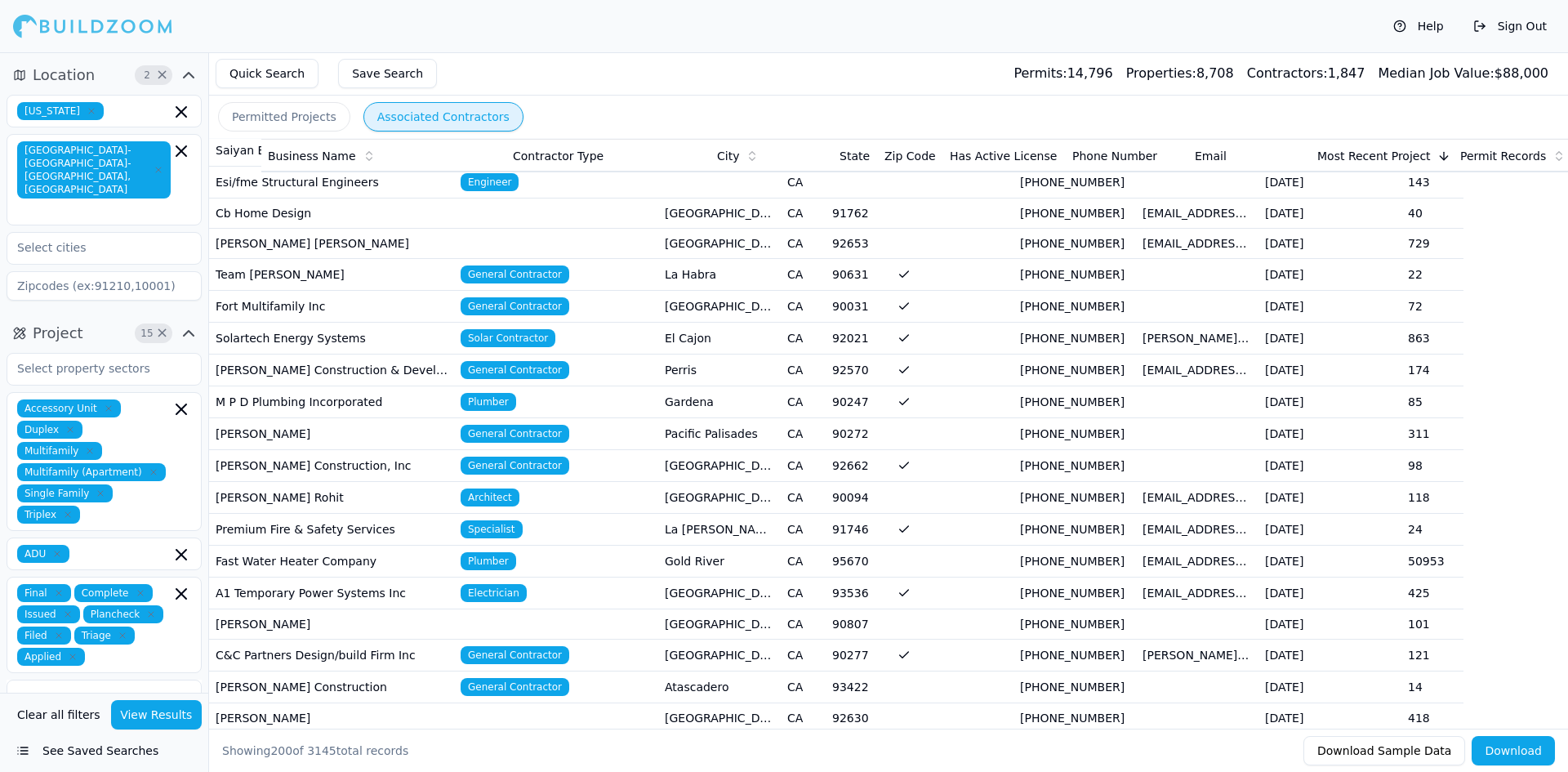
click at [318, 128] on button "Permitted Projects" at bounding box center [284, 117] width 132 height 30
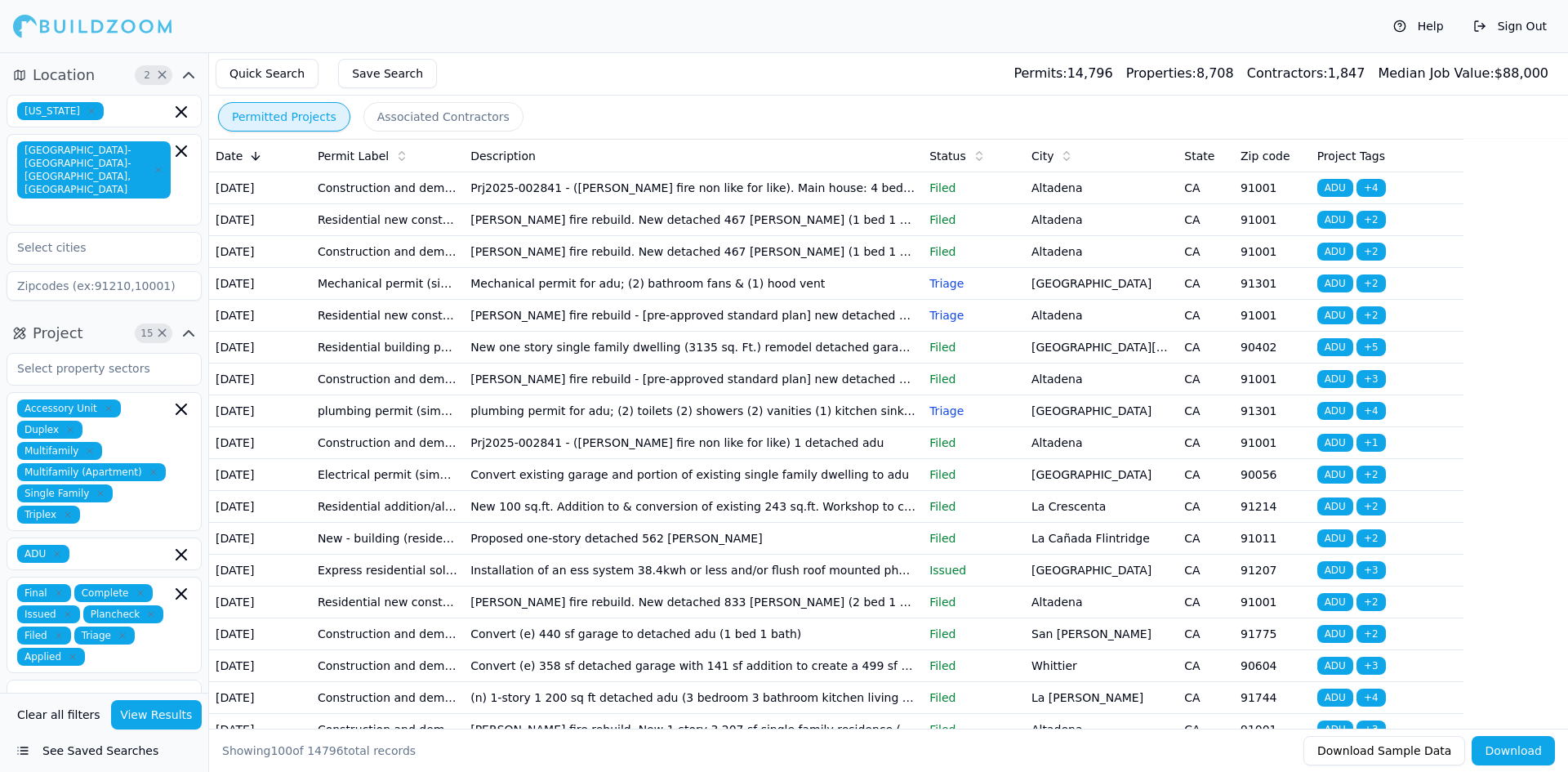
click at [392, 162] on div "Permit Label" at bounding box center [387, 156] width 139 height 17
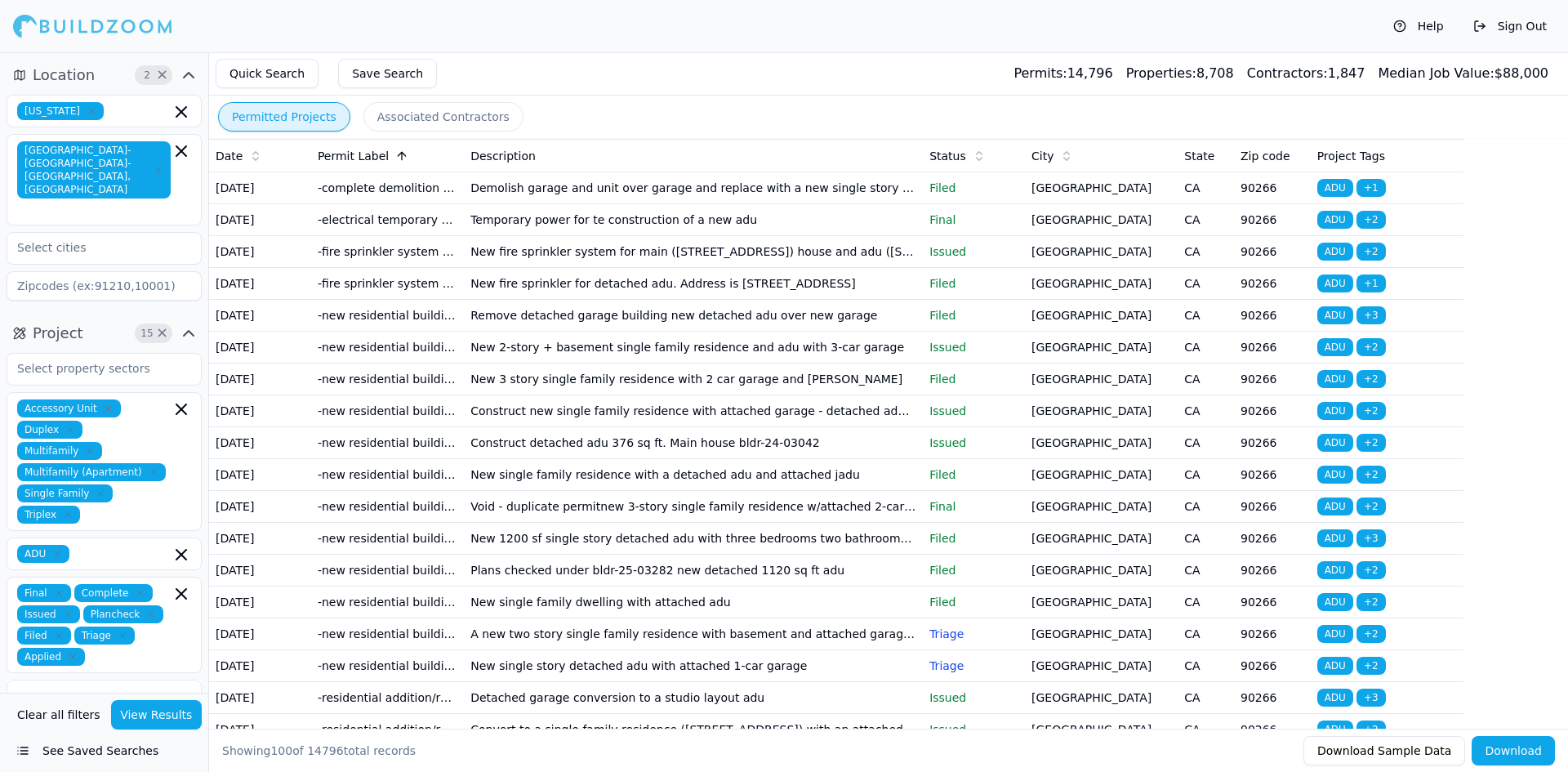
click at [373, 152] on span "Permit Label" at bounding box center [353, 156] width 71 height 17
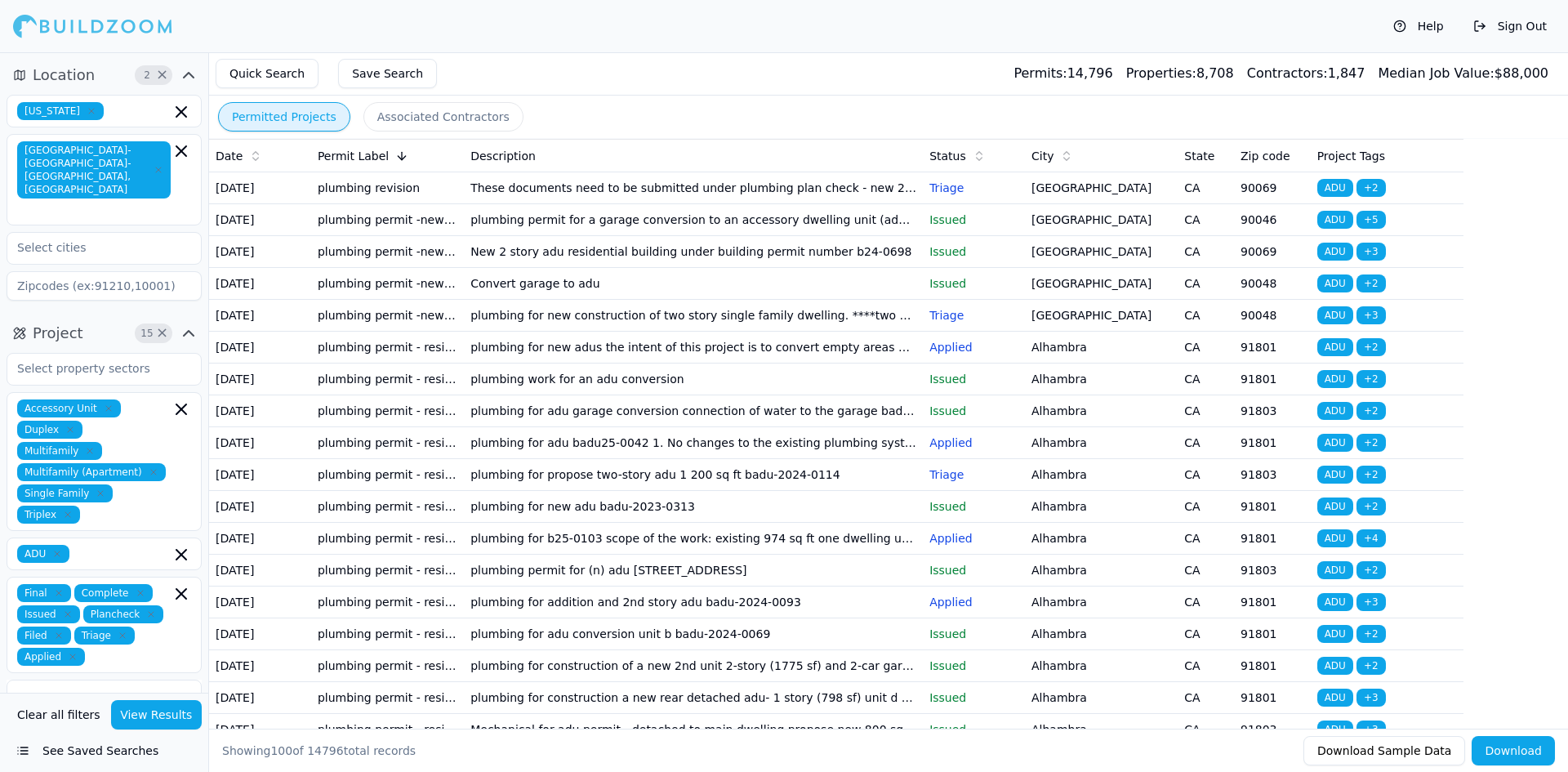
click at [368, 158] on span "Permit Label" at bounding box center [353, 156] width 71 height 17
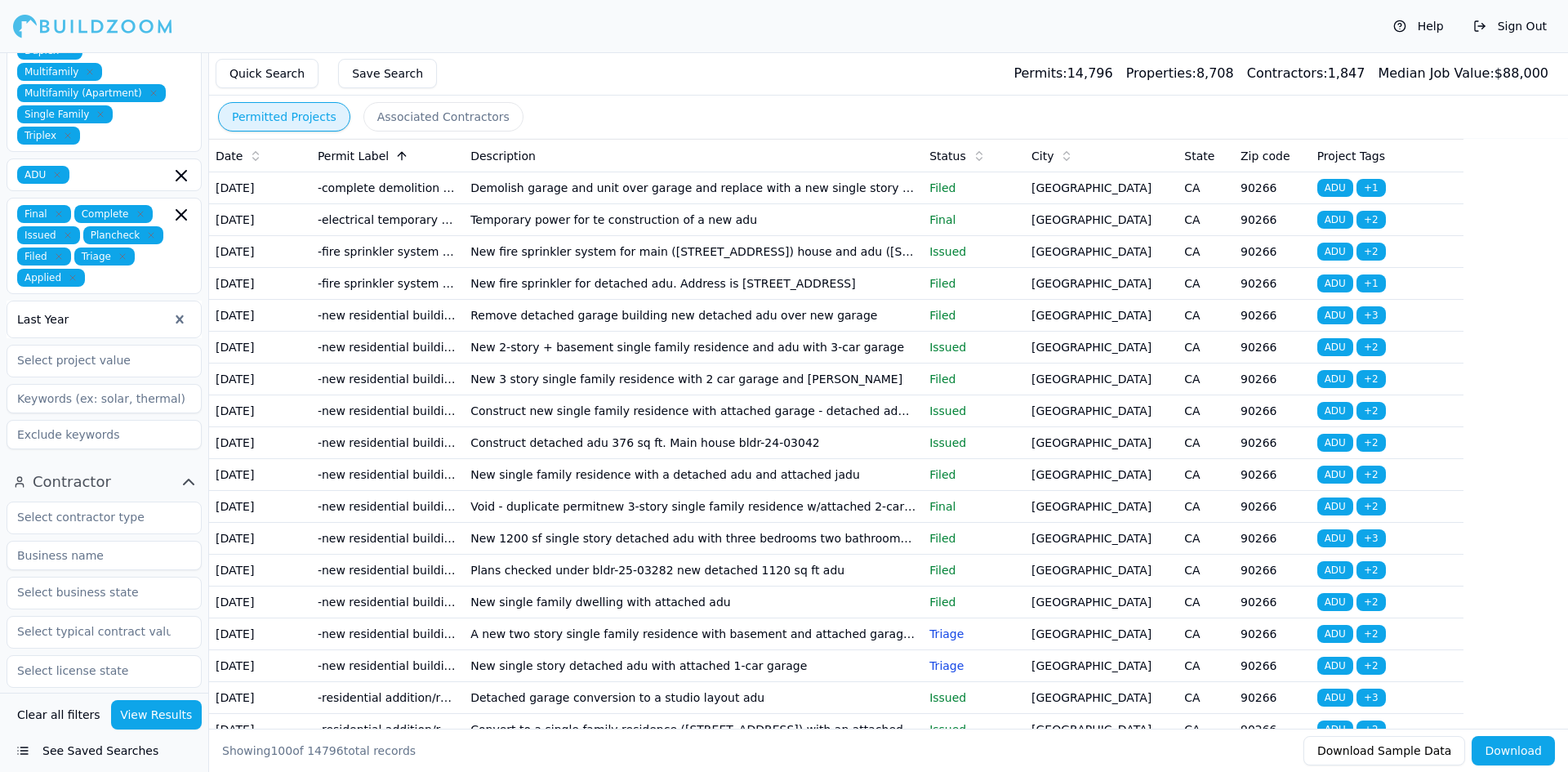
scroll to position [379, 0]
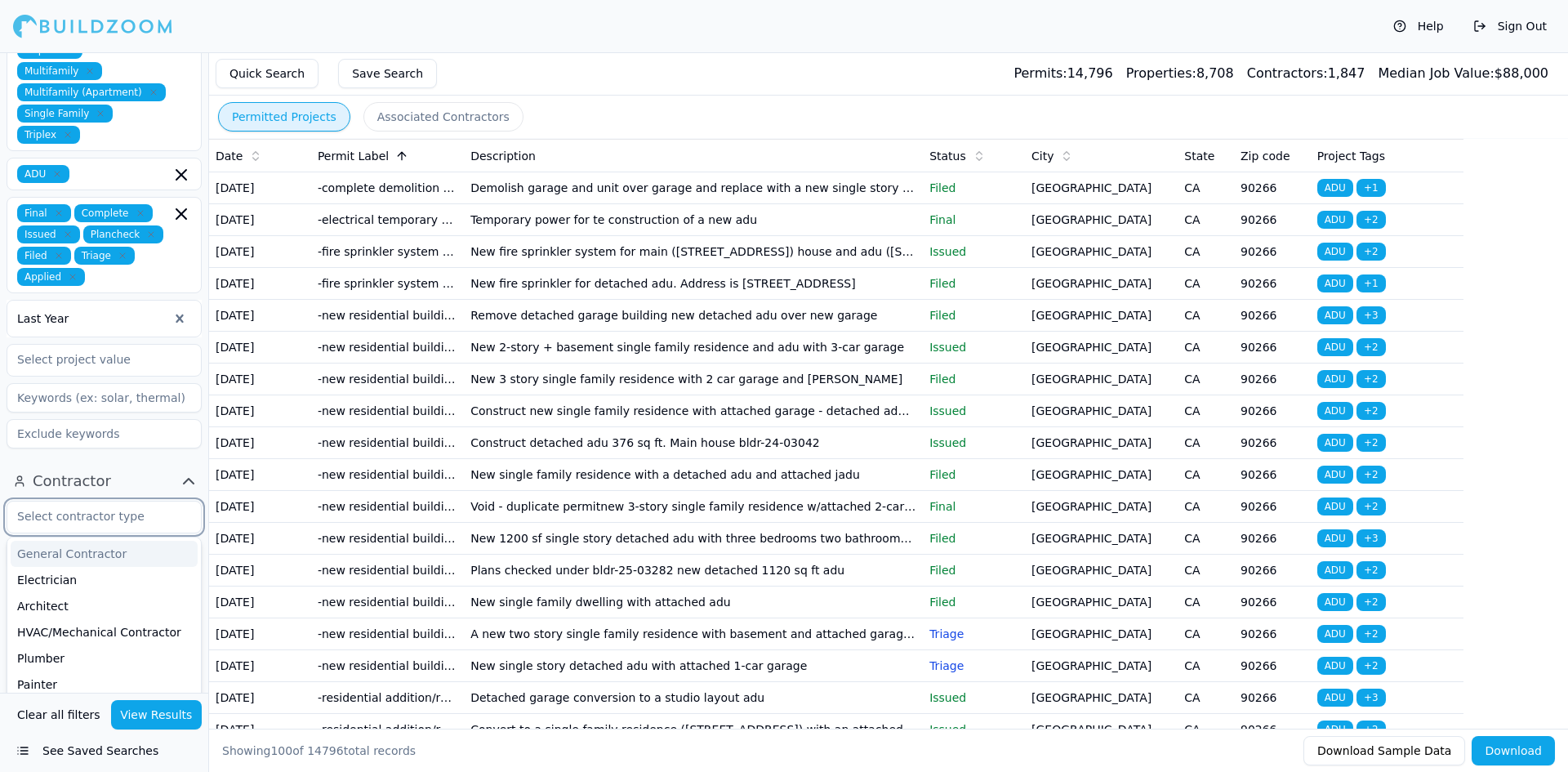
click at [93, 501] on input "text" at bounding box center [94, 516] width 173 height 30
click at [90, 593] on div "Architect" at bounding box center [103, 606] width 187 height 26
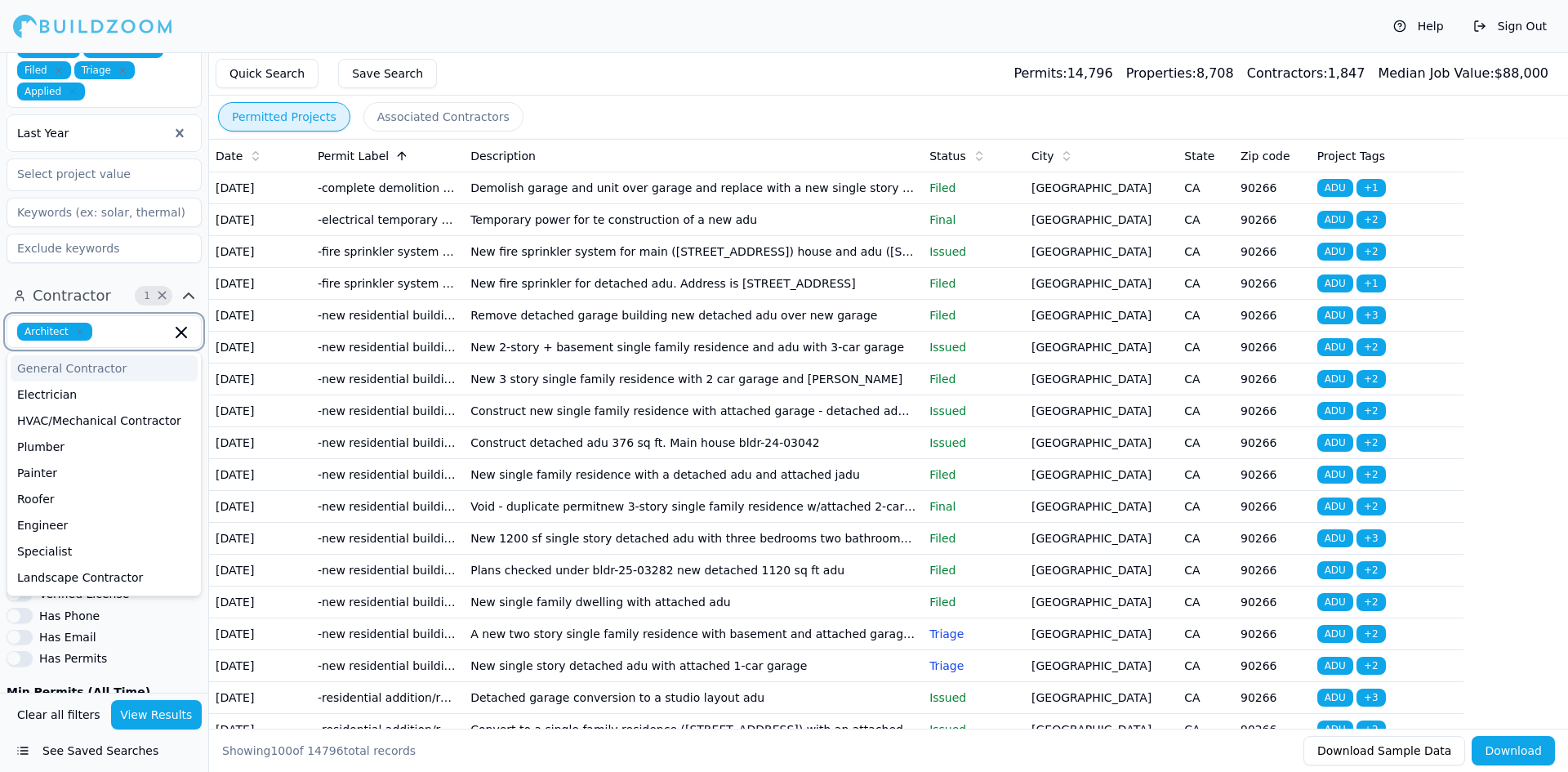
scroll to position [565, 0]
click at [159, 712] on button "View Results" at bounding box center [157, 715] width 91 height 30
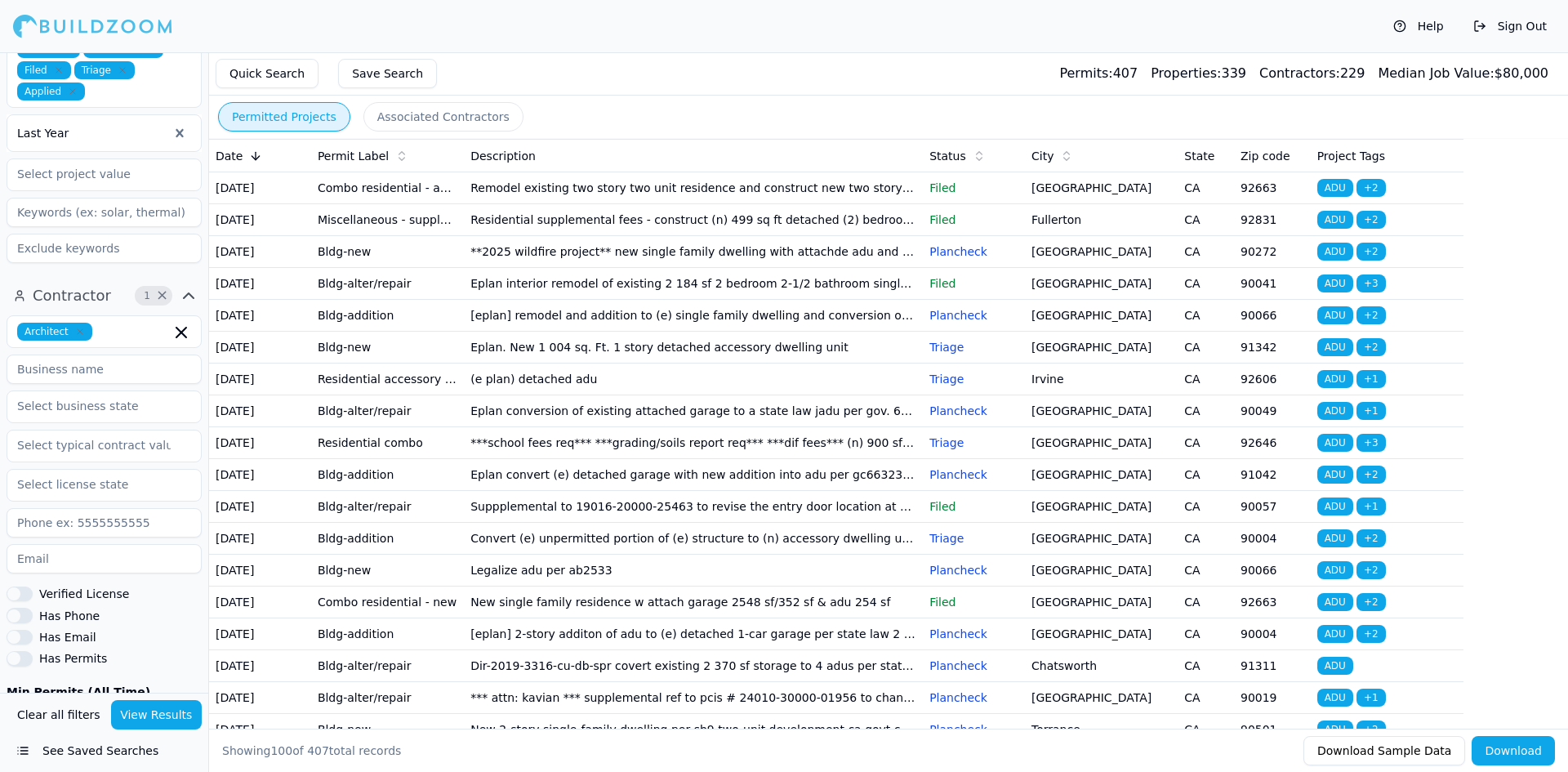
click at [466, 265] on td "**2025 wildfire project** new single family dwelling with attachde adu and atta…" at bounding box center [694, 251] width 459 height 32
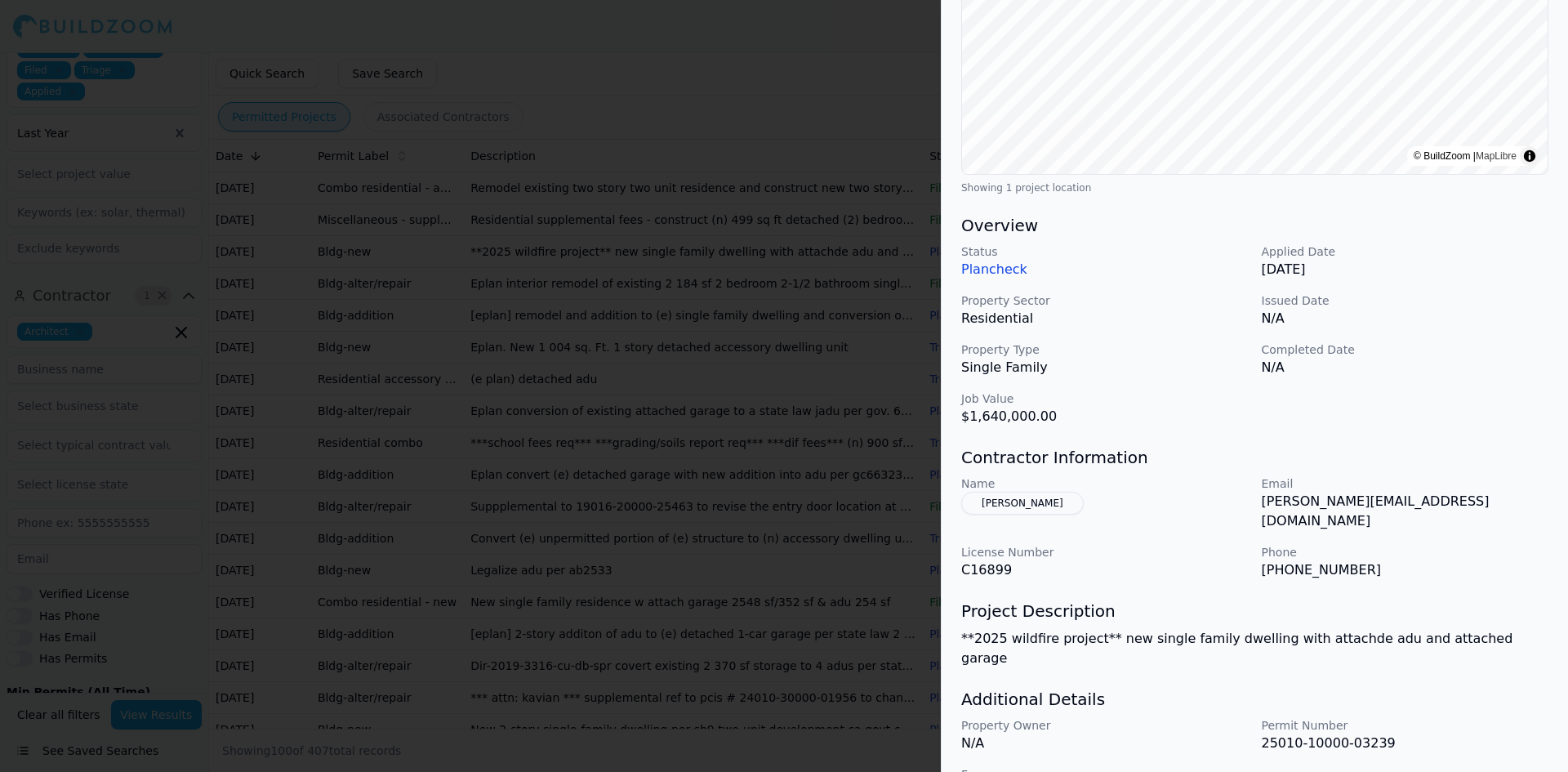
scroll to position [314, 0]
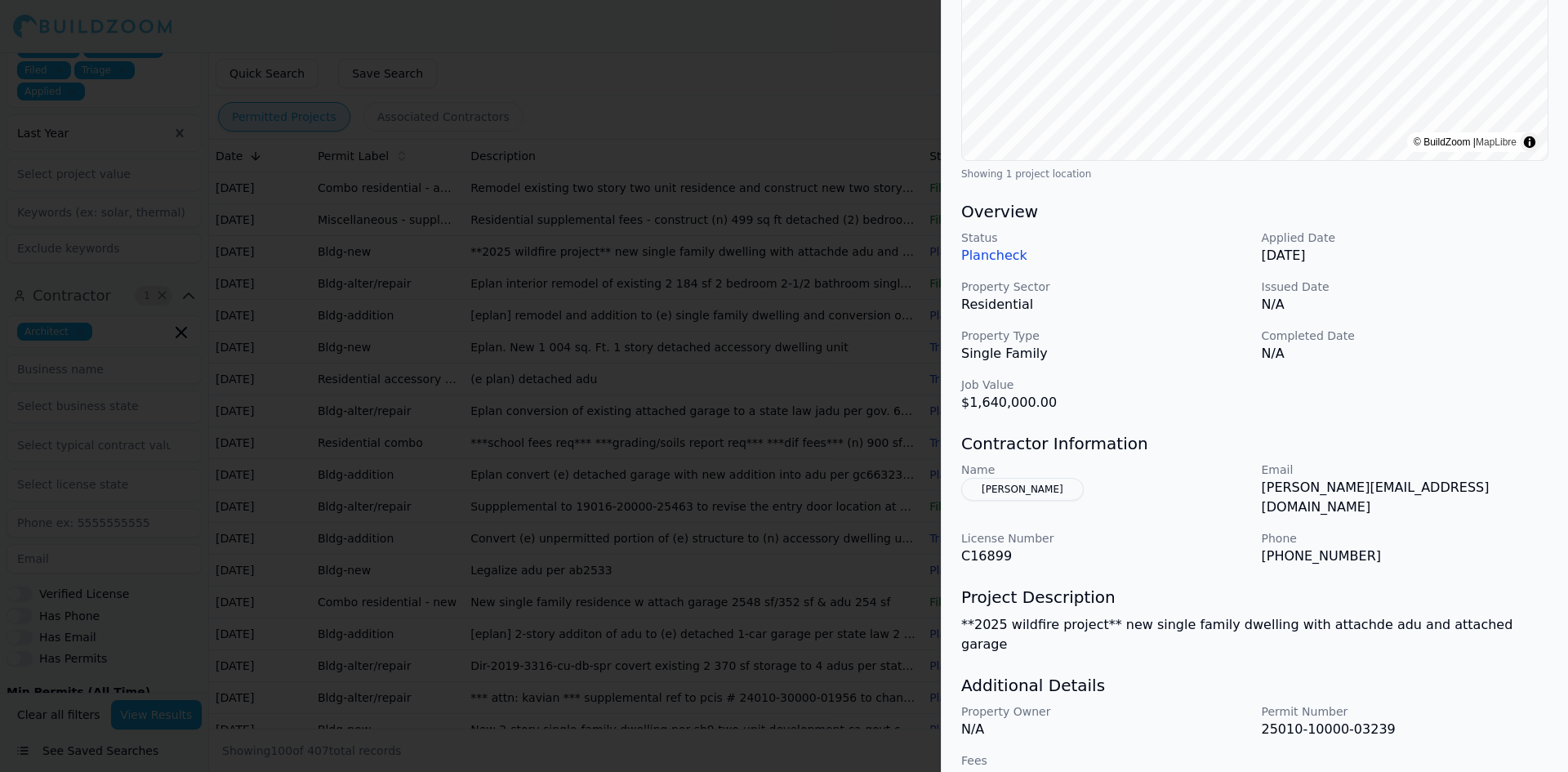
click at [985, 491] on button "[PERSON_NAME]" at bounding box center [1022, 489] width 123 height 23
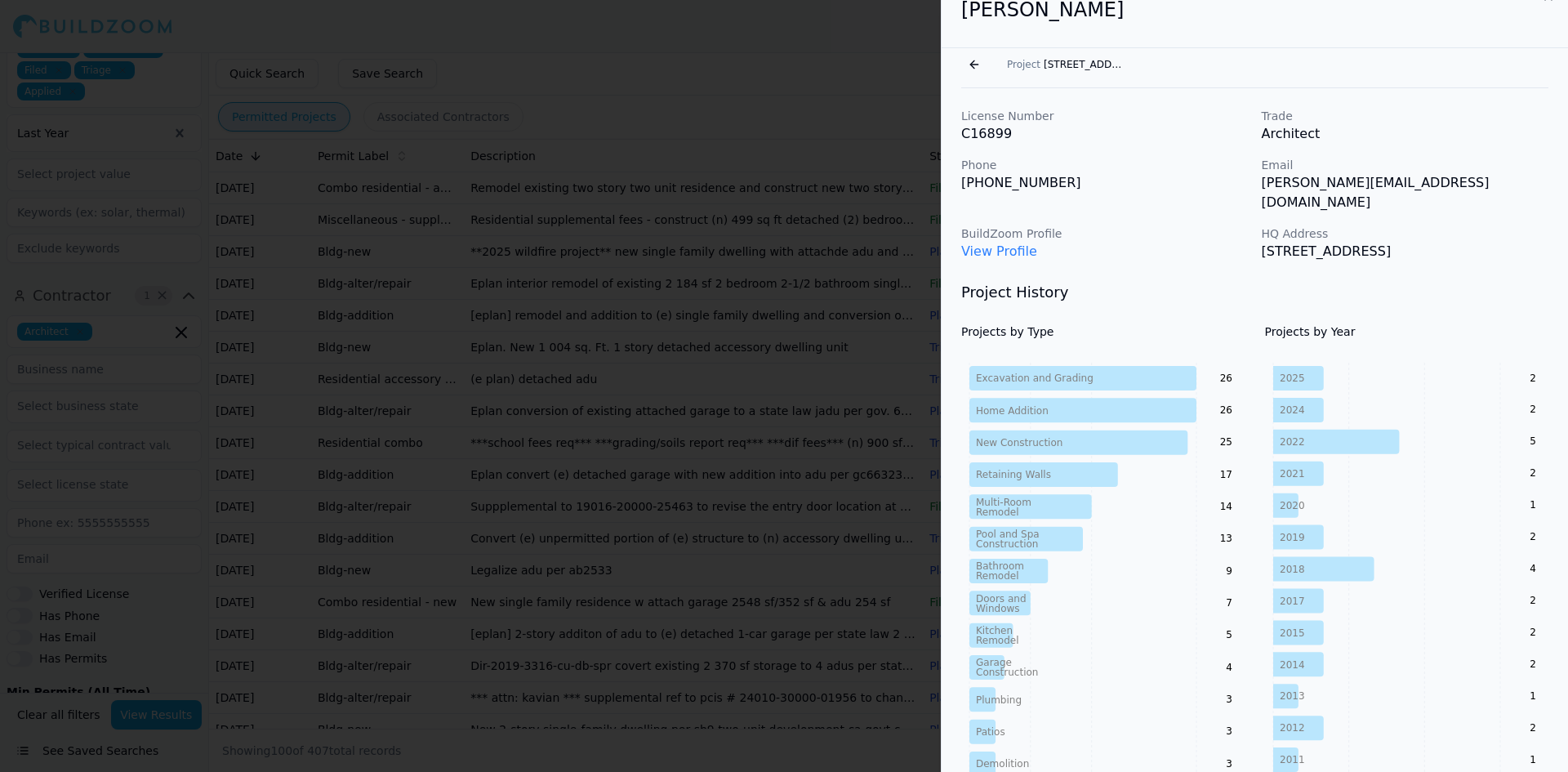
scroll to position [23, 0]
click at [999, 244] on link "View Profile" at bounding box center [999, 251] width 76 height 16
click at [564, 138] on div at bounding box center [784, 386] width 1568 height 772
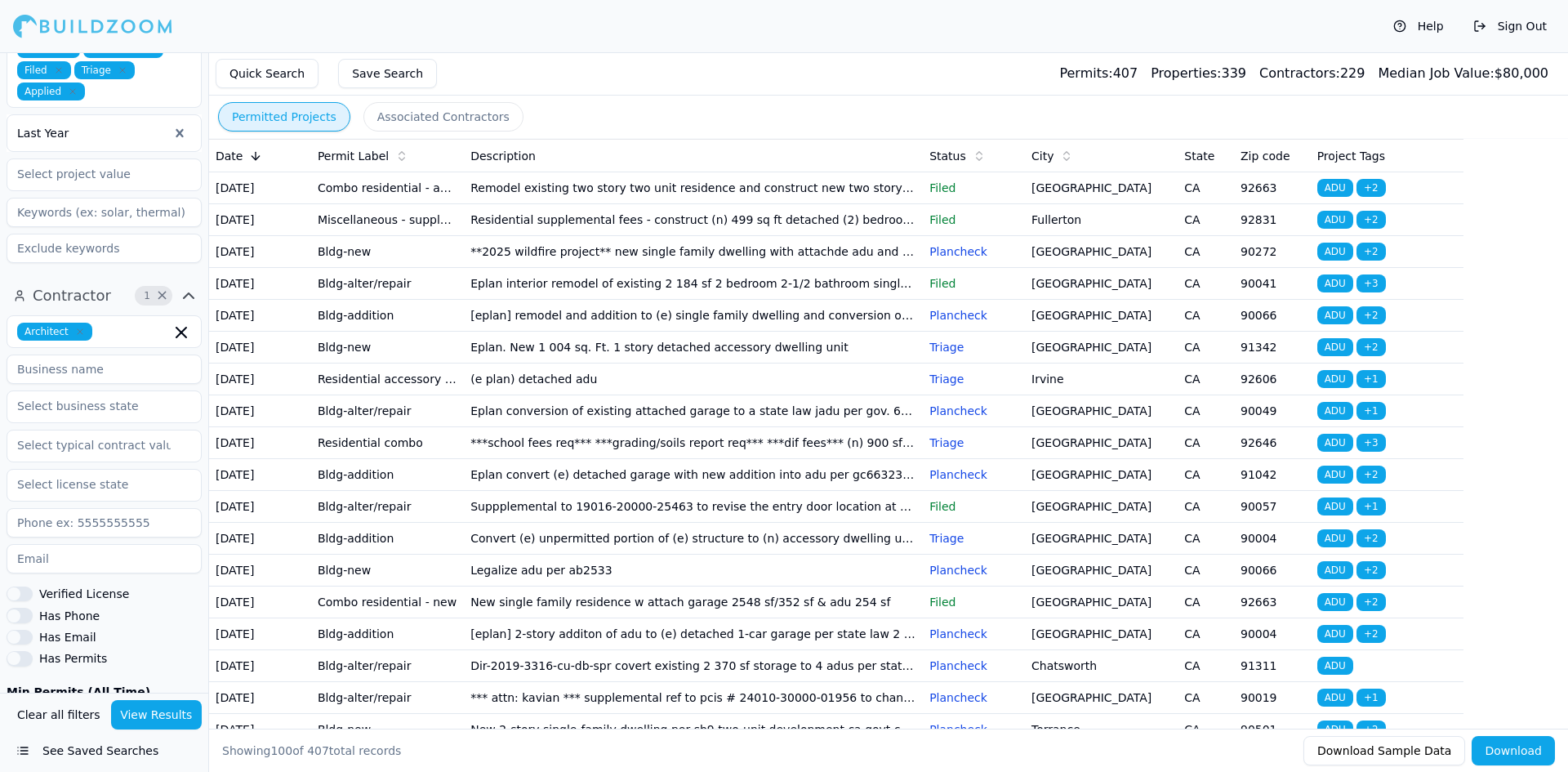
click at [656, 364] on td "Eplan. New 1 004 sq. Ft. 1 story detached accessory dwelling unit" at bounding box center [694, 347] width 459 height 32
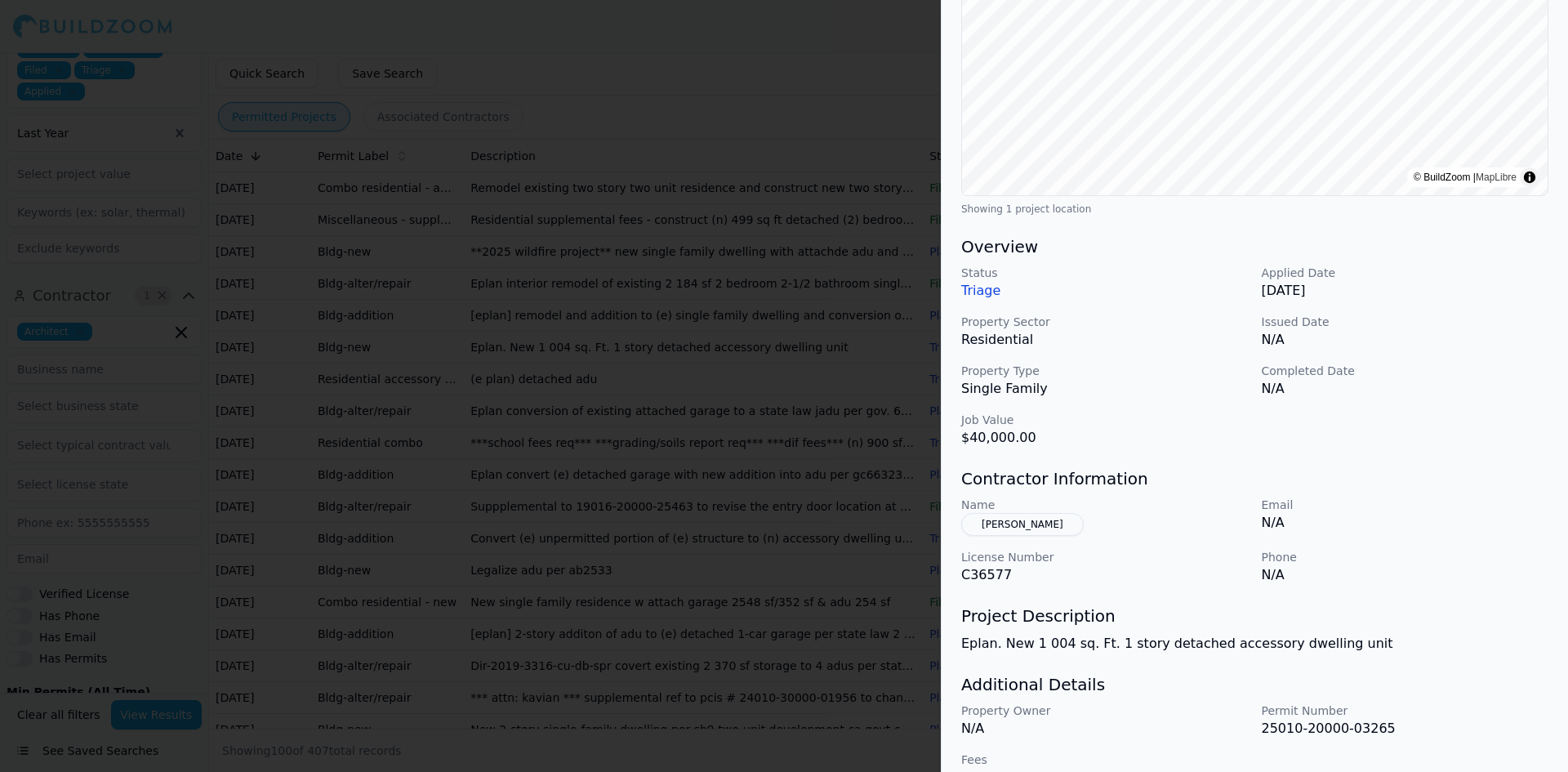
scroll to position [280, 0]
click at [1014, 520] on button "[PERSON_NAME]" at bounding box center [1022, 524] width 123 height 23
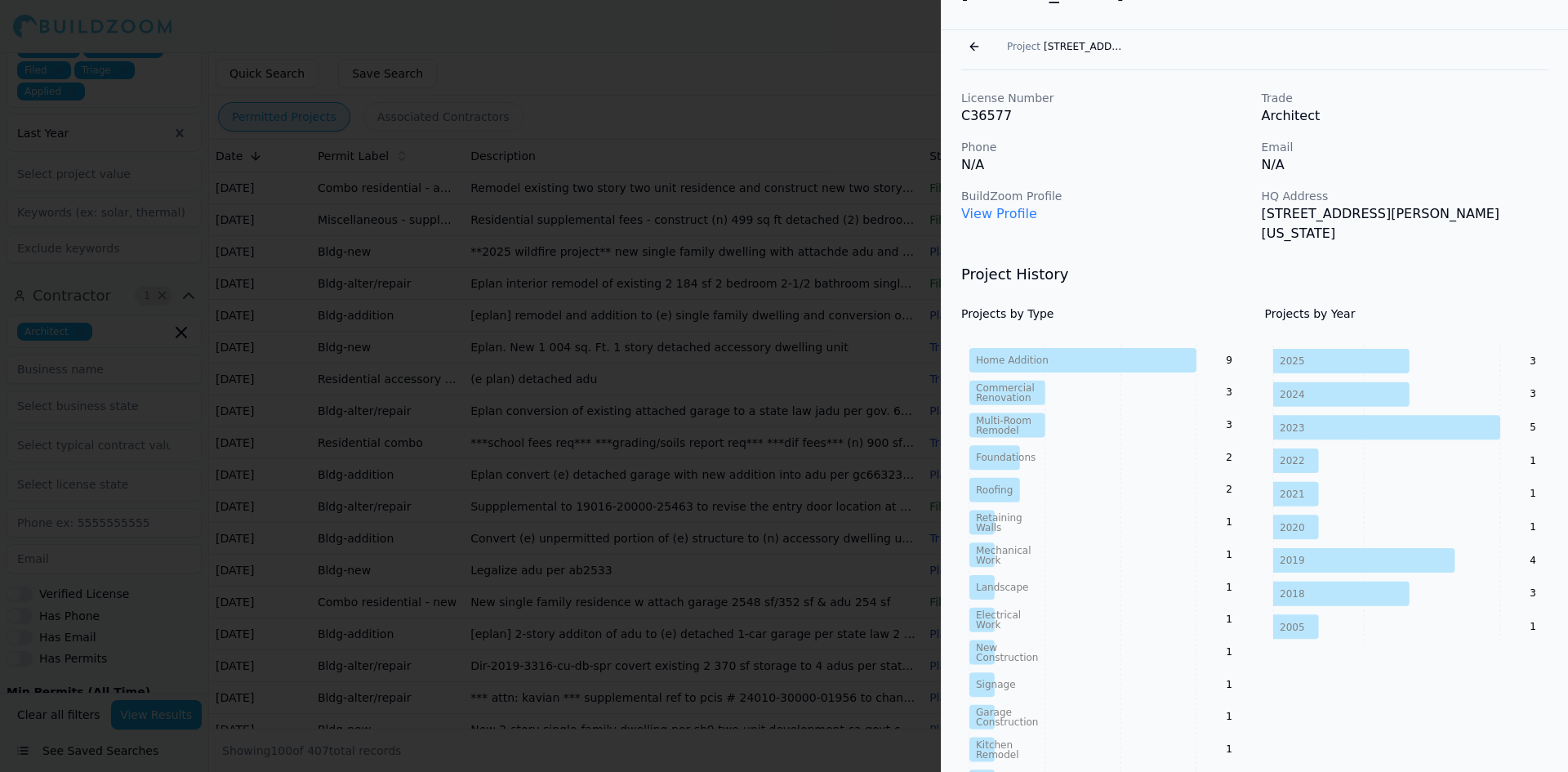
scroll to position [0, 0]
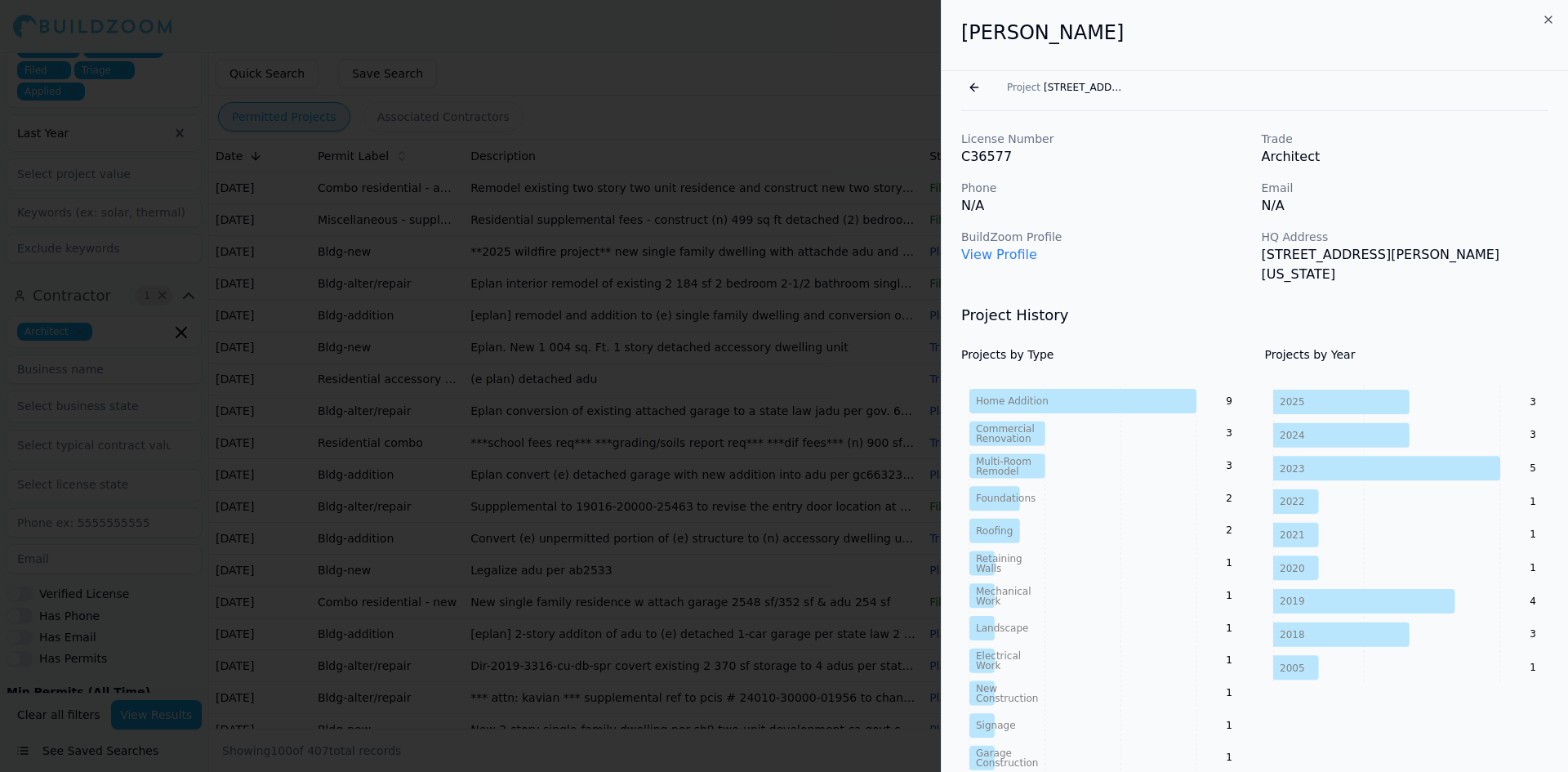
click at [1006, 252] on link "View Profile" at bounding box center [999, 255] width 76 height 16
click at [802, 69] on div at bounding box center [784, 386] width 1568 height 772
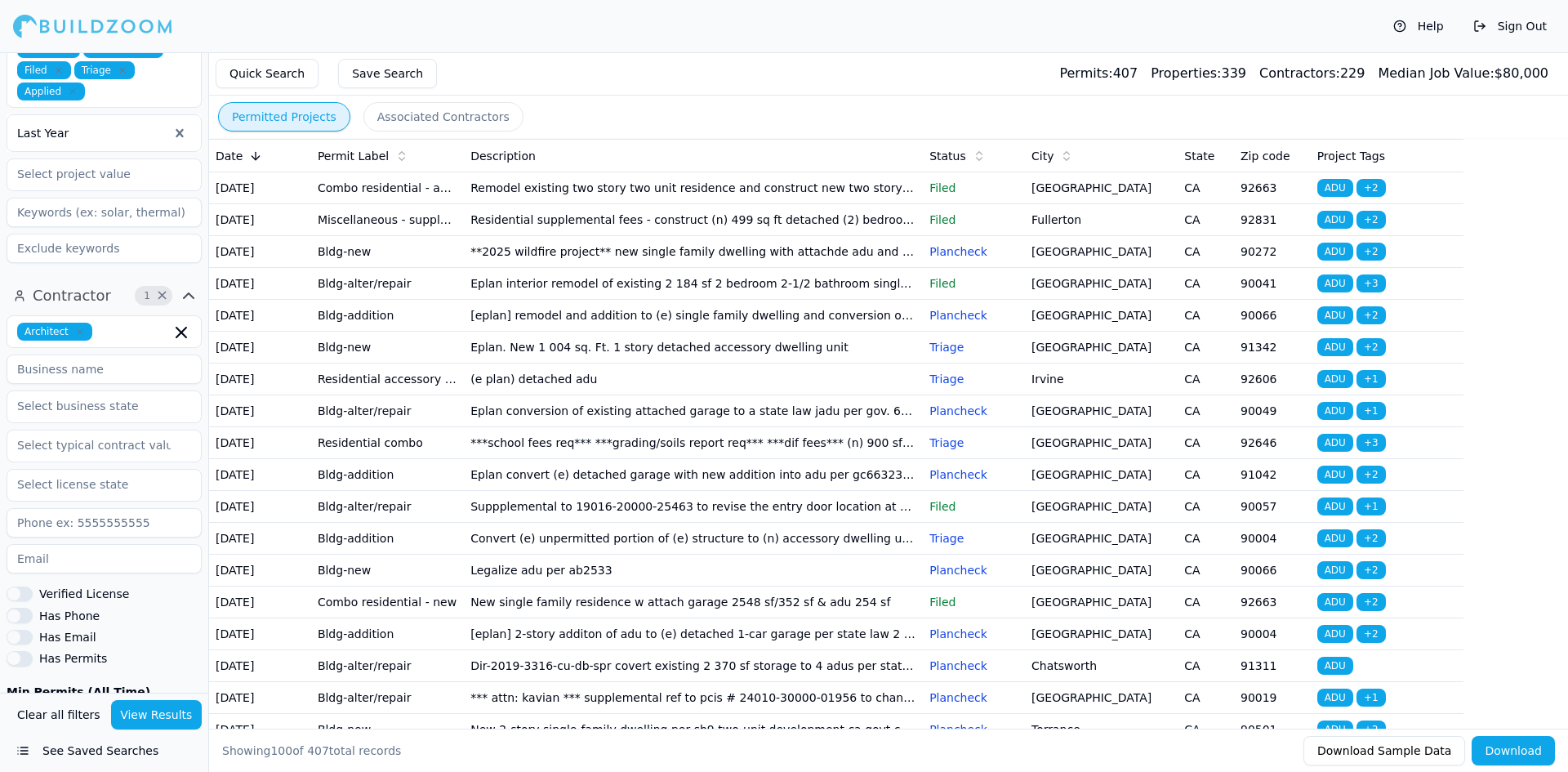
click at [757, 491] on td "Eplan convert (e) detached garage with new addition into adu per gc66323(a)(2)" at bounding box center [694, 475] width 459 height 32
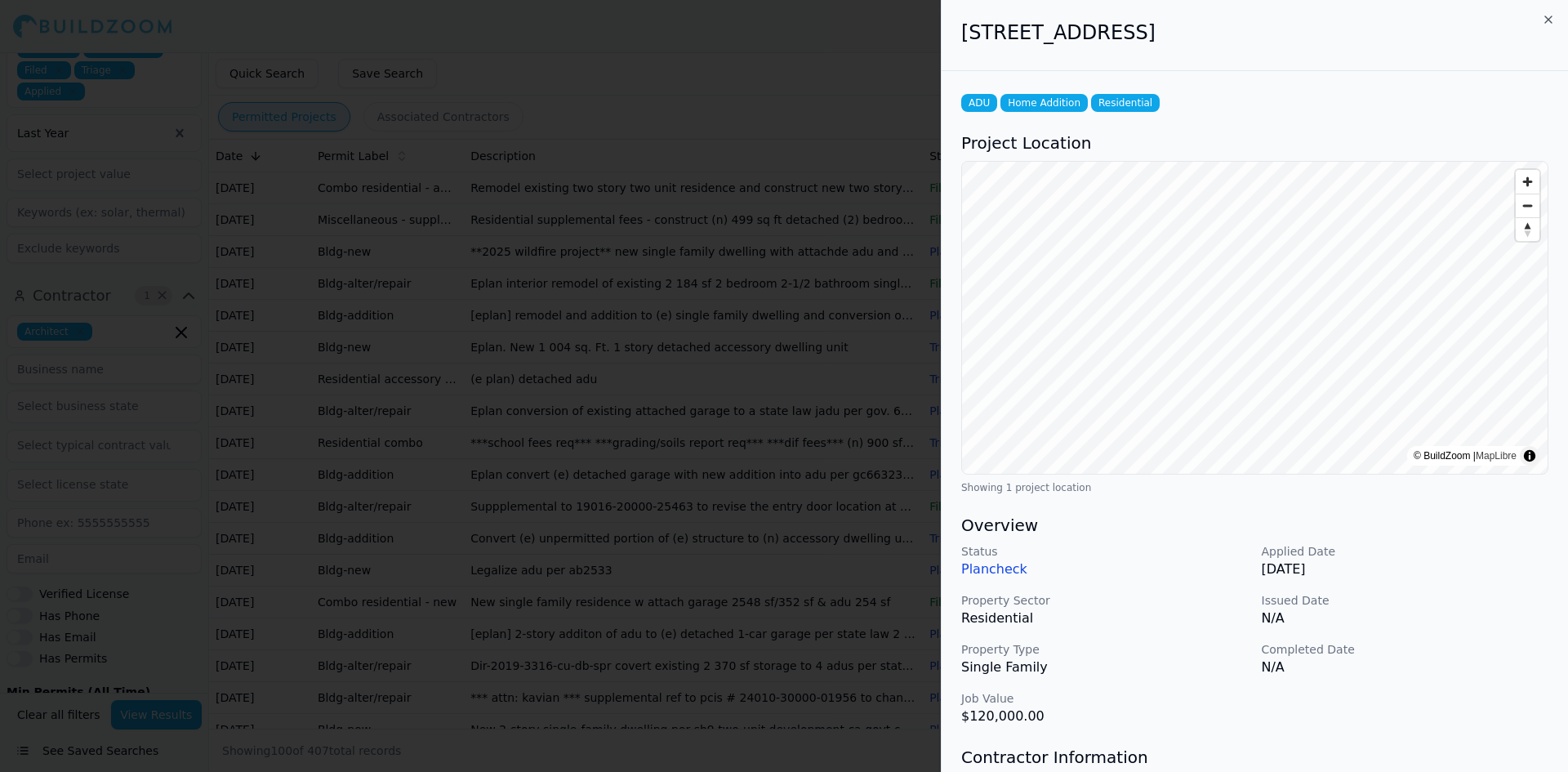
drag, startPoint x: 960, startPoint y: 31, endPoint x: 1346, endPoint y: 46, distance: 386.3
click at [1346, 46] on div "[STREET_ADDRESS]" at bounding box center [1254, 35] width 626 height 71
click at [575, 76] on div at bounding box center [784, 386] width 1568 height 772
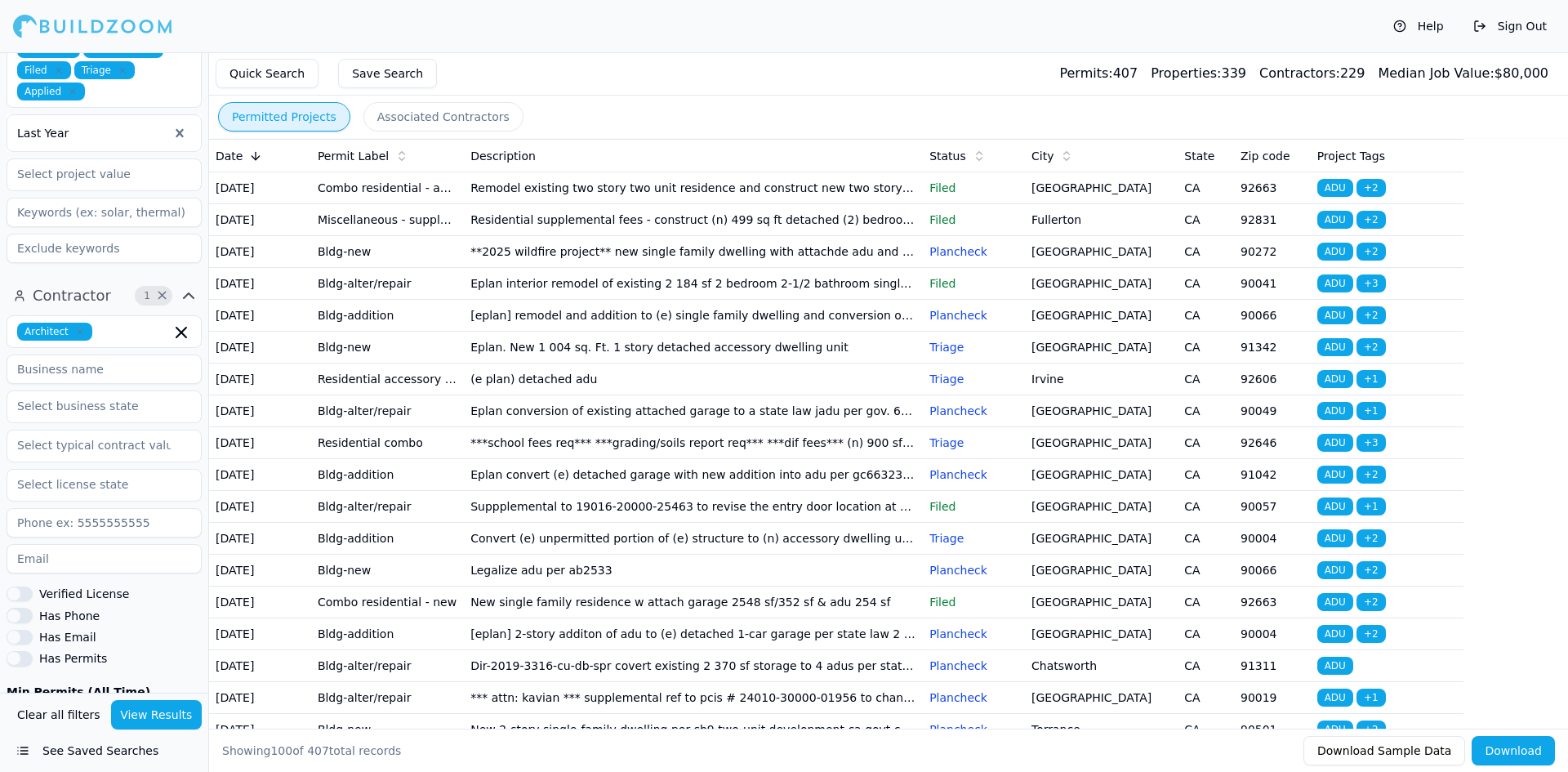
click at [1513, 760] on button "Download" at bounding box center [1513, 751] width 83 height 30
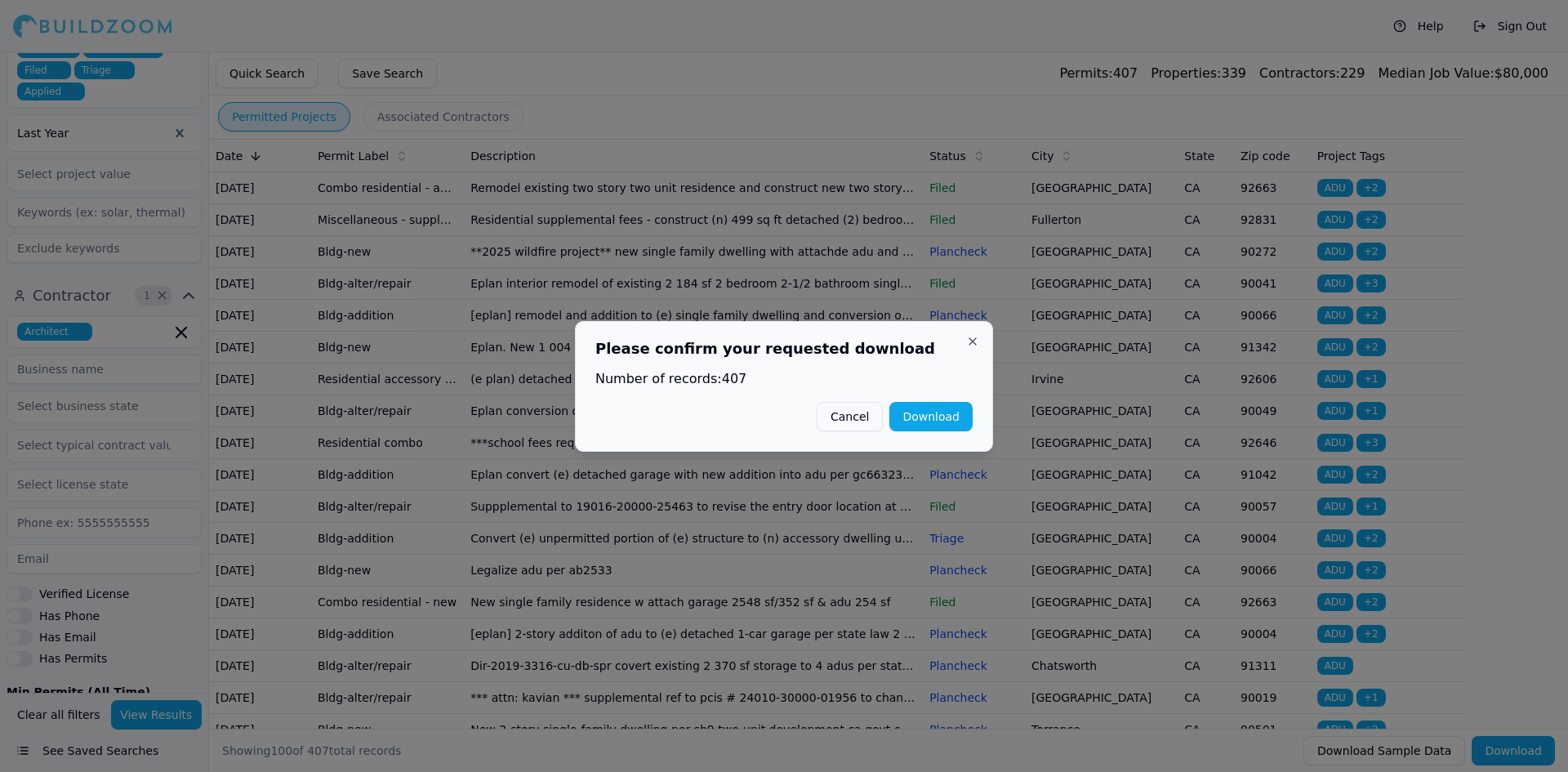
click at [952, 423] on button "Download" at bounding box center [930, 417] width 83 height 30
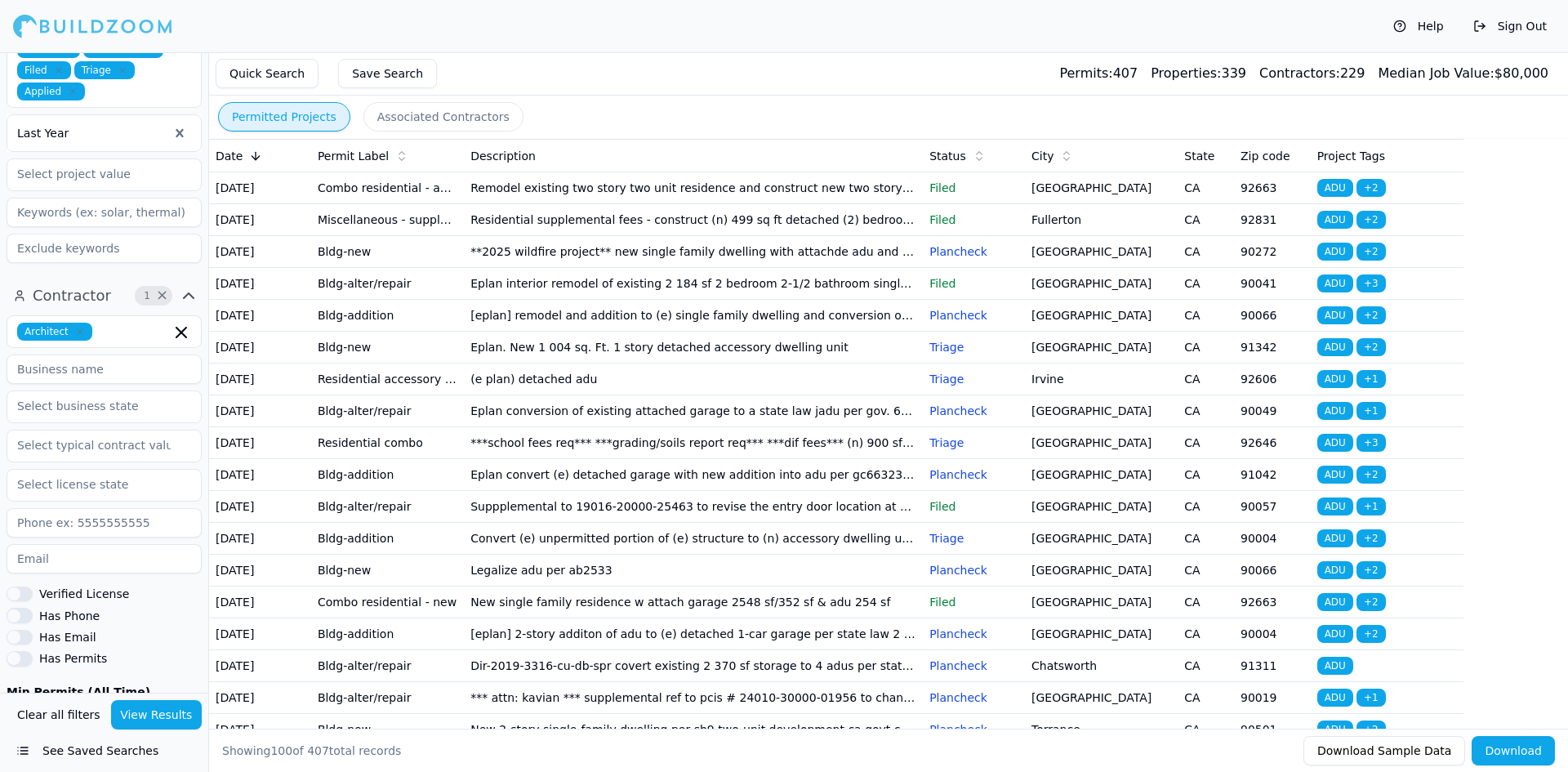
click at [435, 20] on div "Help Sign Out" at bounding box center [784, 26] width 1568 height 53
